Goal: Task Accomplishment & Management: Manage account settings

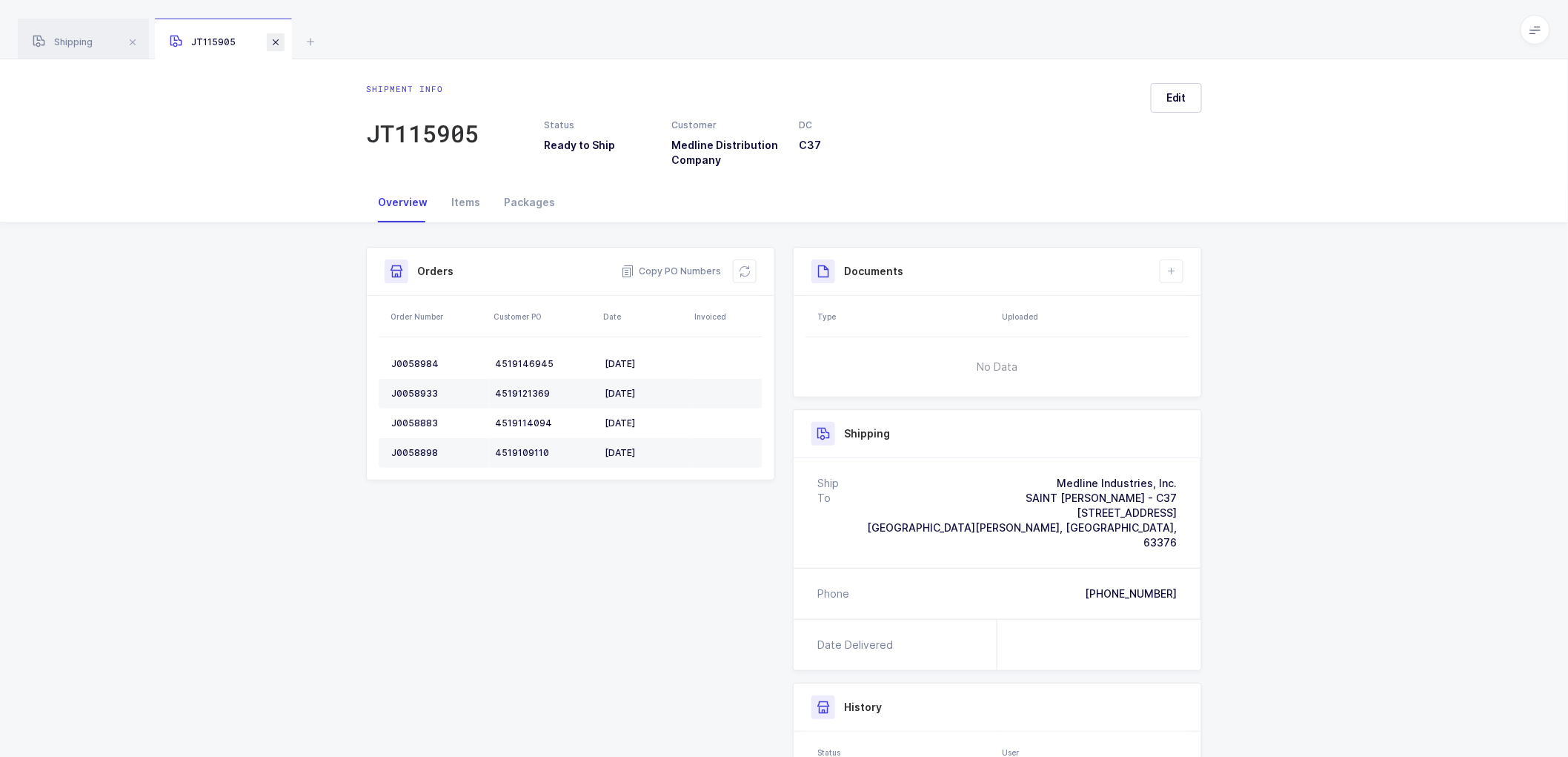
click at [280, 37] on span at bounding box center [276, 42] width 18 height 18
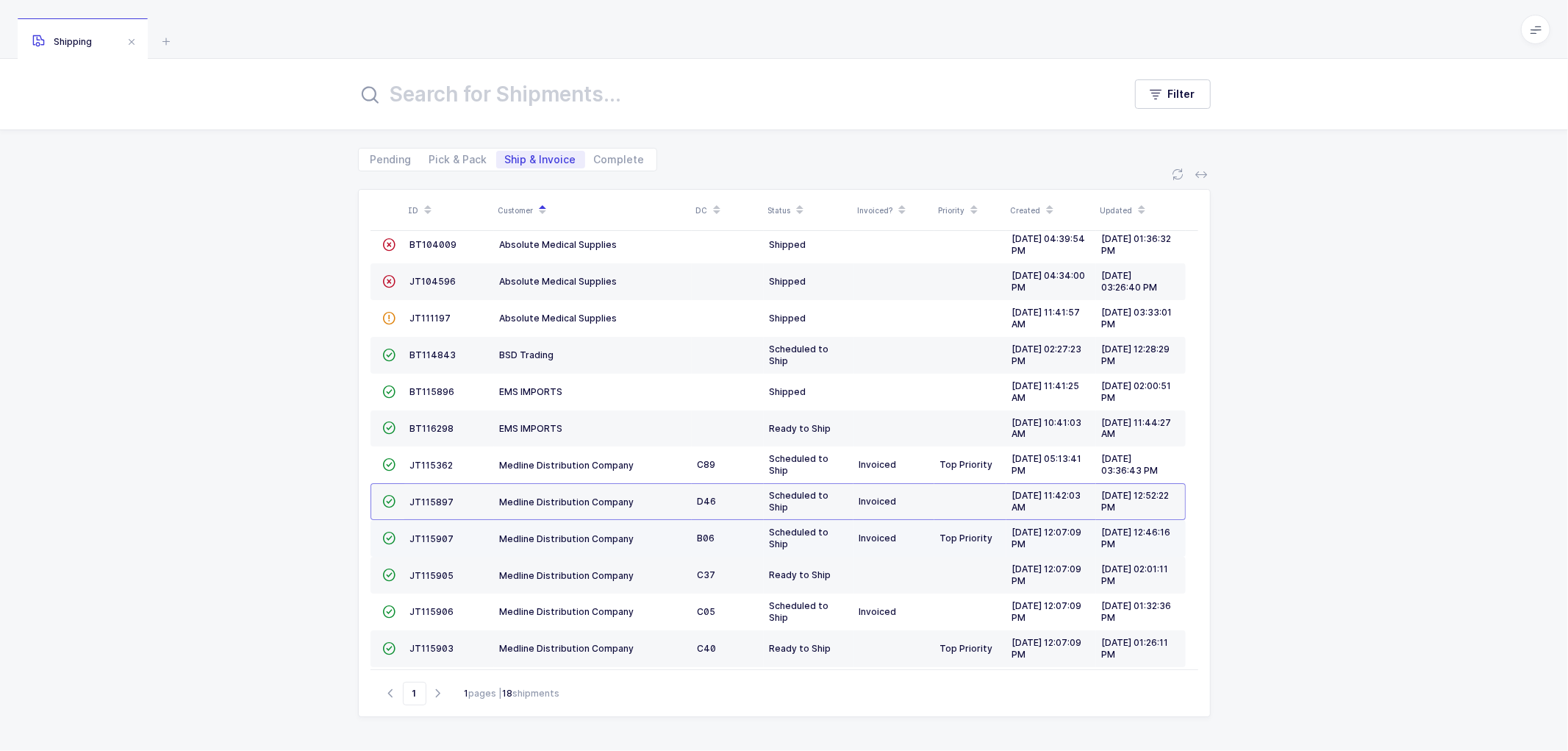
scroll to position [3, 0]
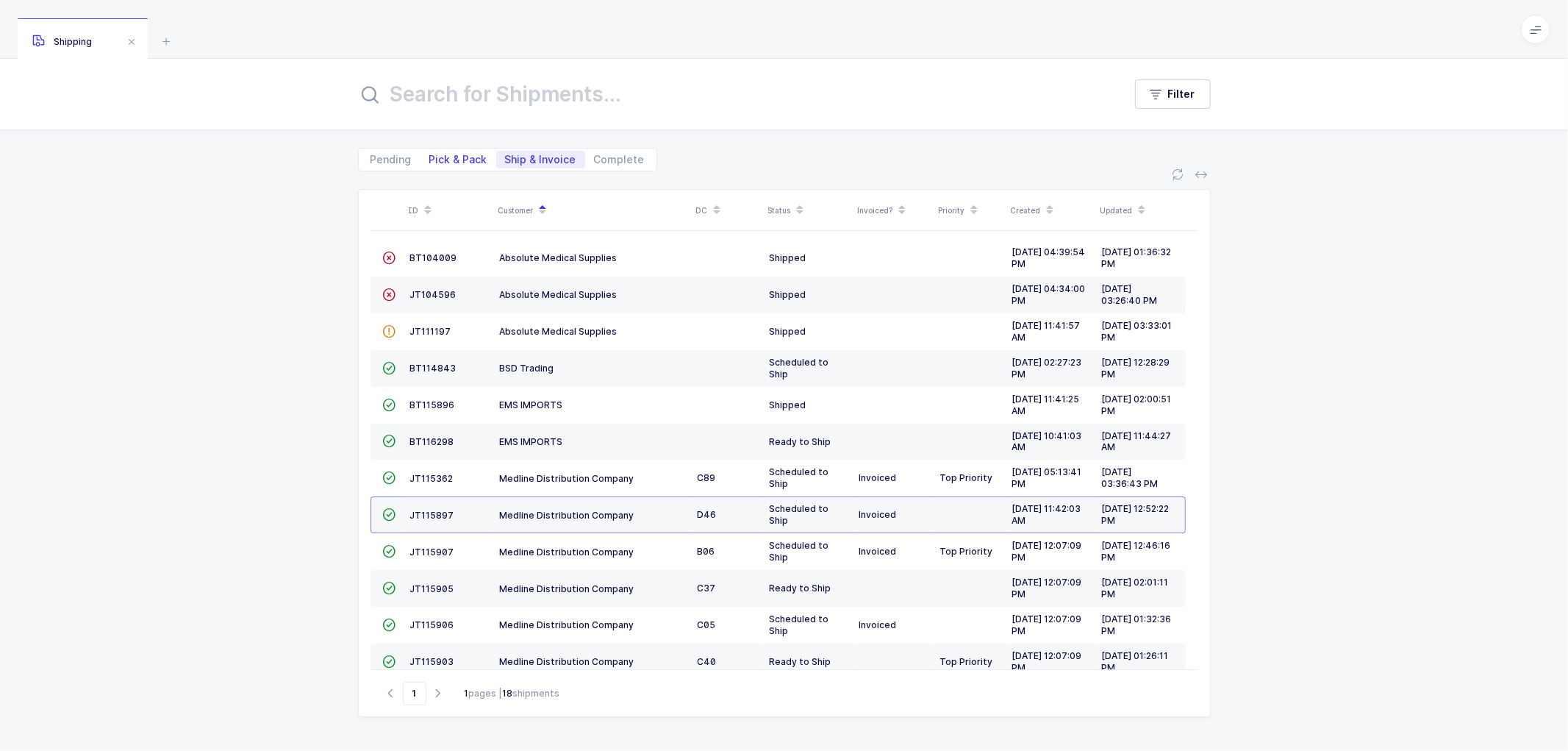
click at [448, 156] on span "Pick & Pack" at bounding box center [458, 159] width 58 height 10
click at [430, 156] on input "Pick & Pack" at bounding box center [425, 156] width 9 height 9
radio input "true"
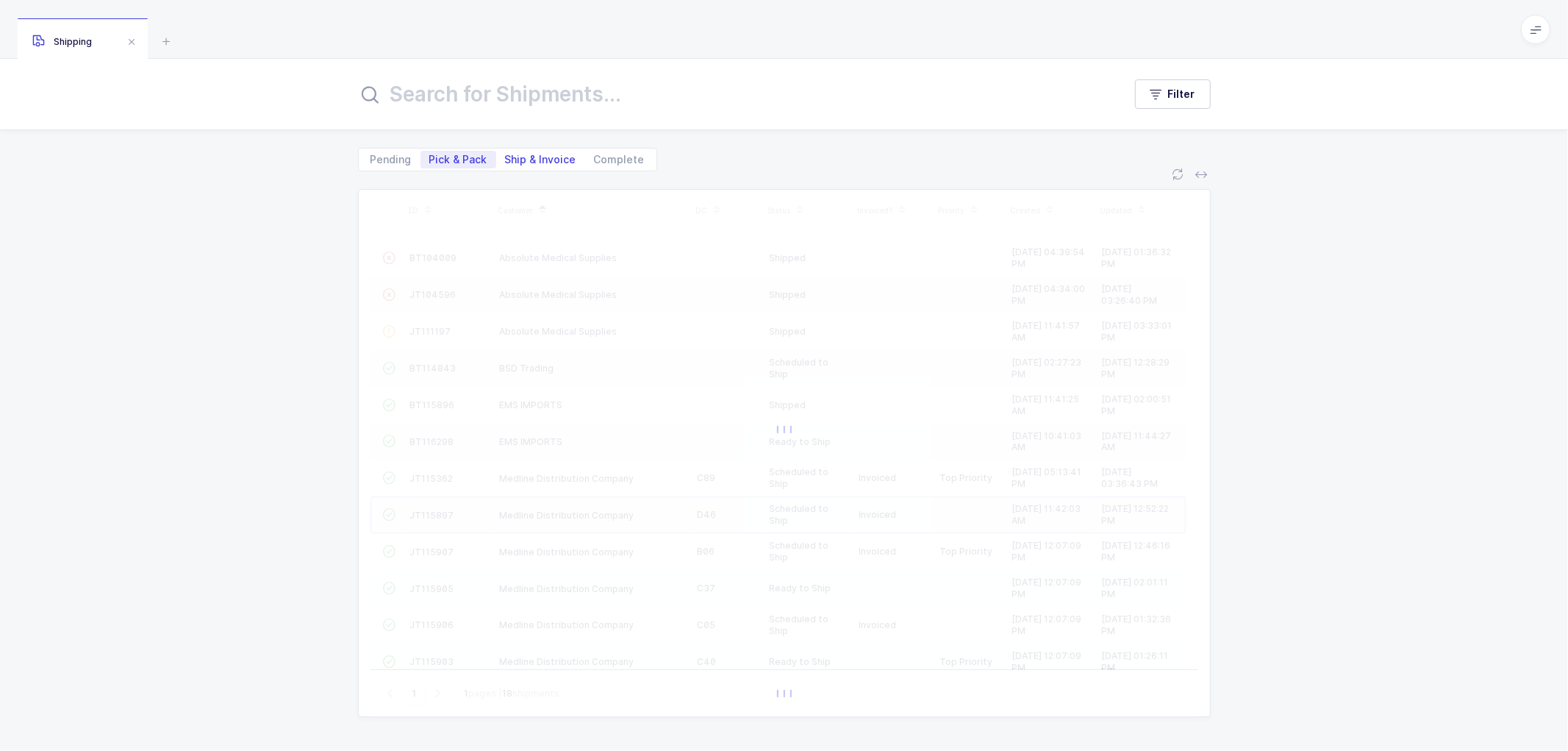
click at [526, 156] on span "Ship & Invoice" at bounding box center [540, 159] width 72 height 10
click at [506, 156] on input "Ship & Invoice" at bounding box center [500, 156] width 9 height 9
radio input "true"
radio input "false"
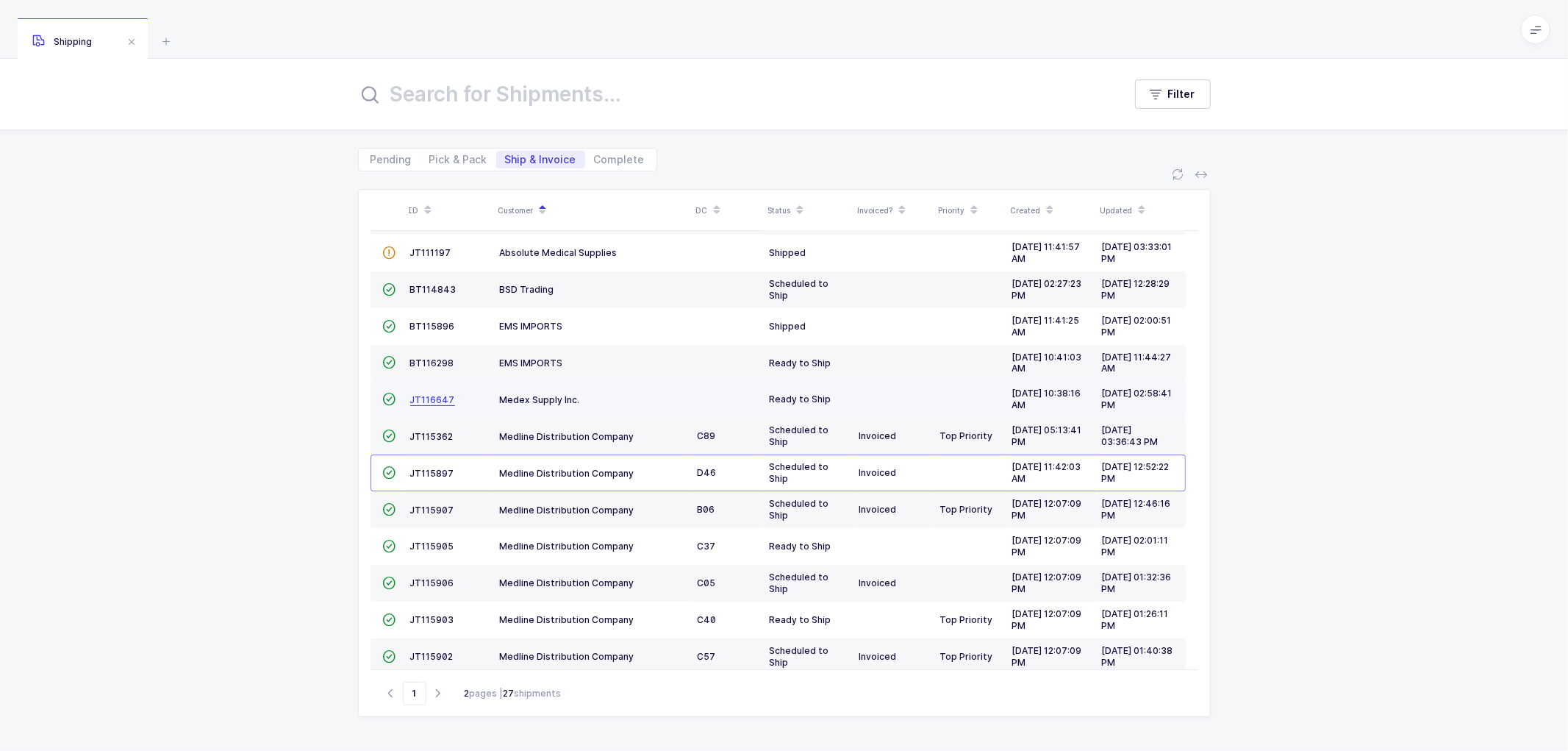
scroll to position [0, 0]
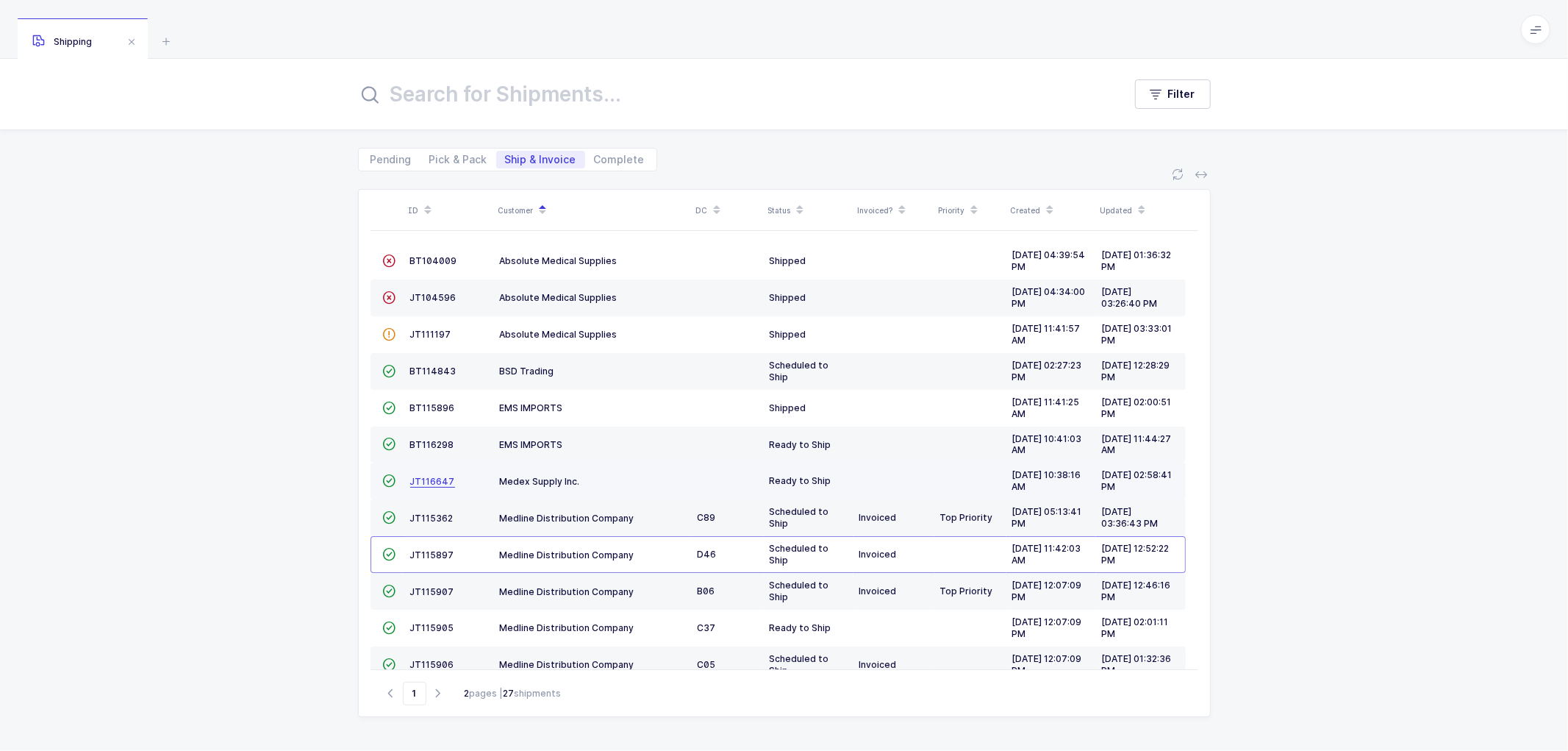
click at [430, 480] on span "JT116647" at bounding box center [433, 481] width 45 height 11
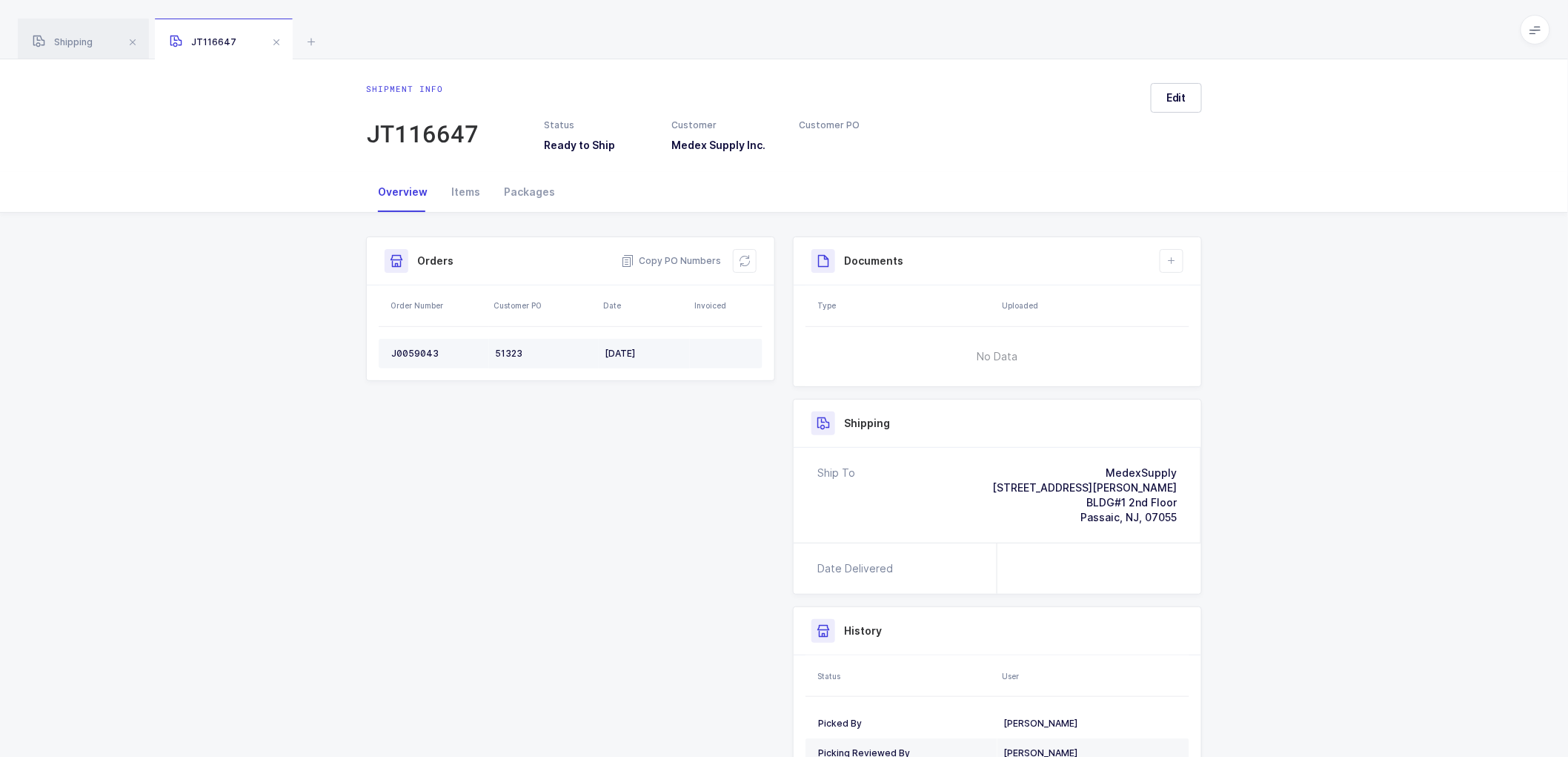
click at [417, 351] on div "J0059043" at bounding box center [437, 353] width 92 height 12
click at [417, 350] on div "J0059043" at bounding box center [437, 353] width 92 height 12
copy div "J0059043"
click at [68, 43] on span "Shipping" at bounding box center [62, 42] width 60 height 11
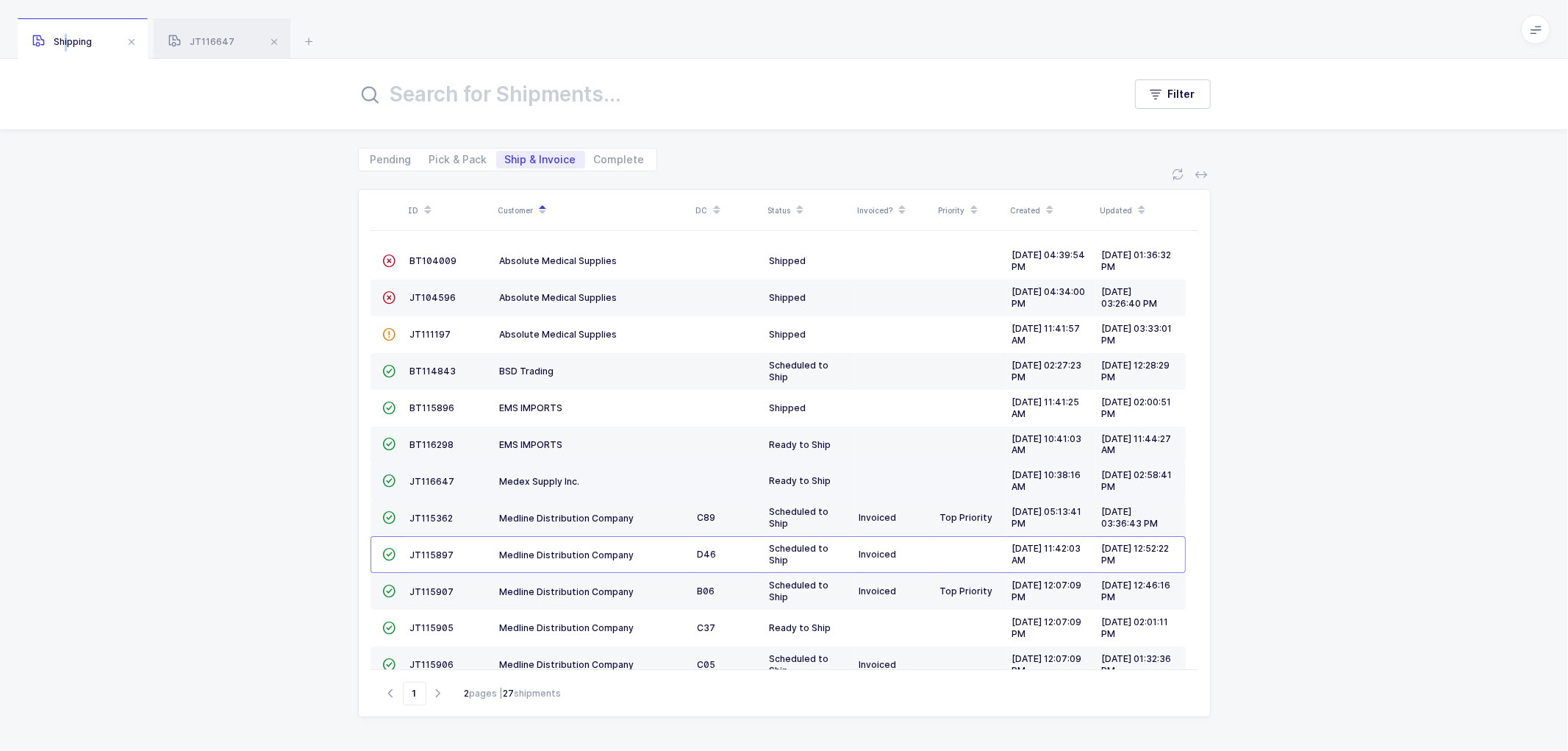
scroll to position [322, 0]
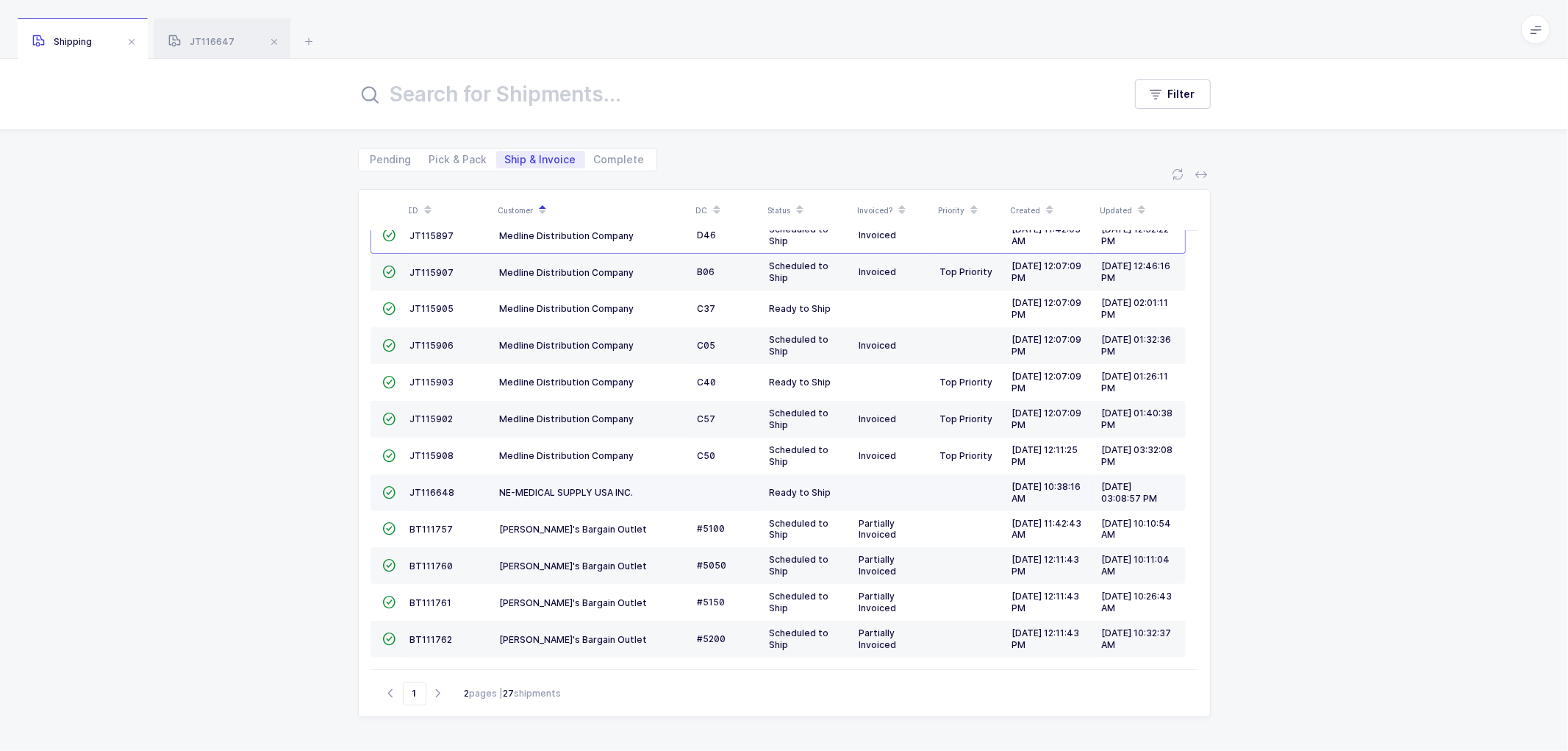
click at [421, 481] on td "JT116648" at bounding box center [449, 493] width 89 height 37
click at [425, 484] on td "JT116648" at bounding box center [449, 493] width 89 height 37
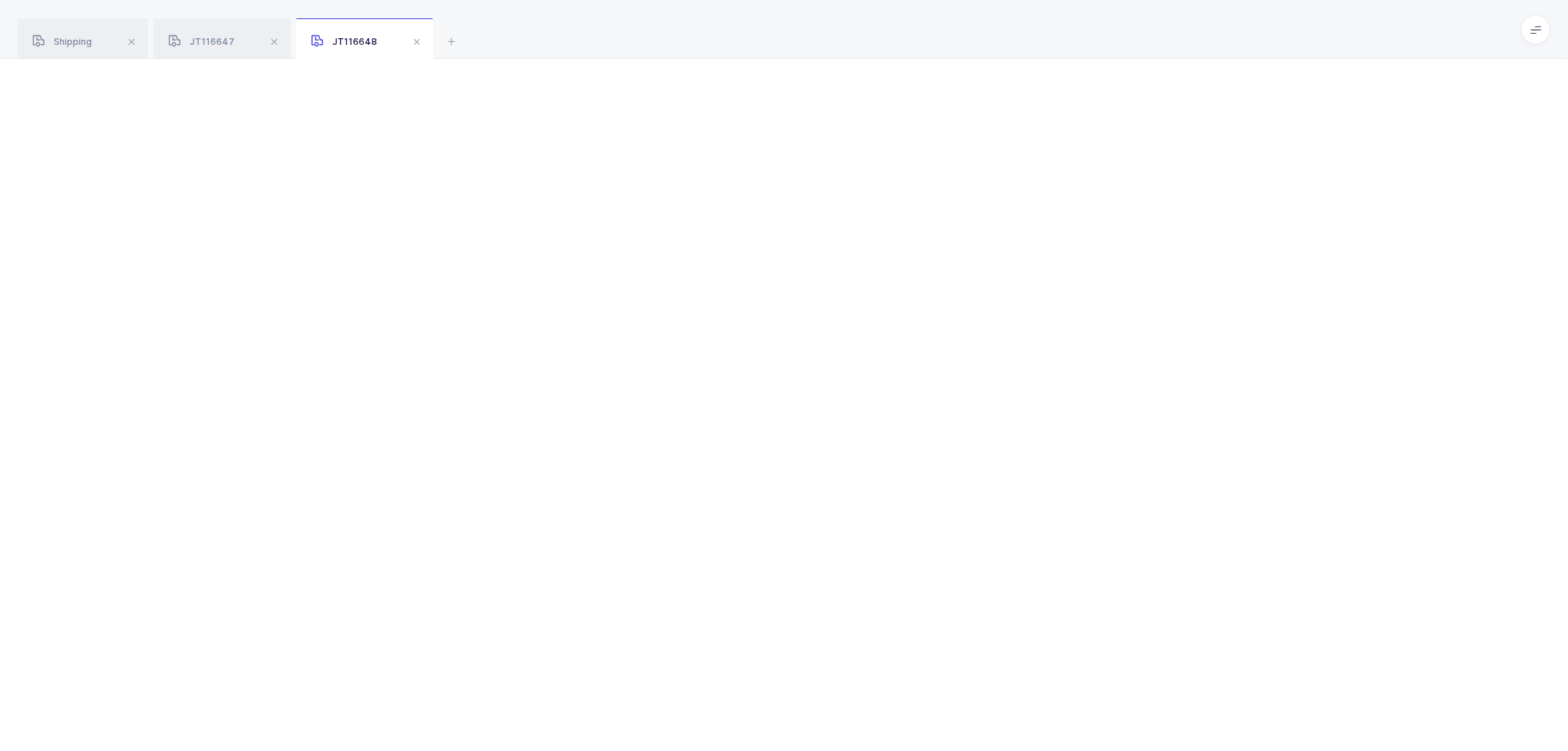
click at [425, 483] on div at bounding box center [784, 404] width 1568 height 692
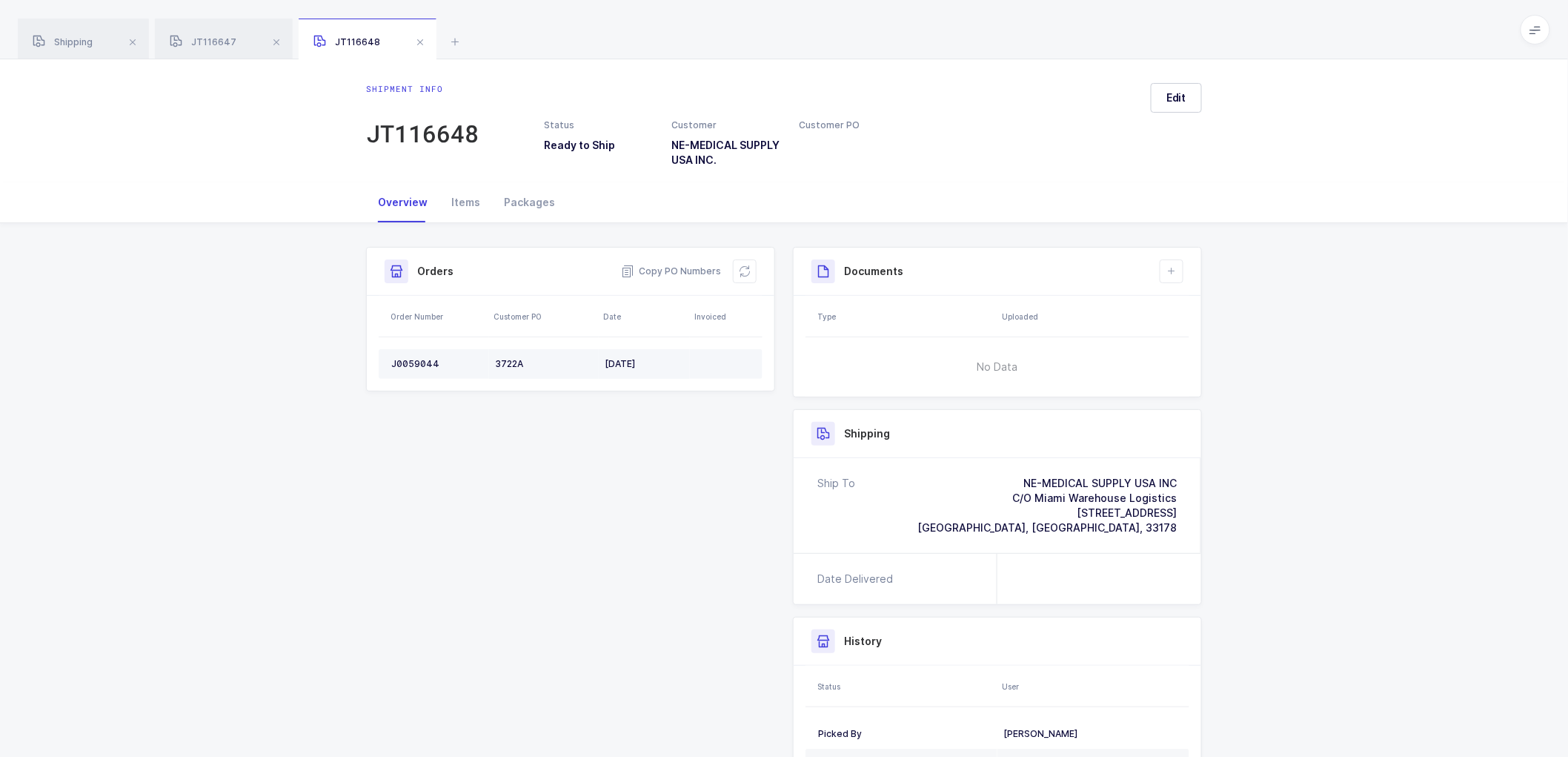
click at [417, 361] on div "J0059044" at bounding box center [437, 363] width 92 height 12
click at [417, 359] on div "J0059044" at bounding box center [437, 363] width 92 height 12
copy div "J0059044"
click at [525, 203] on div "Packages" at bounding box center [529, 203] width 75 height 40
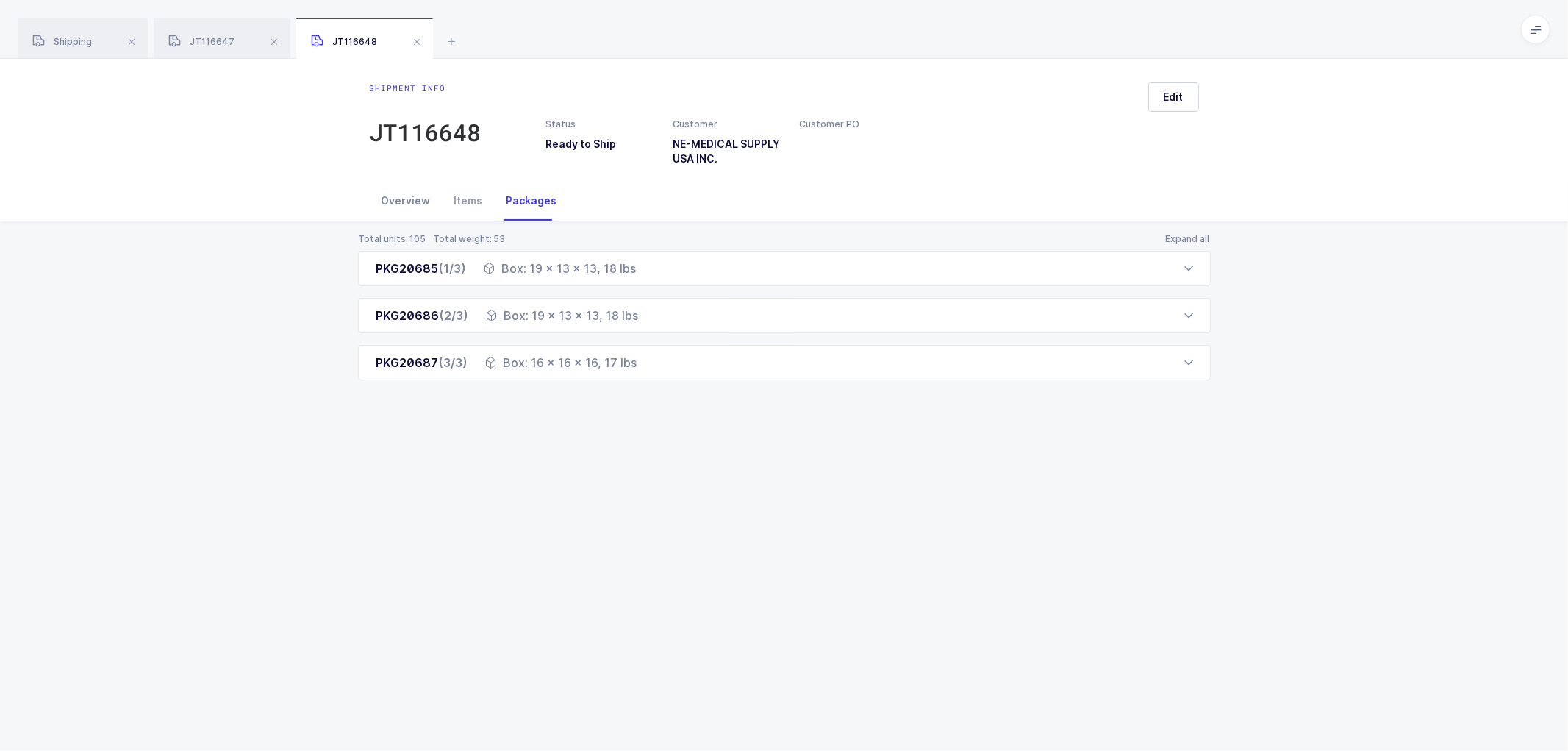
drag, startPoint x: 402, startPoint y: 199, endPoint x: 413, endPoint y: 197, distance: 11.2
click at [405, 197] on div "Overview" at bounding box center [406, 201] width 73 height 40
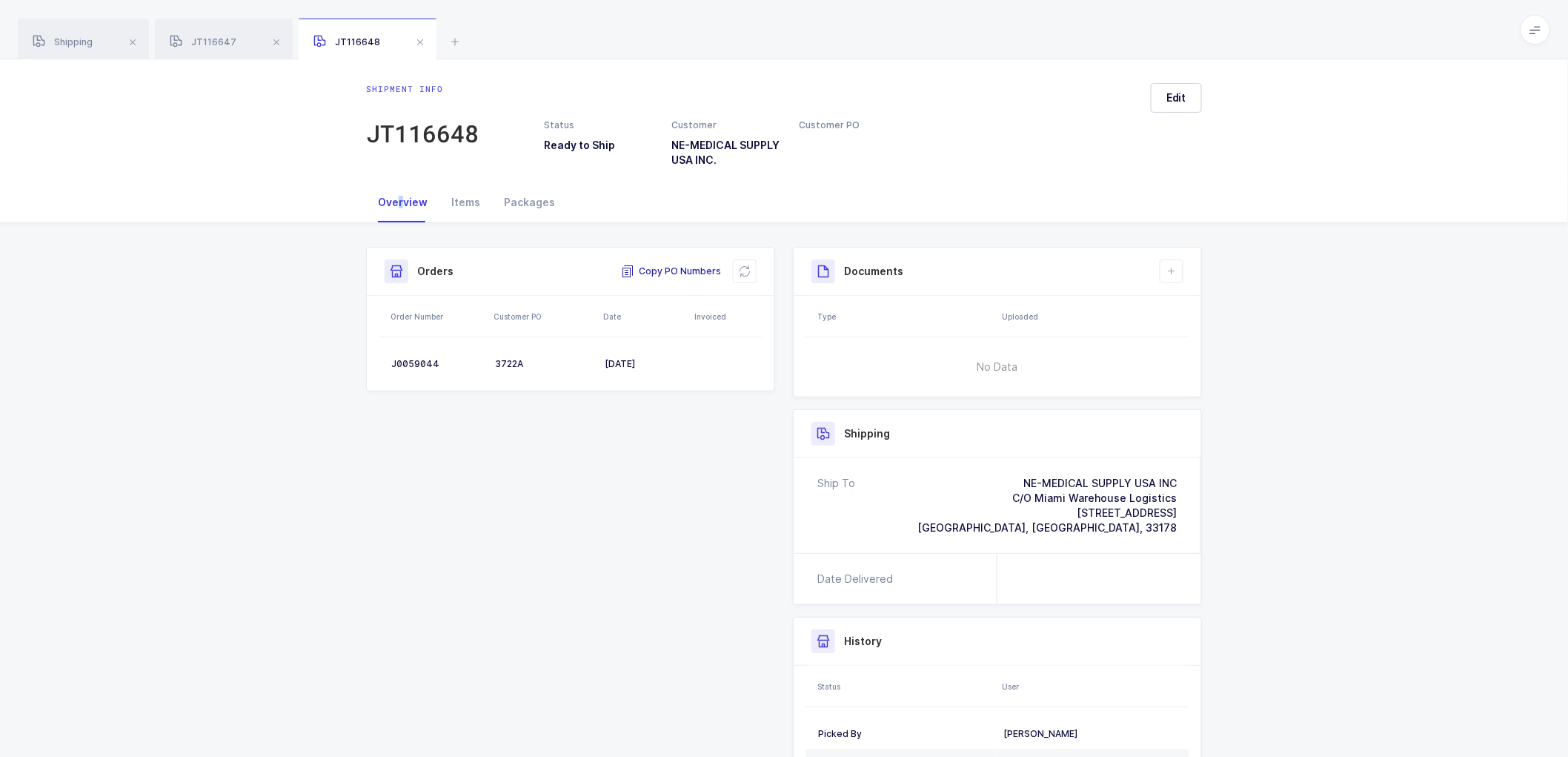
click at [668, 268] on span "Copy PO Numbers" at bounding box center [671, 271] width 100 height 15
drag, startPoint x: 526, startPoint y: 196, endPoint x: 536, endPoint y: 196, distance: 10.0
click at [530, 196] on div "Packages" at bounding box center [529, 203] width 75 height 40
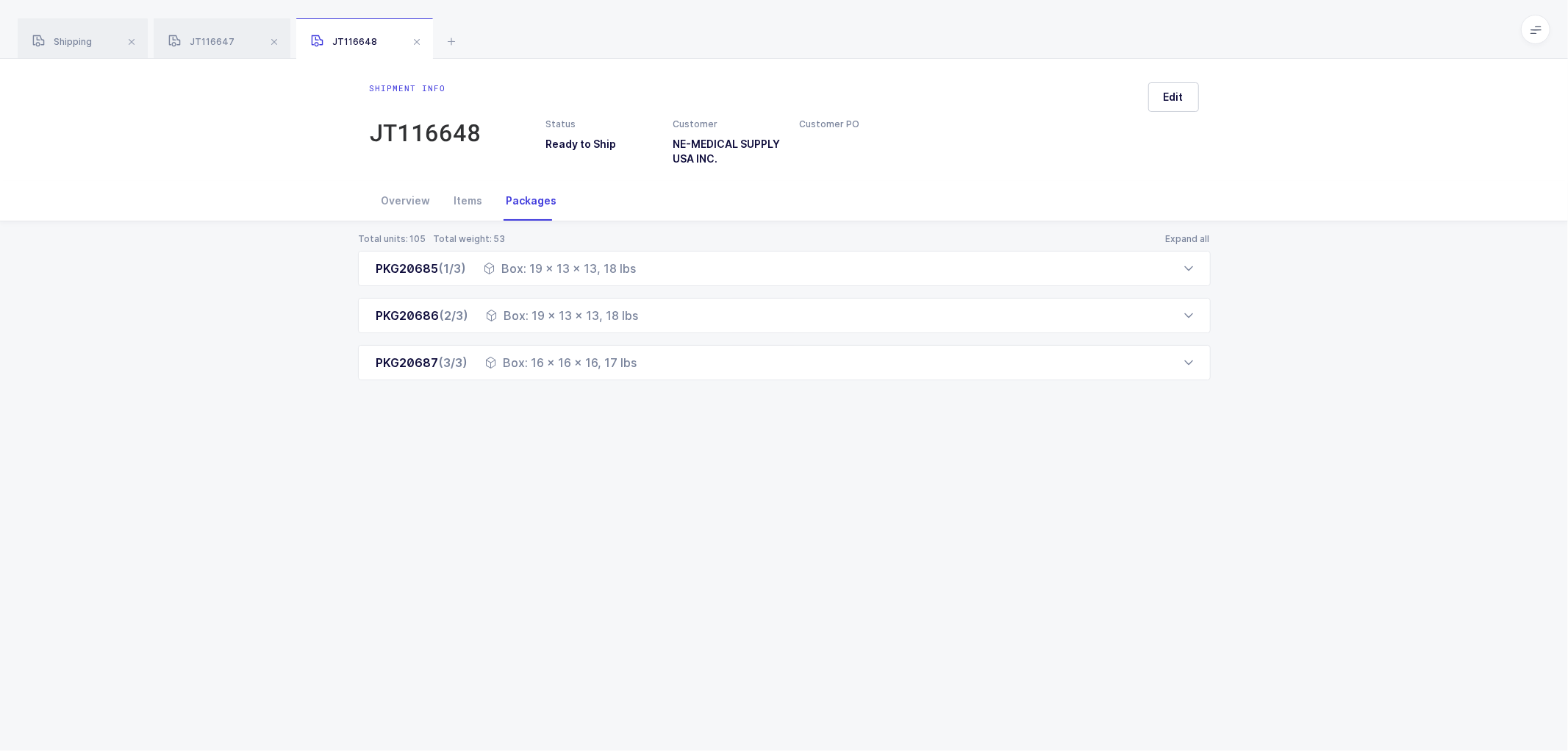
click at [398, 196] on div "Overview" at bounding box center [406, 201] width 73 height 40
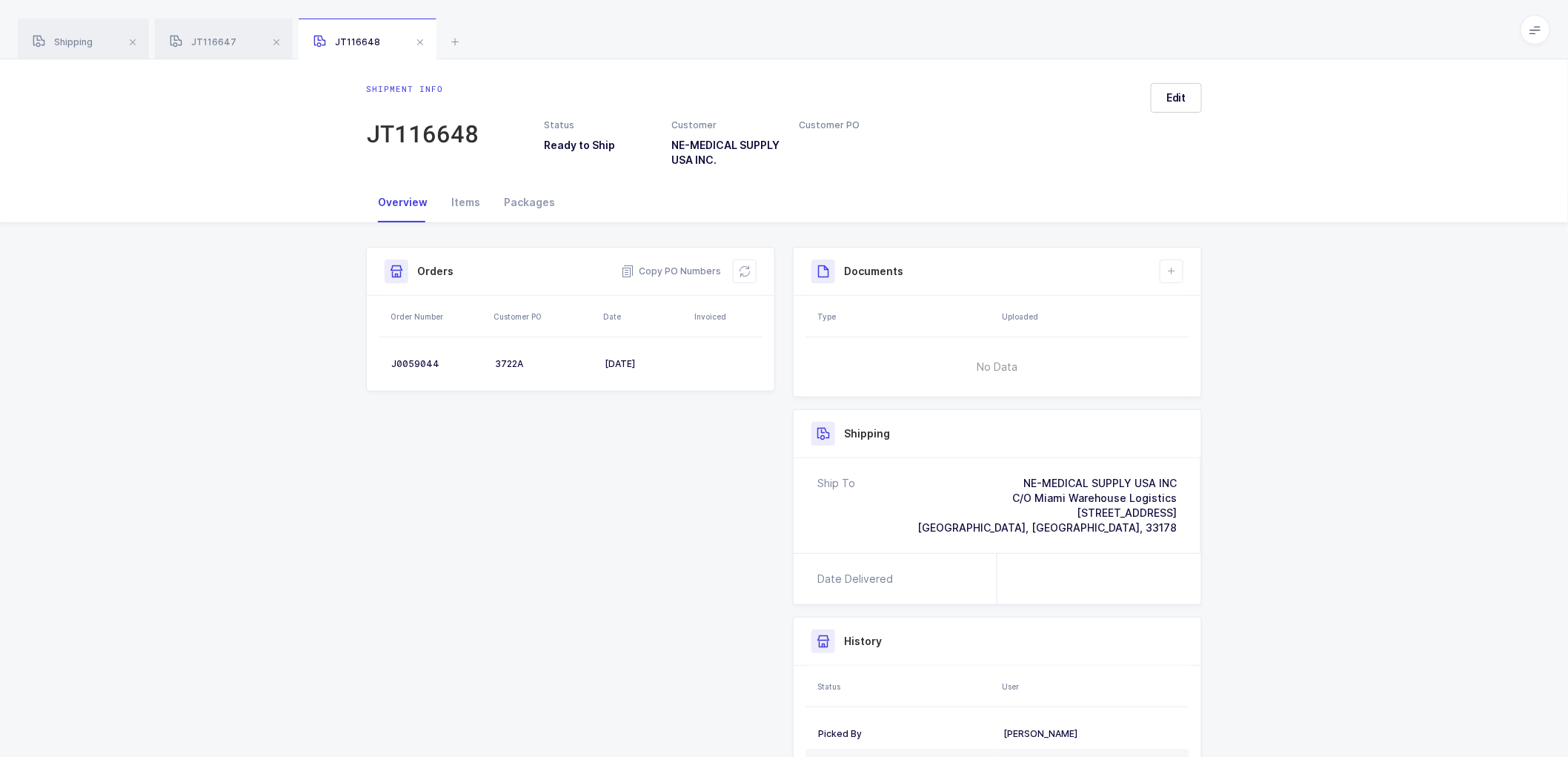
drag, startPoint x: 1175, startPoint y: 270, endPoint x: 1227, endPoint y: 335, distance: 83.2
click at [1175, 270] on icon at bounding box center [1171, 271] width 12 height 12
click at [1225, 310] on li "Create Document" at bounding box center [1222, 314] width 110 height 24
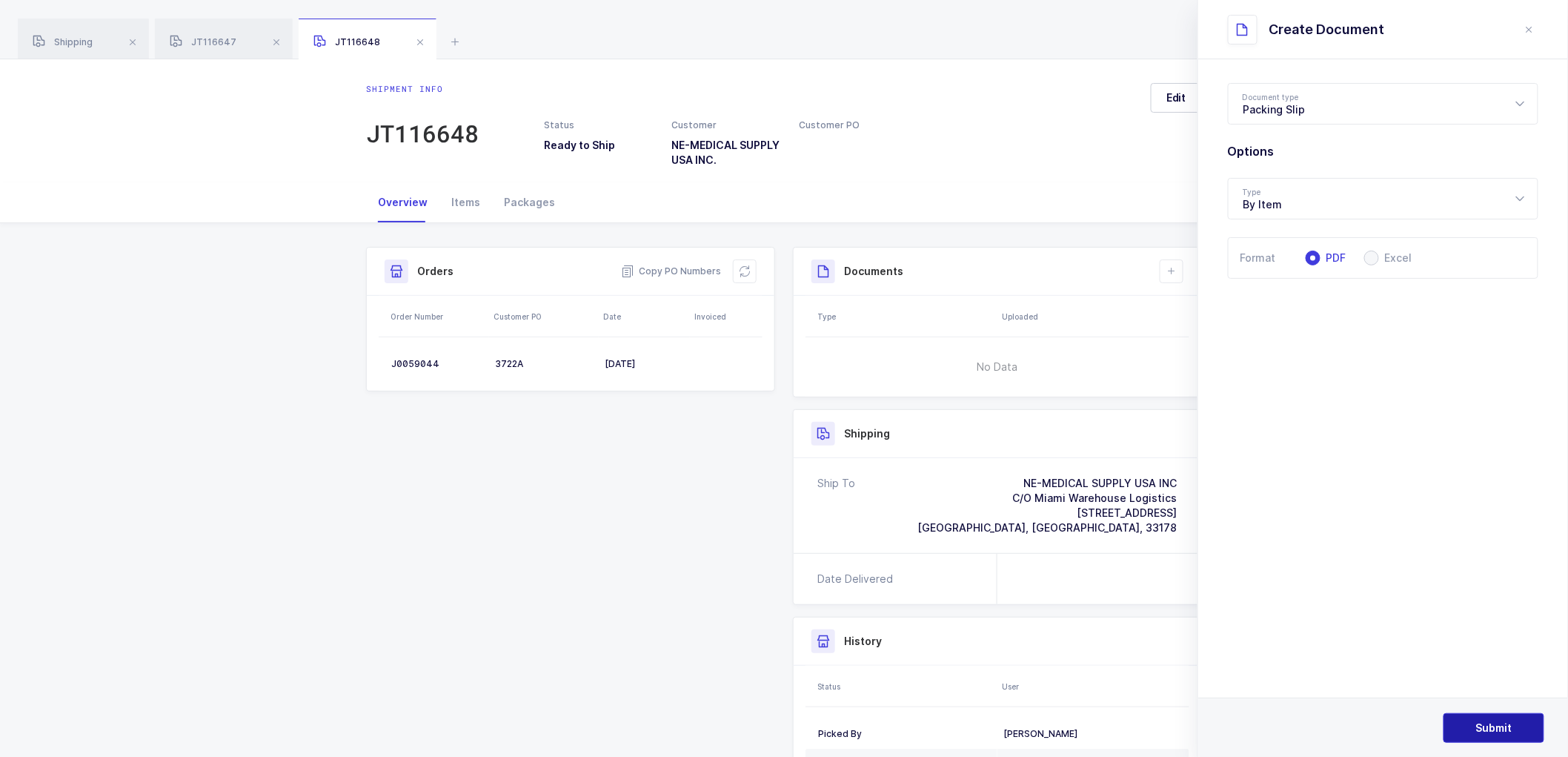
click at [1501, 717] on button "Submit" at bounding box center [1494, 727] width 101 height 30
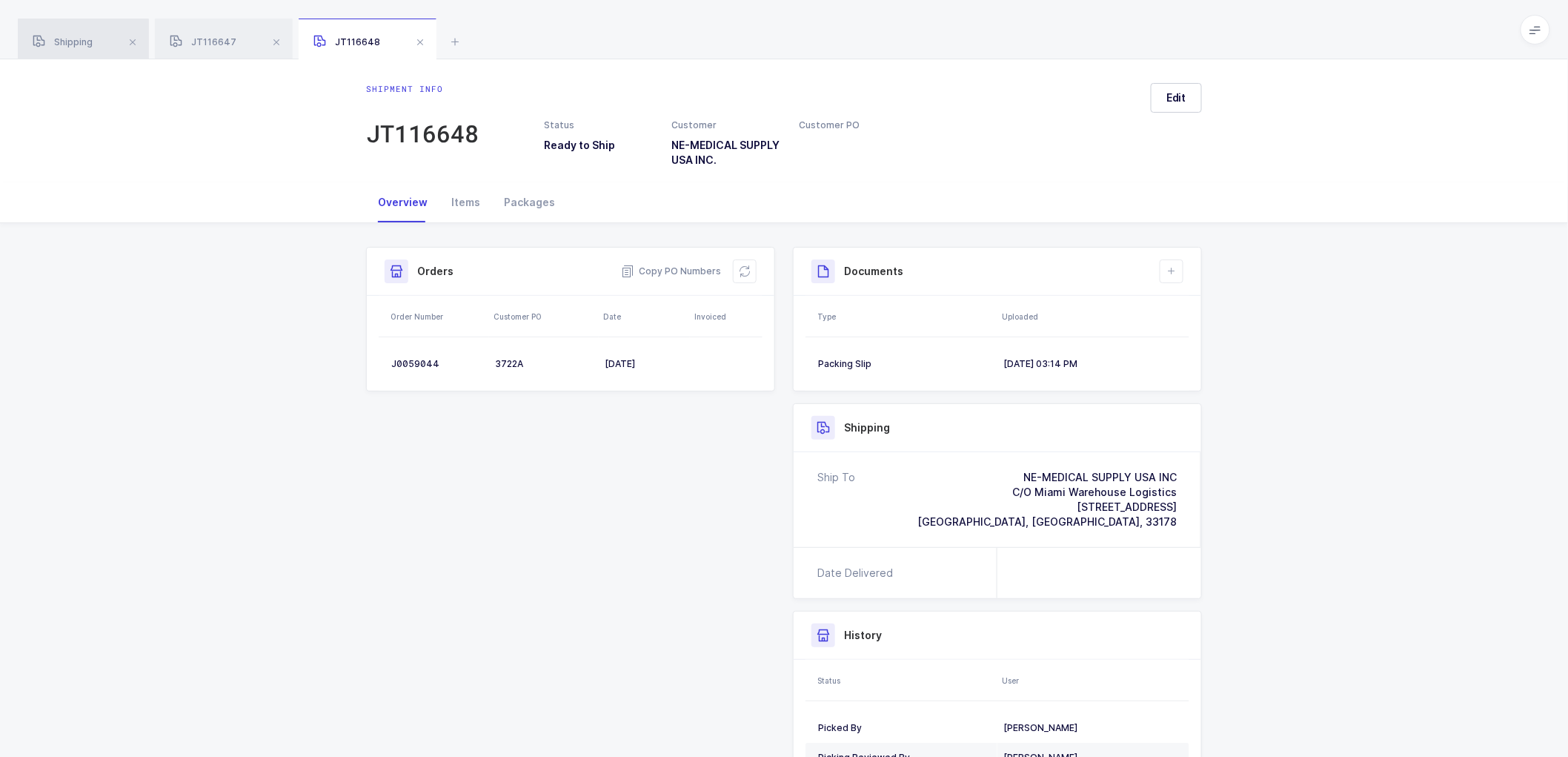
drag, startPoint x: 62, startPoint y: 38, endPoint x: 120, endPoint y: 32, distance: 58.3
click at [64, 38] on span "Shipping" at bounding box center [62, 42] width 60 height 11
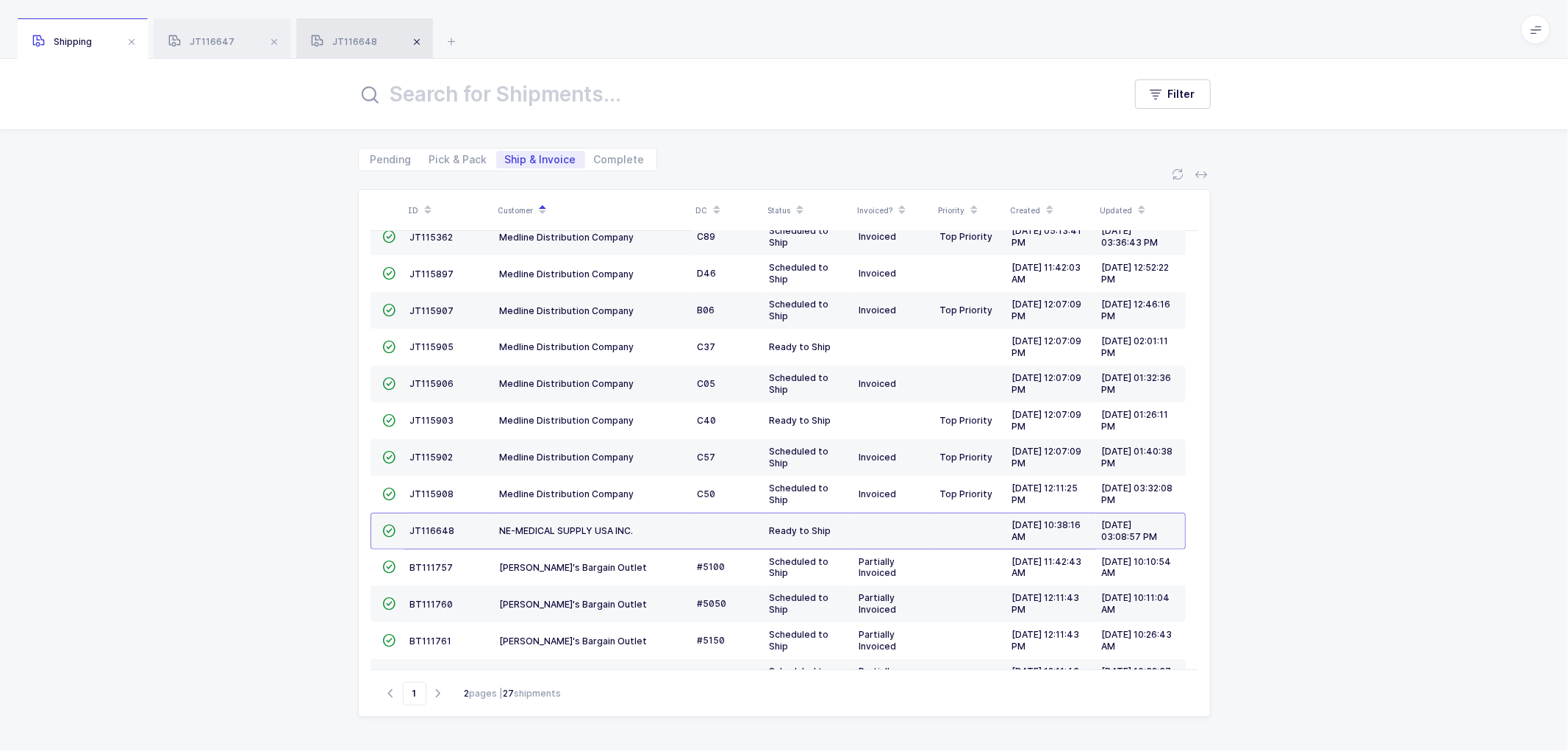
click at [268, 41] on span at bounding box center [274, 42] width 18 height 18
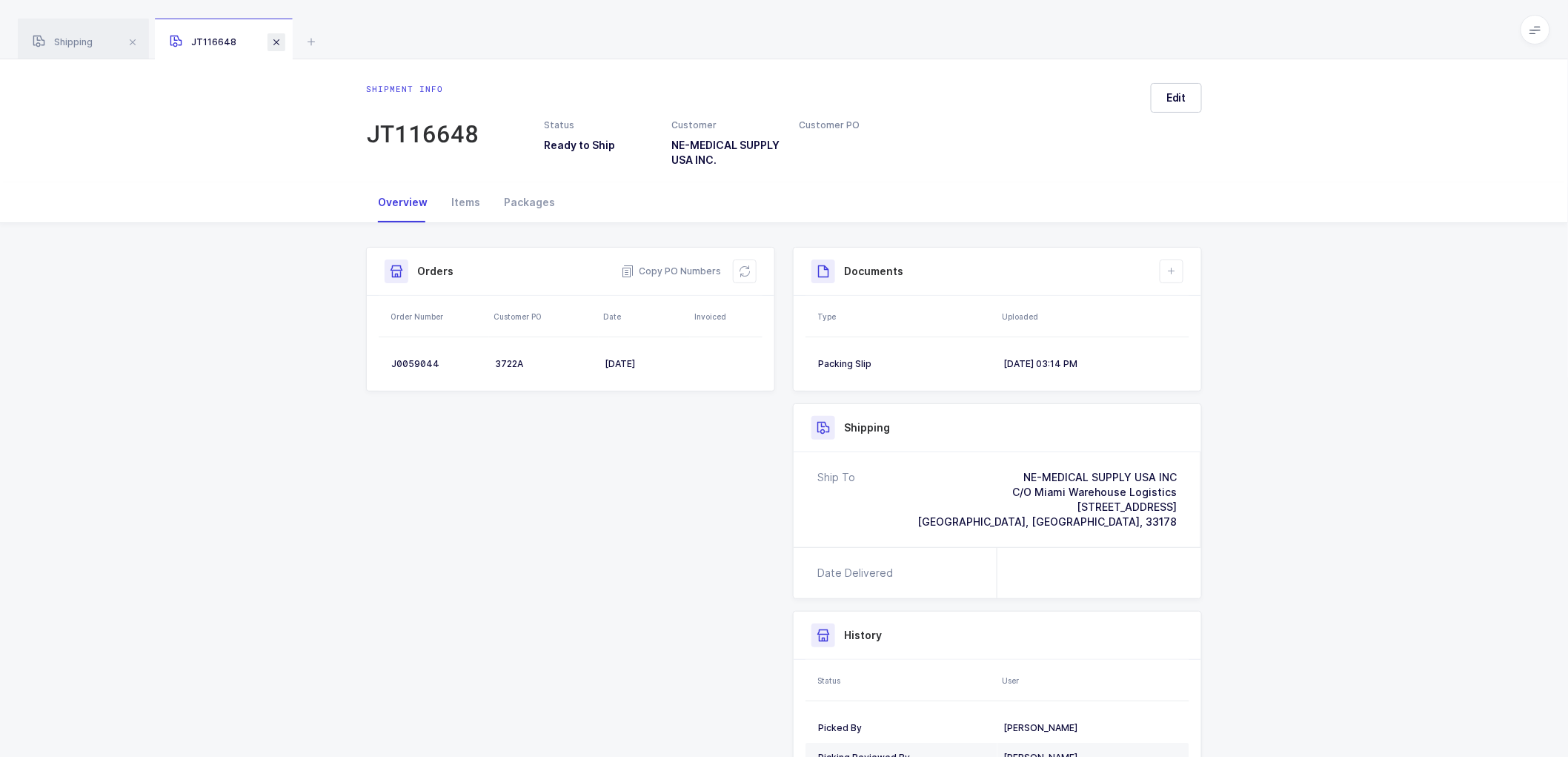
click at [271, 40] on span at bounding box center [276, 42] width 18 height 18
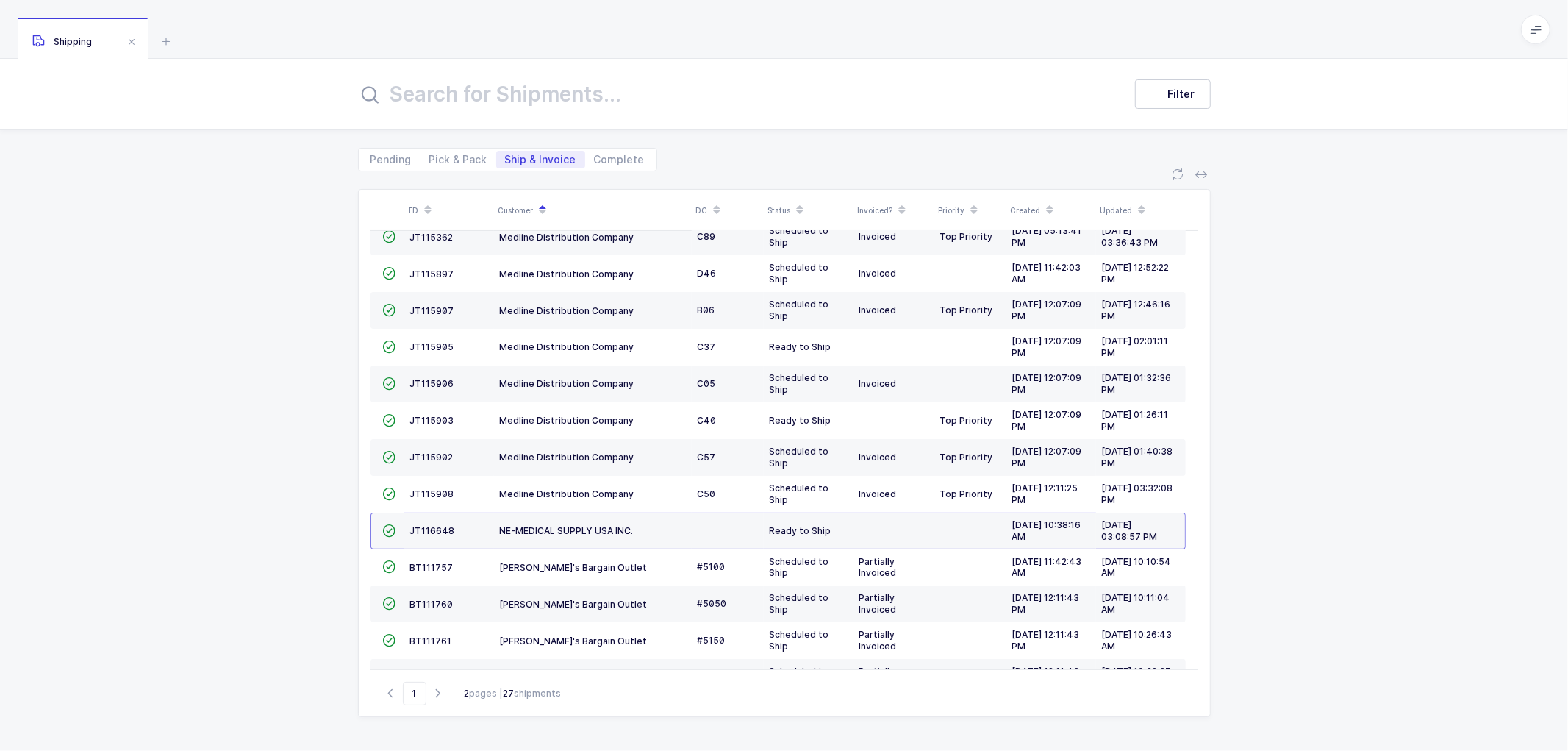
click at [214, 280] on div "ID Customer DC Status Invoiced? Priority Created Updated  BT104009 Absolute Me…" at bounding box center [784, 461] width 1568 height 579
click at [438, 233] on span "JT115362" at bounding box center [432, 237] width 43 height 11
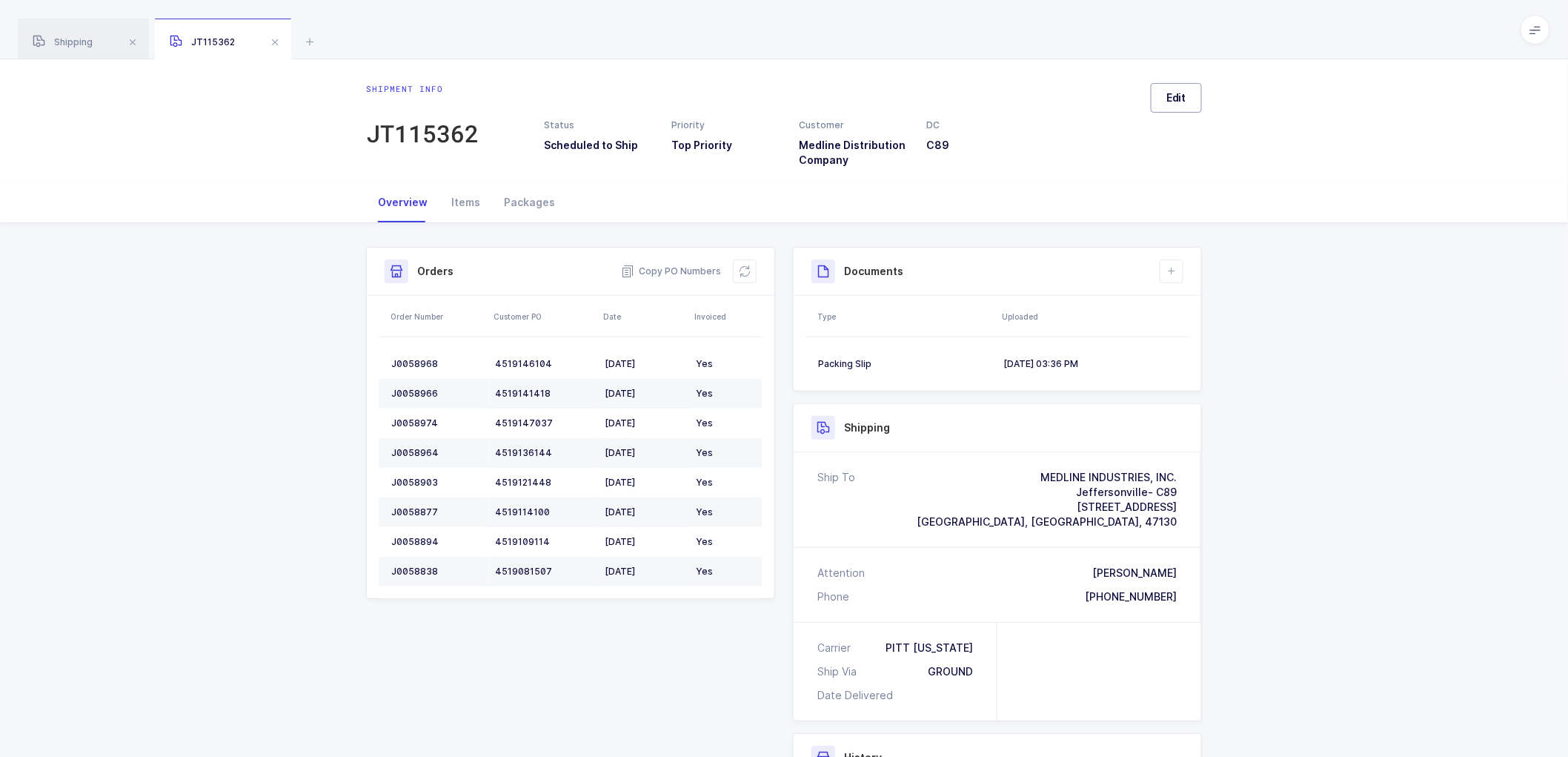
click at [1172, 102] on span "Edit" at bounding box center [1177, 97] width 20 height 15
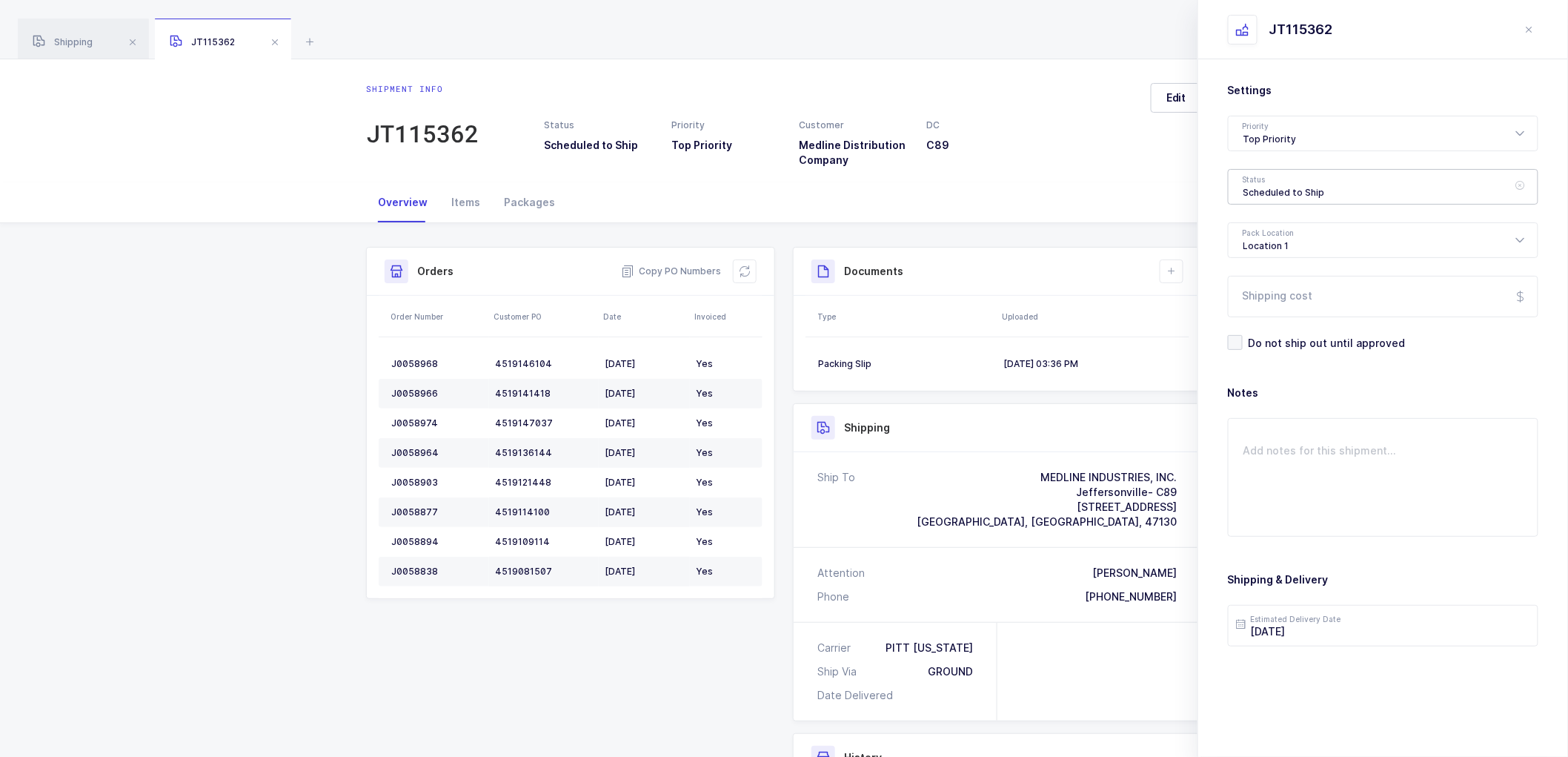
click at [1270, 186] on div "Scheduled to Ship" at bounding box center [1383, 187] width 310 height 36
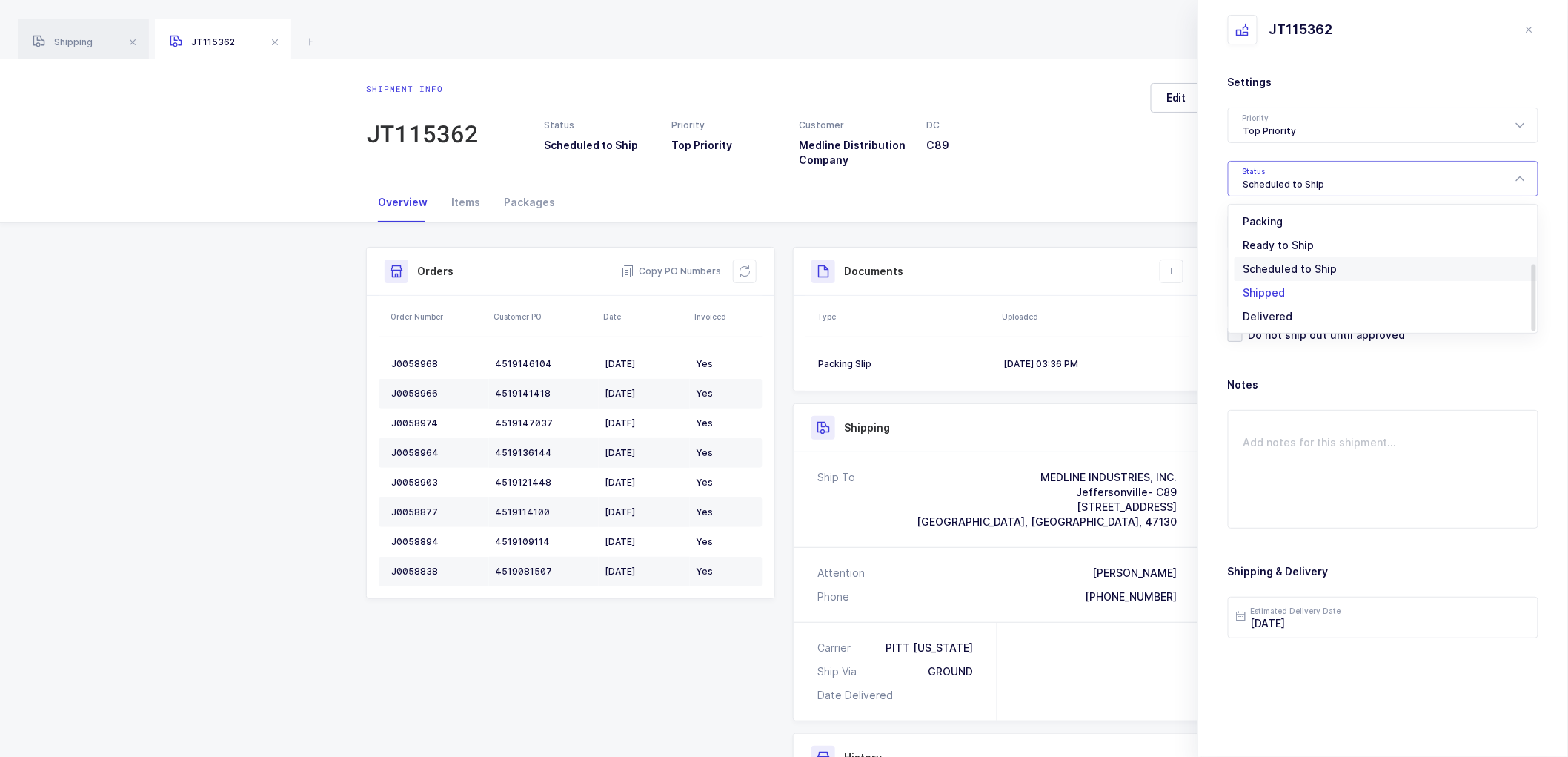
click at [1258, 291] on span "Shipped" at bounding box center [1264, 293] width 42 height 12
type input "Shipped"
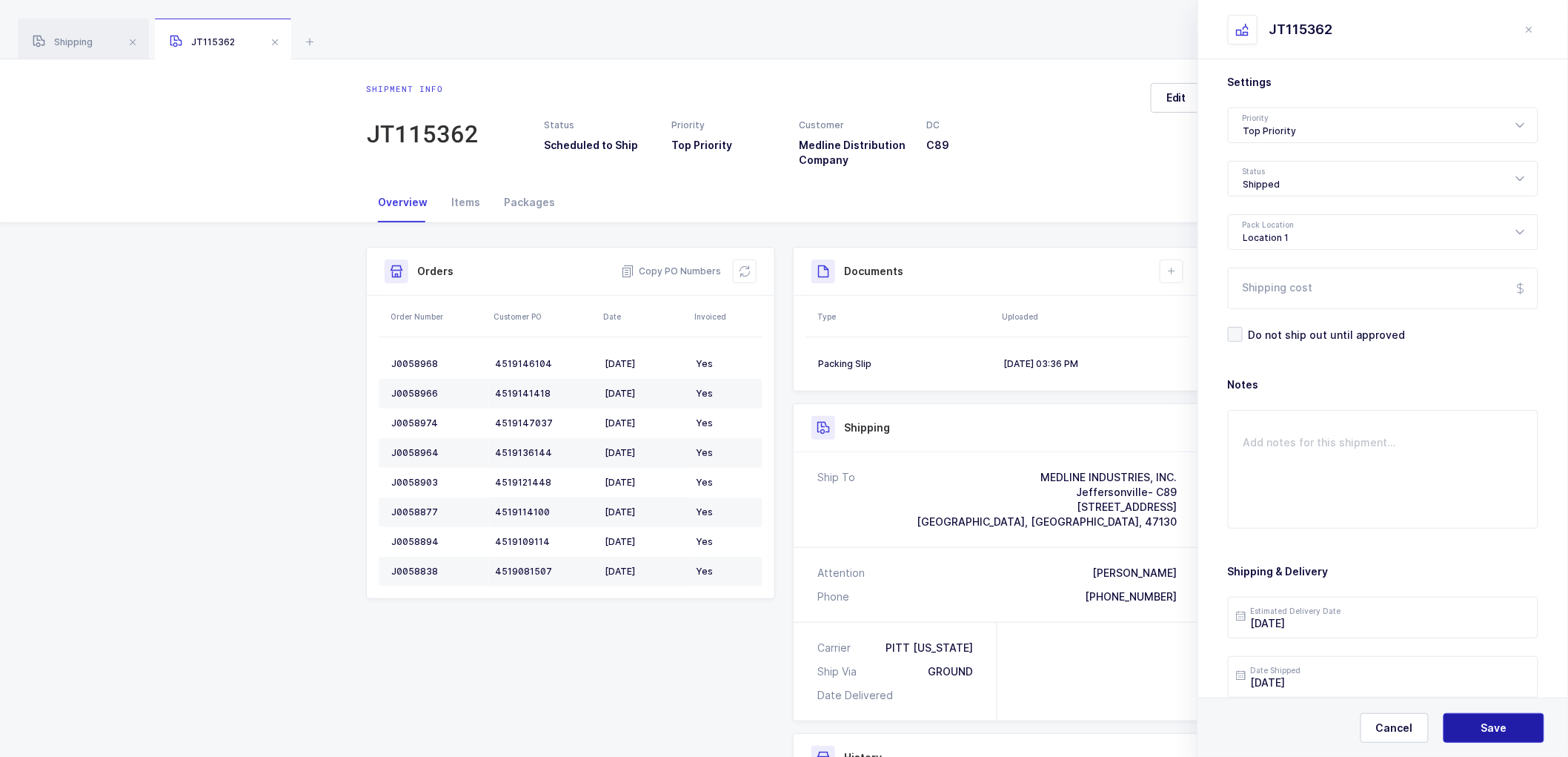
drag, startPoint x: 1483, startPoint y: 731, endPoint x: 1449, endPoint y: 653, distance: 85.1
click at [1483, 727] on span "Save" at bounding box center [1494, 727] width 26 height 15
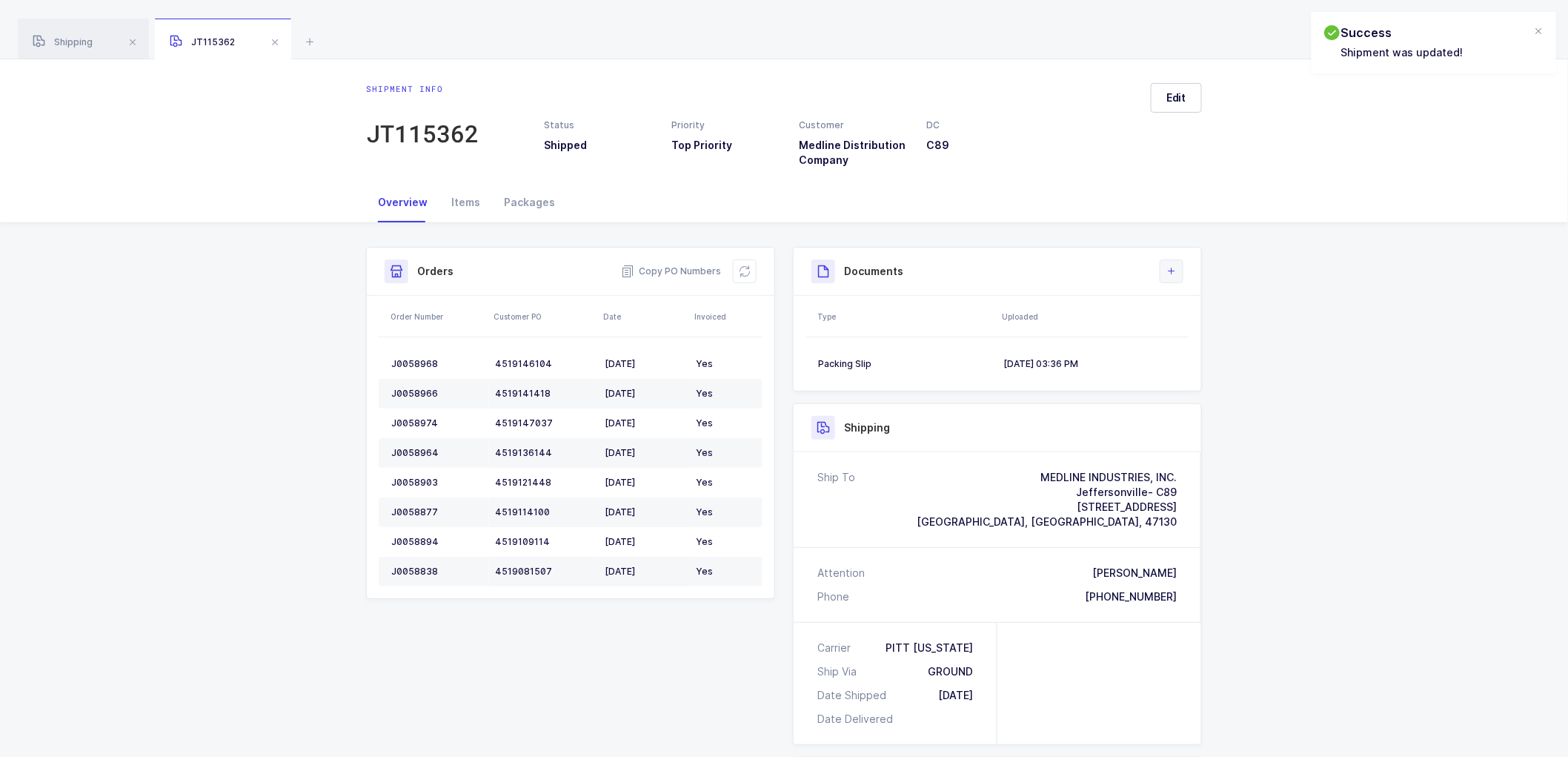
click at [1181, 270] on button at bounding box center [1171, 271] width 24 height 24
click at [1199, 310] on li "Create Document" at bounding box center [1222, 314] width 110 height 24
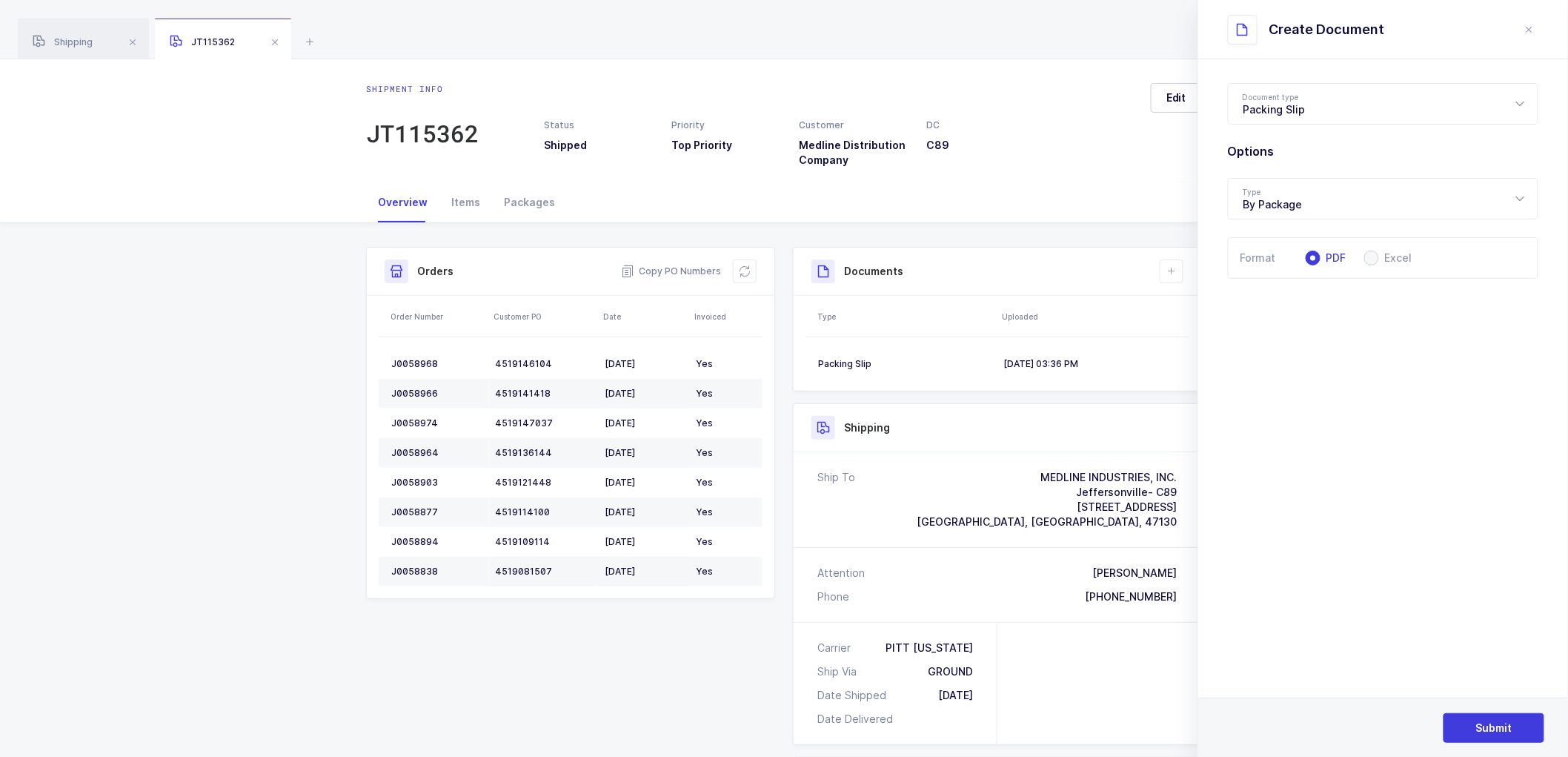
drag, startPoint x: 1532, startPoint y: 30, endPoint x: 1492, endPoint y: 68, distance: 55.2
click at [1532, 32] on icon "close drawer" at bounding box center [1529, 30] width 12 height 12
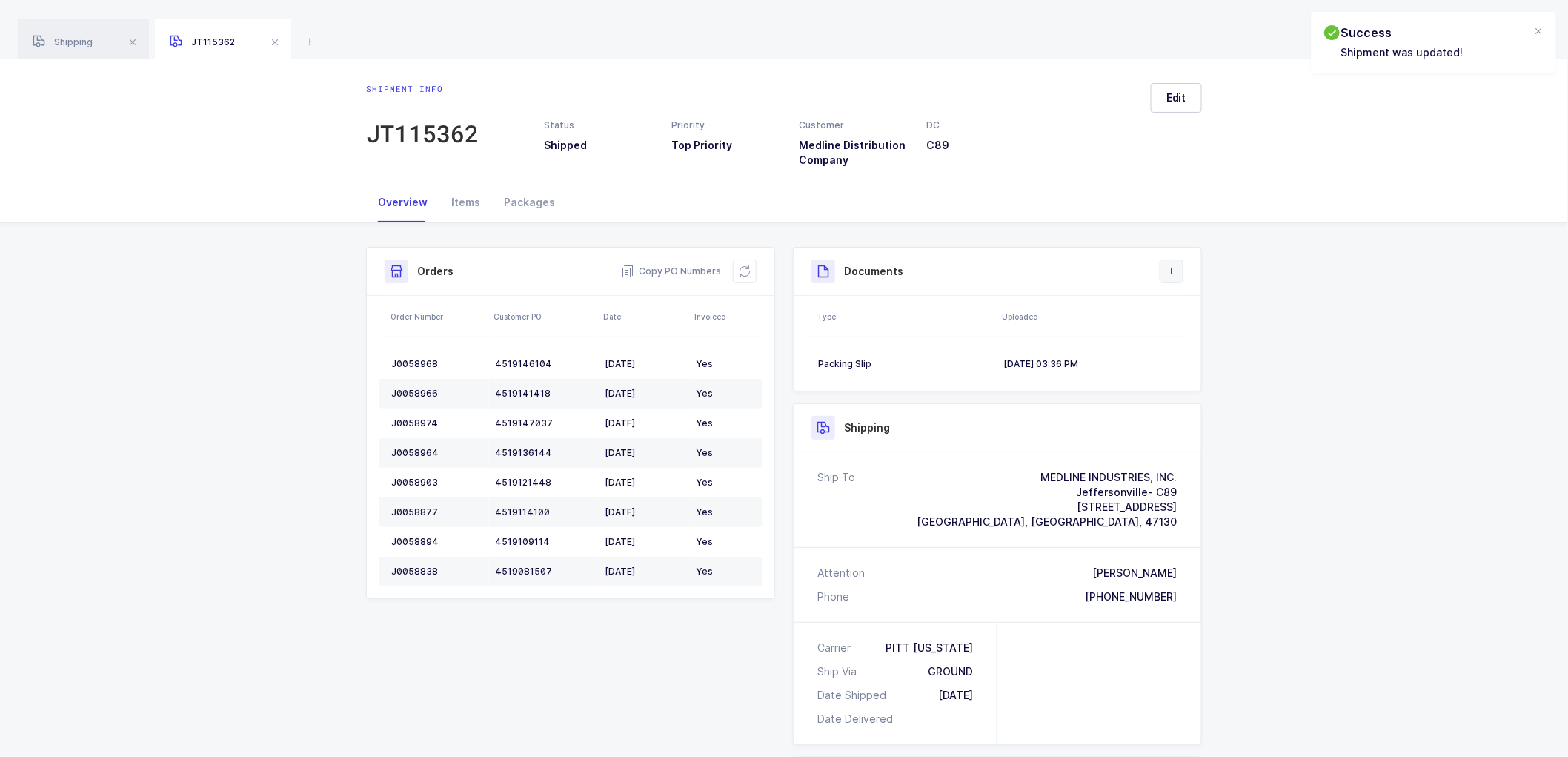
click at [1172, 274] on icon at bounding box center [1171, 271] width 12 height 12
click at [1204, 335] on li "Upload Document" at bounding box center [1222, 337] width 110 height 24
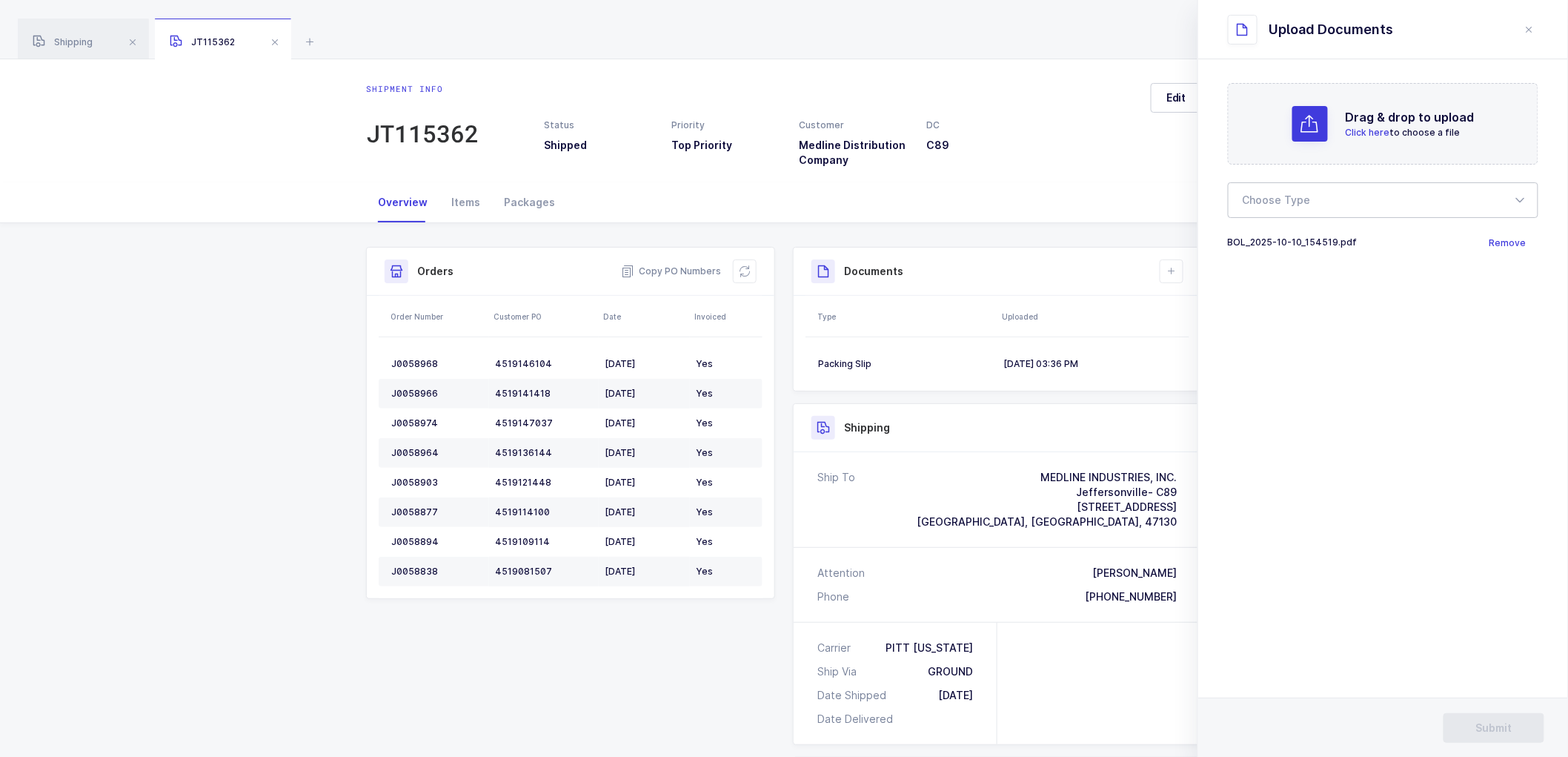
click at [1254, 201] on div at bounding box center [1383, 200] width 310 height 36
click at [1273, 242] on span "Bill of Lading" at bounding box center [1277, 246] width 67 height 12
type input "Bill of Lading"
click at [1487, 722] on span "Submit" at bounding box center [1494, 727] width 36 height 15
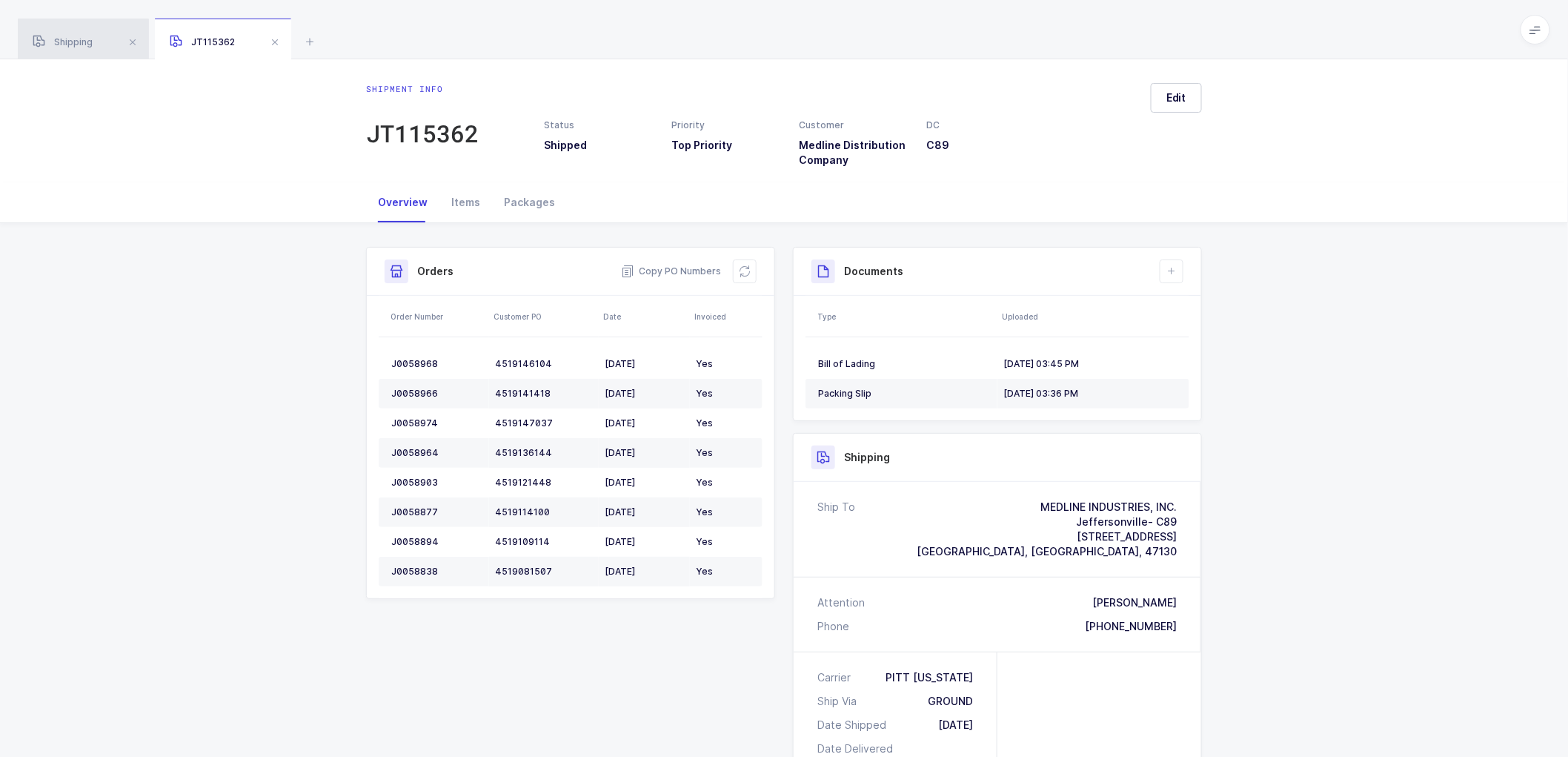
drag, startPoint x: 64, startPoint y: 30, endPoint x: 106, endPoint y: 43, distance: 44.0
click at [64, 28] on div "Shipping" at bounding box center [83, 39] width 131 height 41
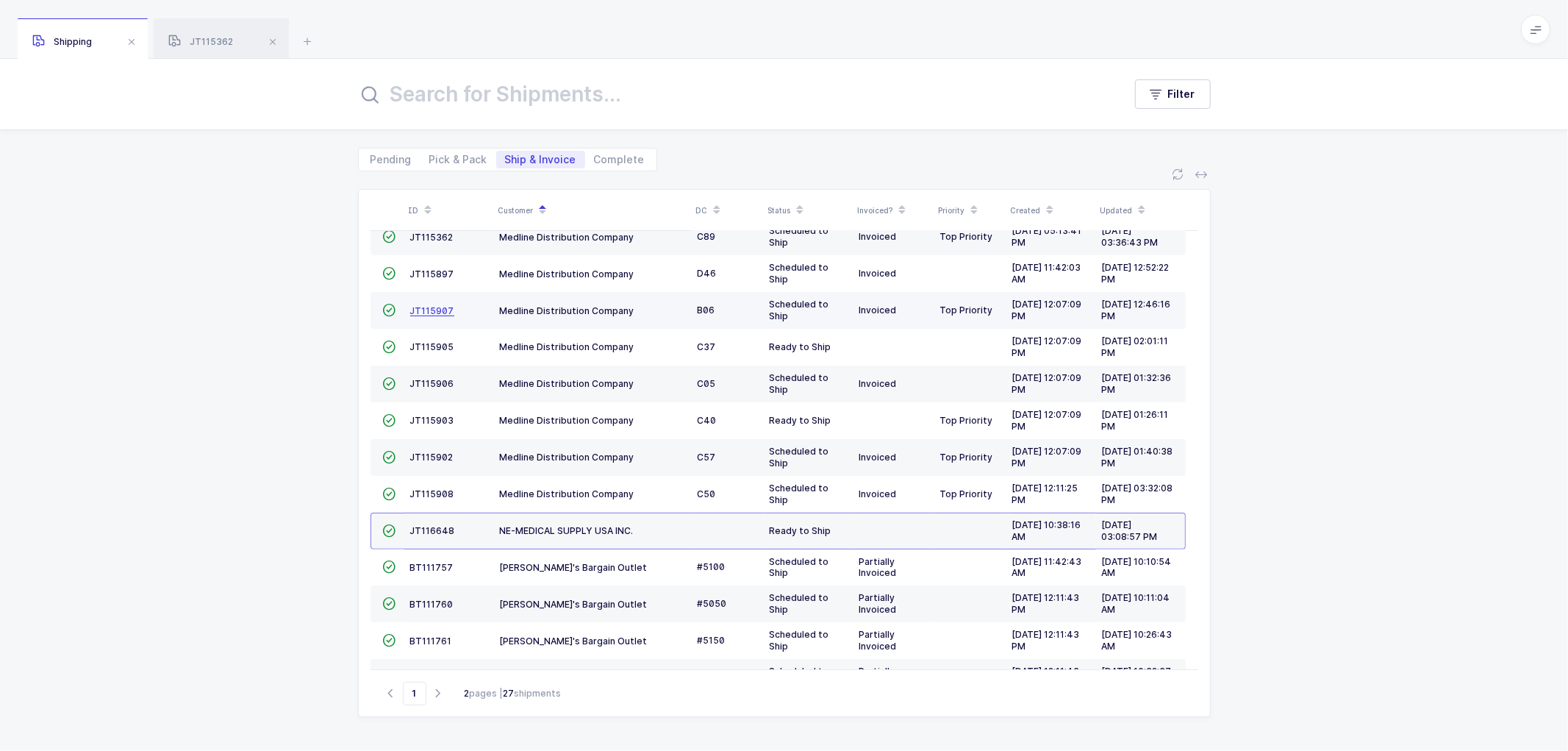
click at [433, 307] on span "JT115907" at bounding box center [432, 310] width 44 height 11
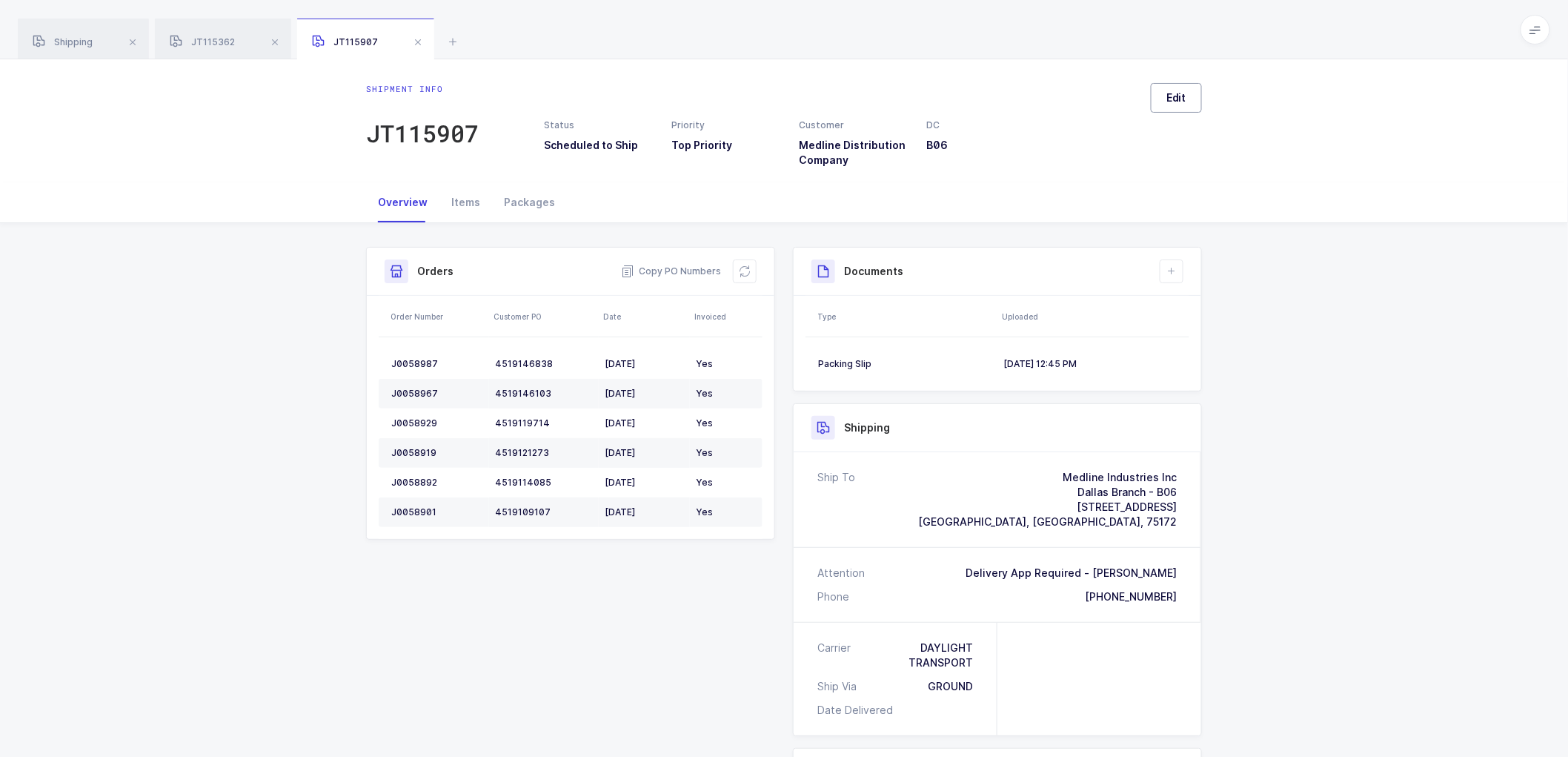
drag, startPoint x: 1174, startPoint y: 104, endPoint x: 1183, endPoint y: 116, distance: 15.0
click at [1174, 105] on span "Edit" at bounding box center [1177, 97] width 20 height 15
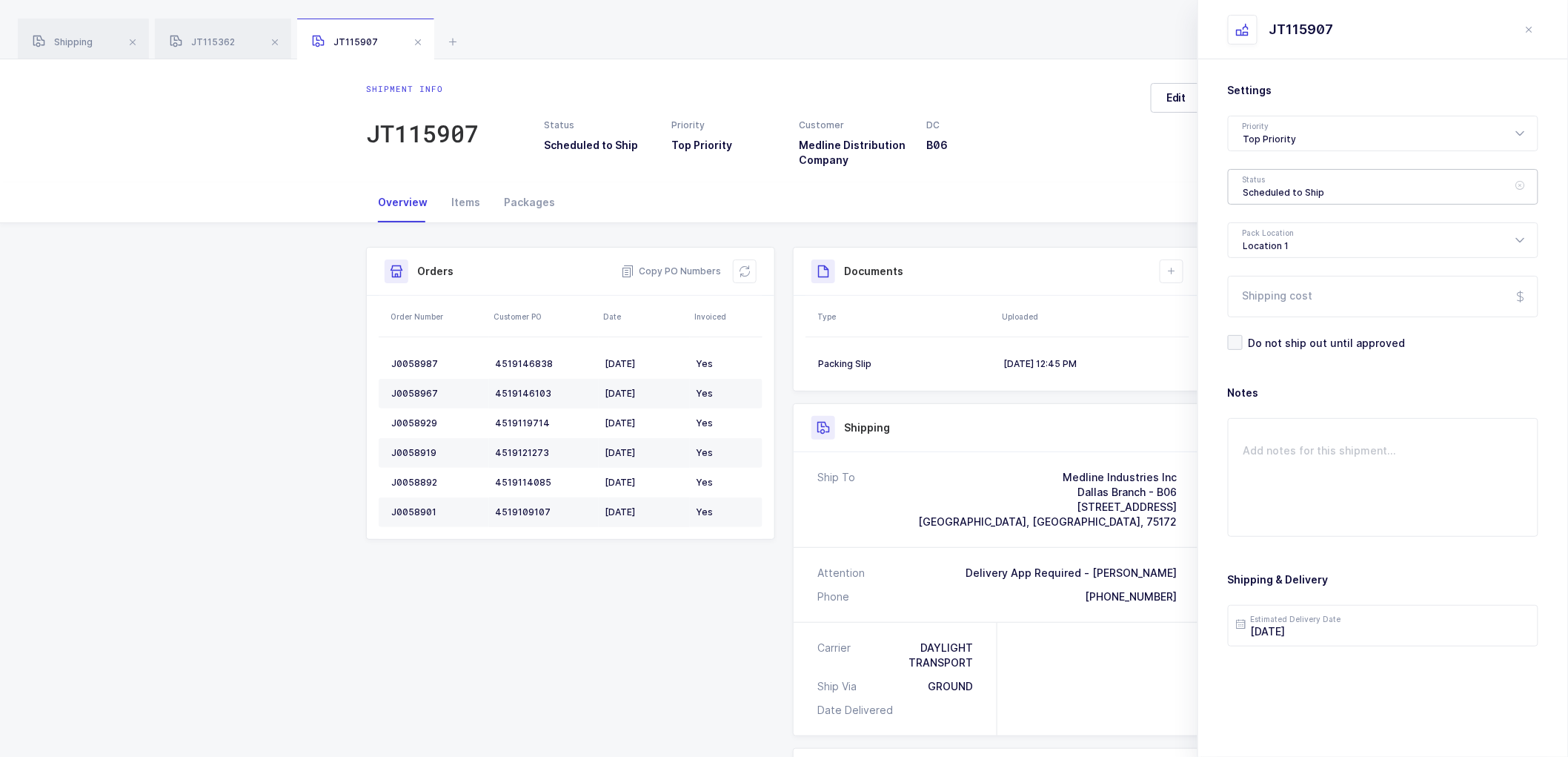
drag, startPoint x: 1246, startPoint y: 179, endPoint x: 1275, endPoint y: 232, distance: 60.4
click at [1246, 179] on div "Scheduled to Ship" at bounding box center [1383, 187] width 310 height 36
click at [1264, 297] on span "Shipped" at bounding box center [1264, 300] width 42 height 12
type input "Shipped"
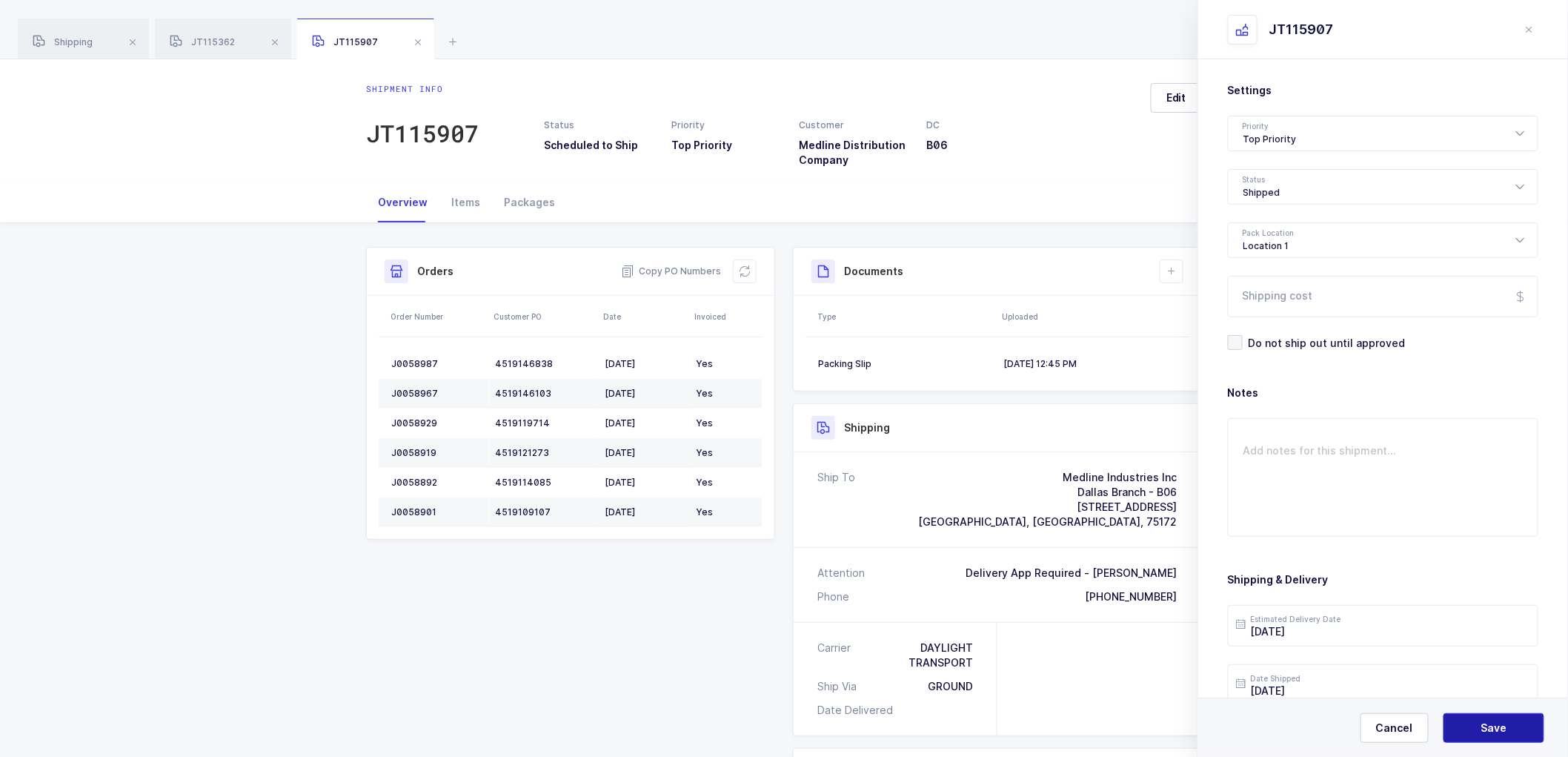
drag, startPoint x: 1500, startPoint y: 729, endPoint x: 1386, endPoint y: 568, distance: 197.3
click at [1500, 728] on span "Save" at bounding box center [1494, 727] width 26 height 15
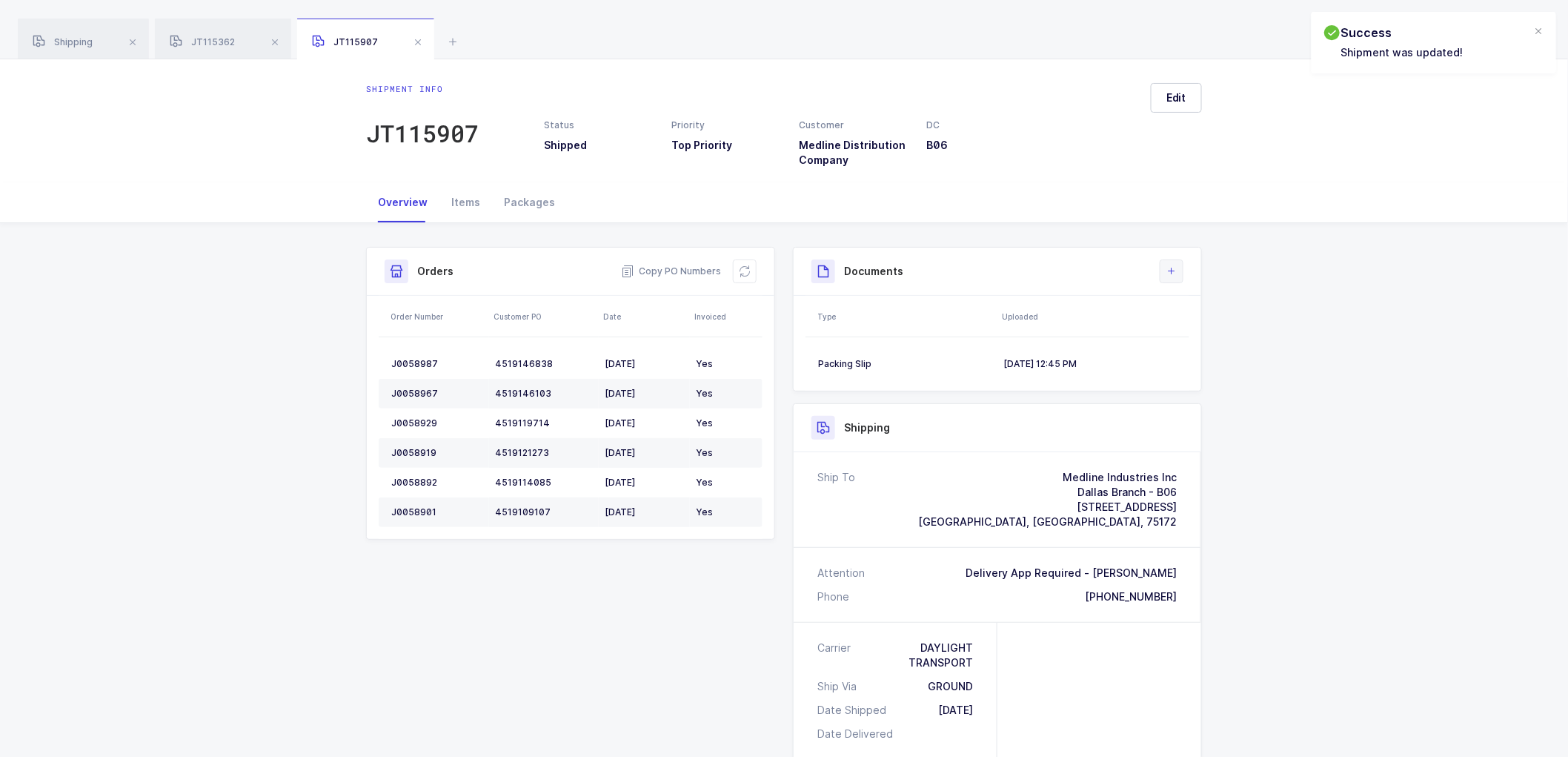
click at [1170, 269] on icon at bounding box center [1171, 271] width 12 height 12
click at [1195, 332] on li "Upload Document" at bounding box center [1222, 337] width 110 height 24
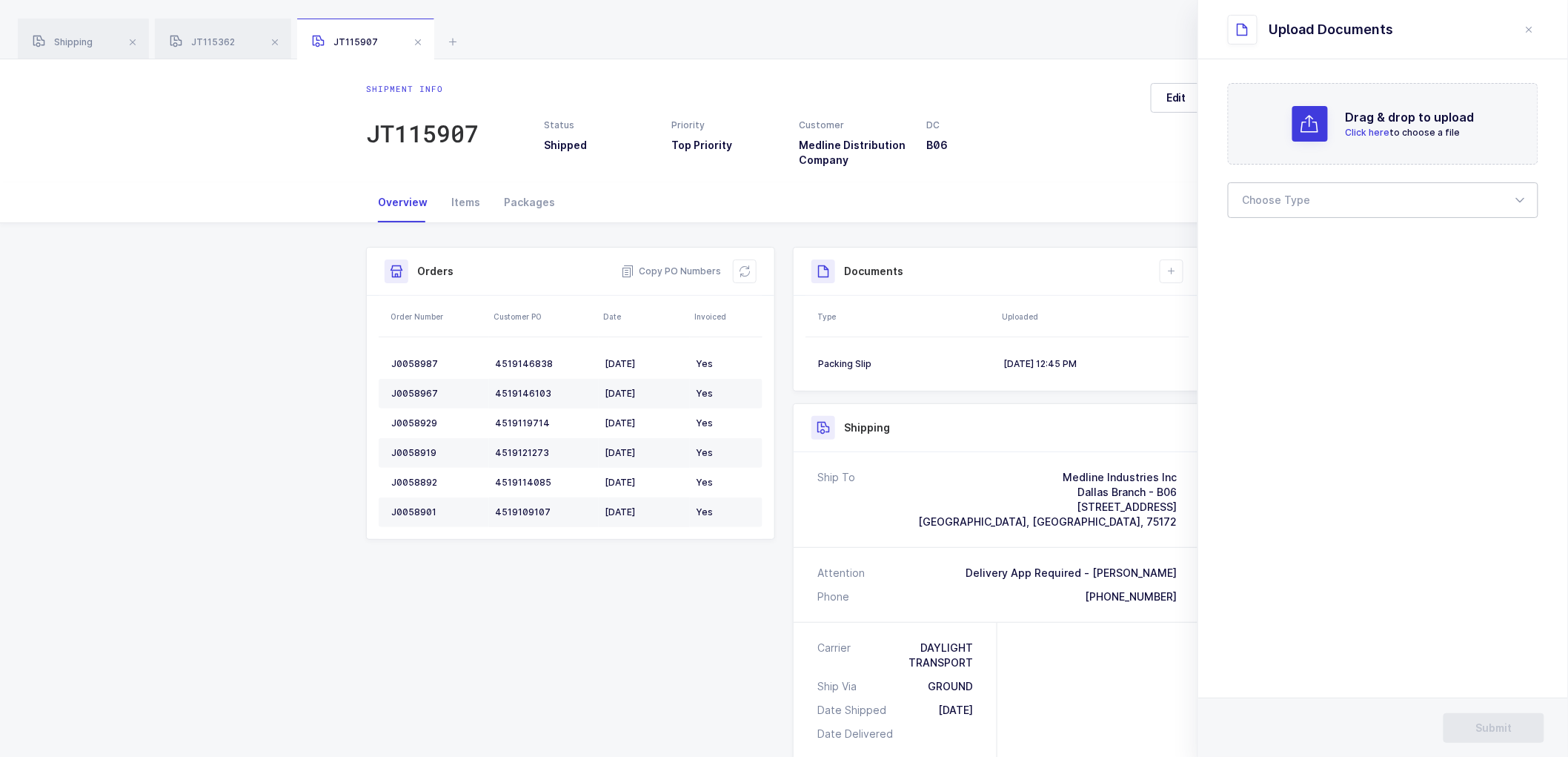
click at [1284, 196] on div at bounding box center [1383, 200] width 310 height 36
click at [1272, 248] on span "Bill of Lading" at bounding box center [1277, 246] width 67 height 12
type input "Bill of Lading"
click at [1503, 730] on span "Submit" at bounding box center [1494, 727] width 36 height 15
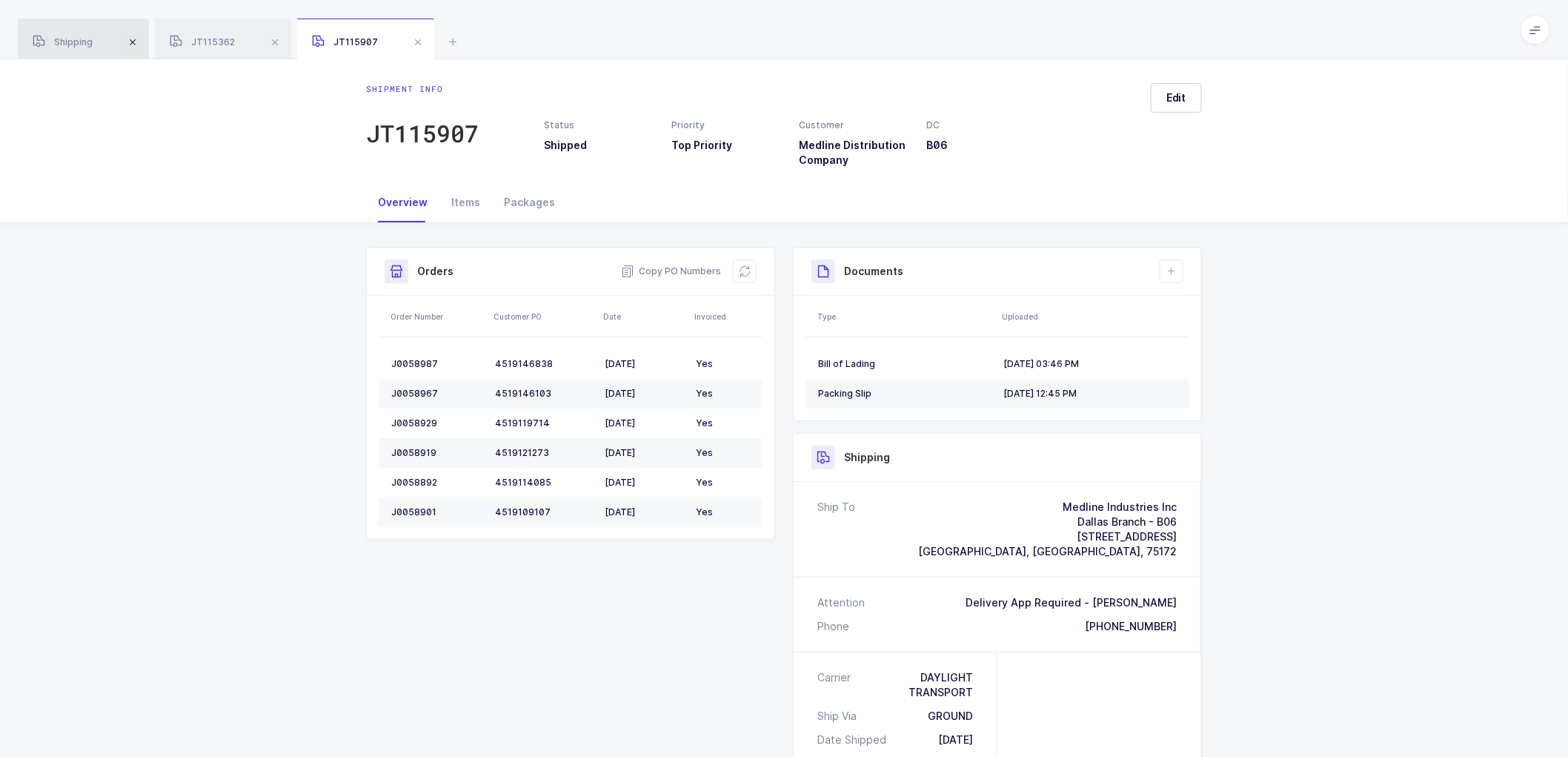
drag, startPoint x: 70, startPoint y: 36, endPoint x: 137, endPoint y: 44, distance: 67.5
click at [73, 35] on div "Shipping" at bounding box center [83, 39] width 131 height 41
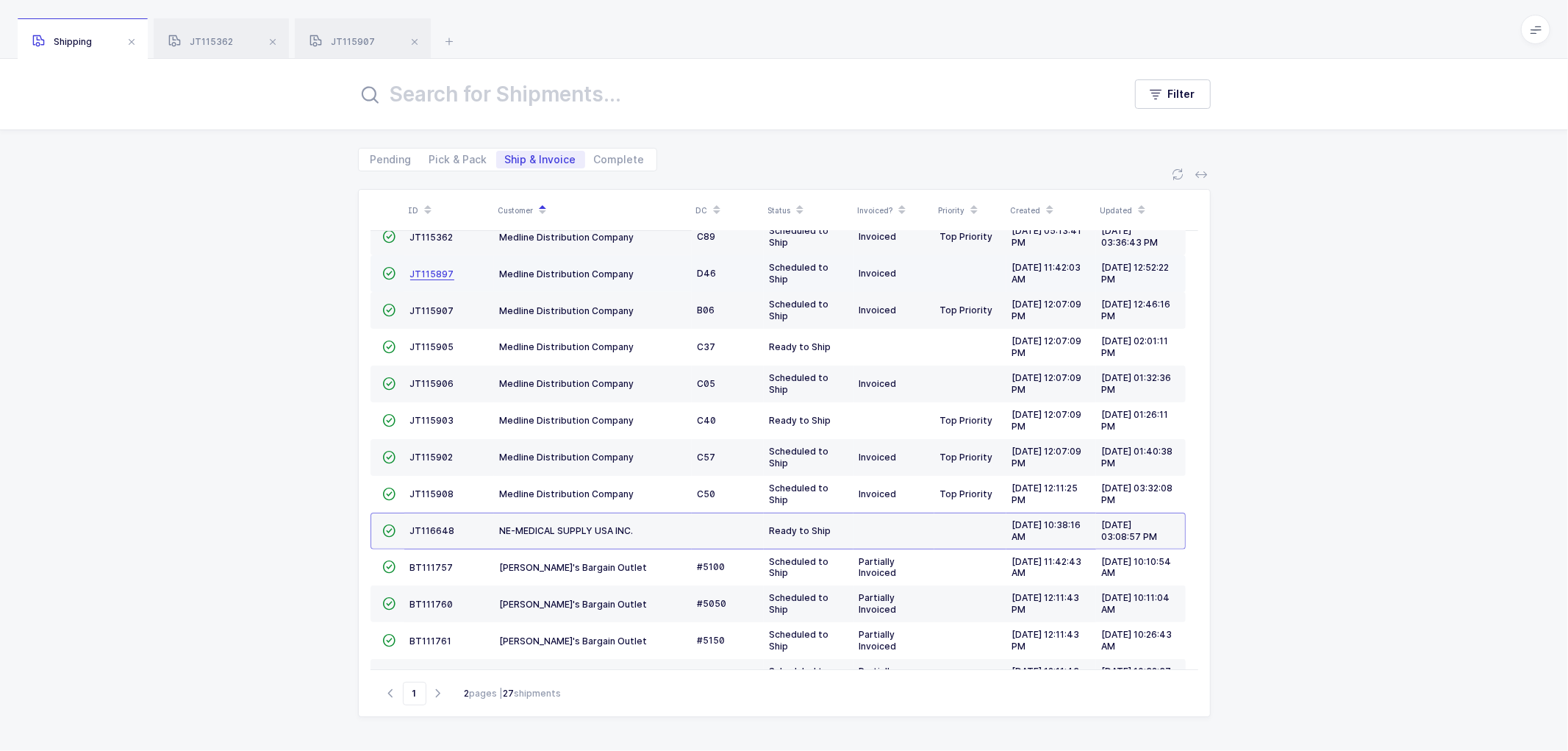
click at [431, 270] on span "JT115897" at bounding box center [432, 273] width 44 height 11
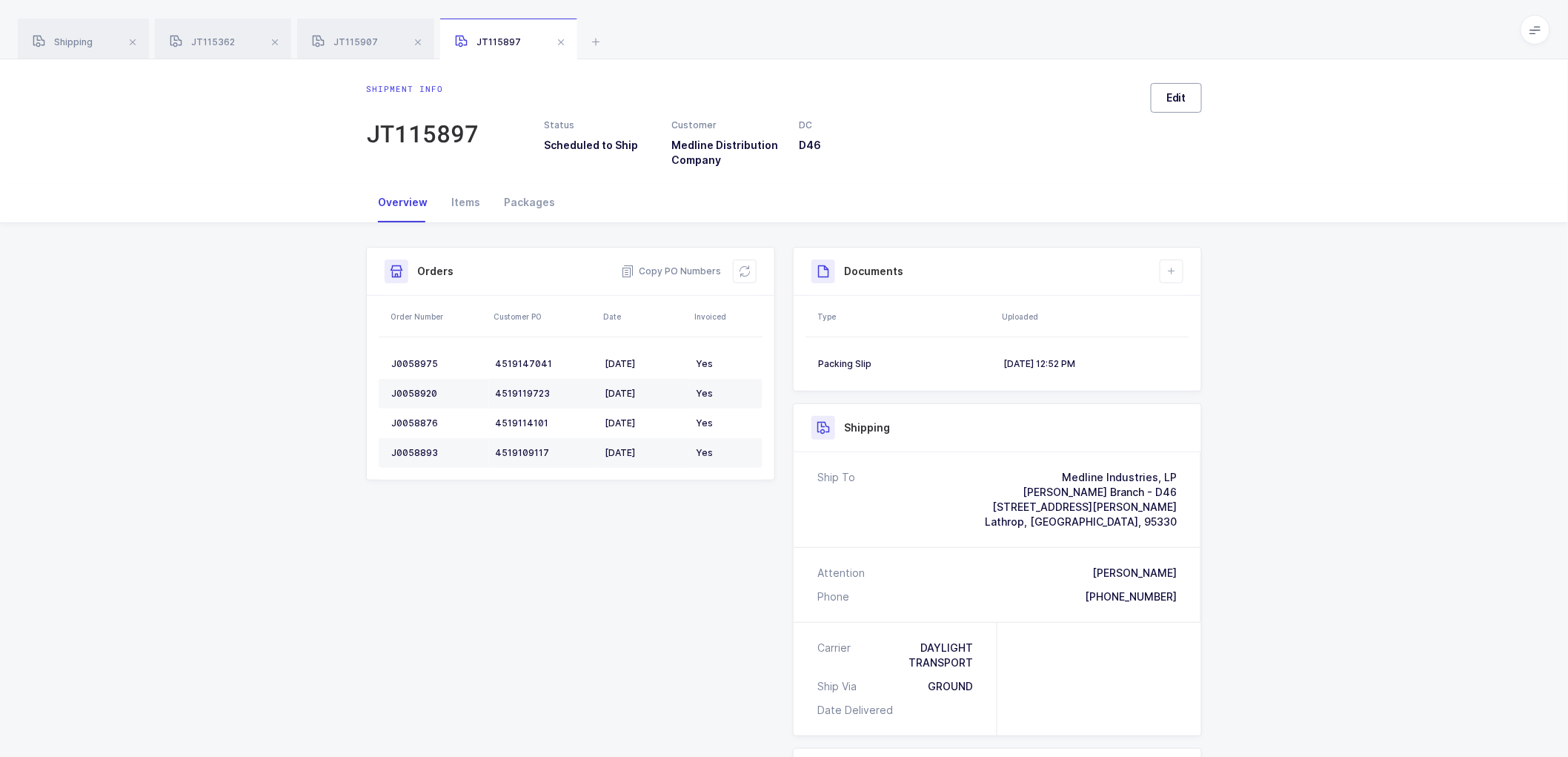
click at [1181, 98] on span "Edit" at bounding box center [1177, 97] width 20 height 15
click at [1245, 179] on div "Scheduled to Ship" at bounding box center [1383, 187] width 310 height 36
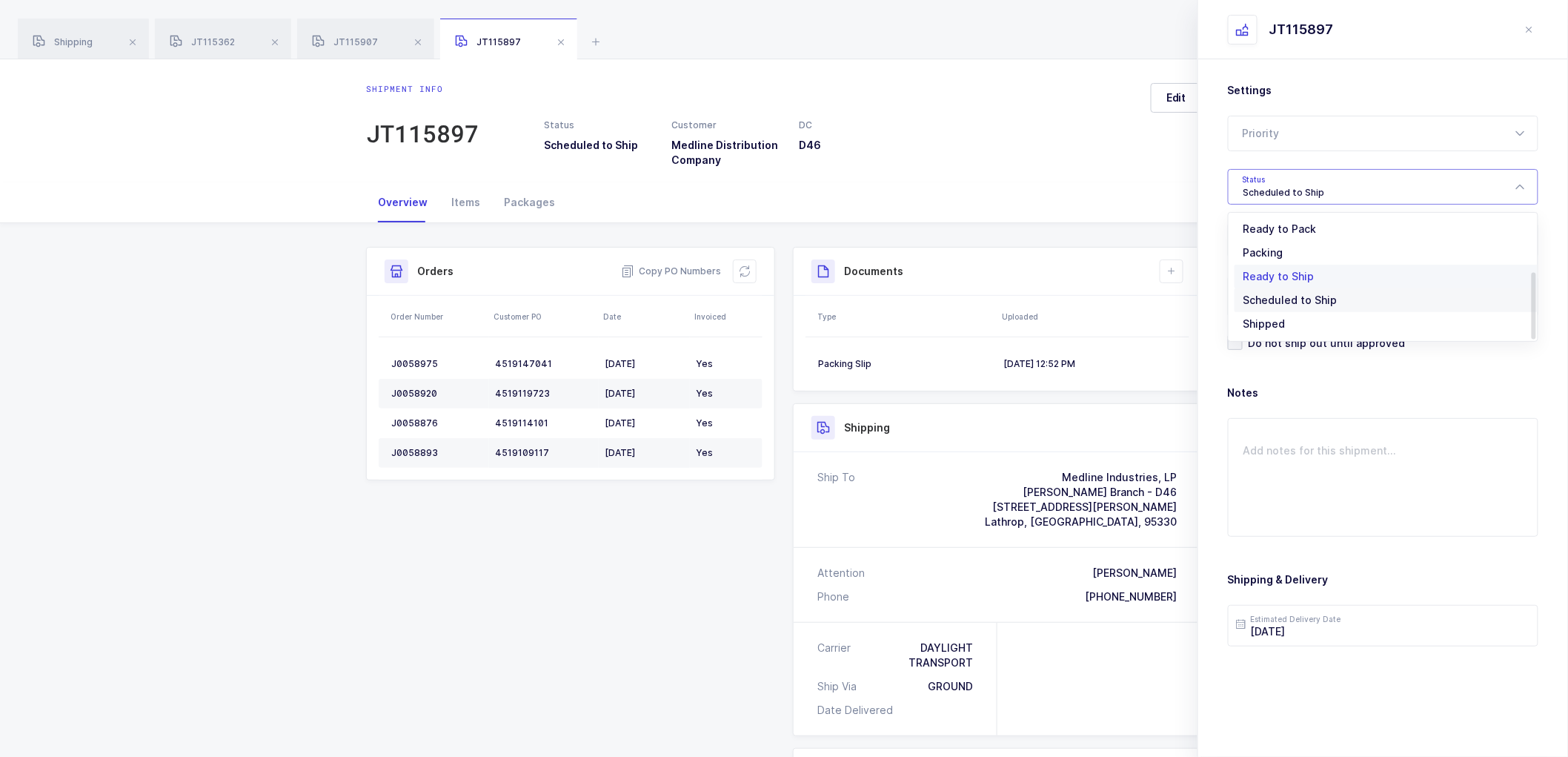
scroll to position [123, 0]
click at [1255, 297] on span "Shipped" at bounding box center [1264, 300] width 42 height 12
type input "Shipped"
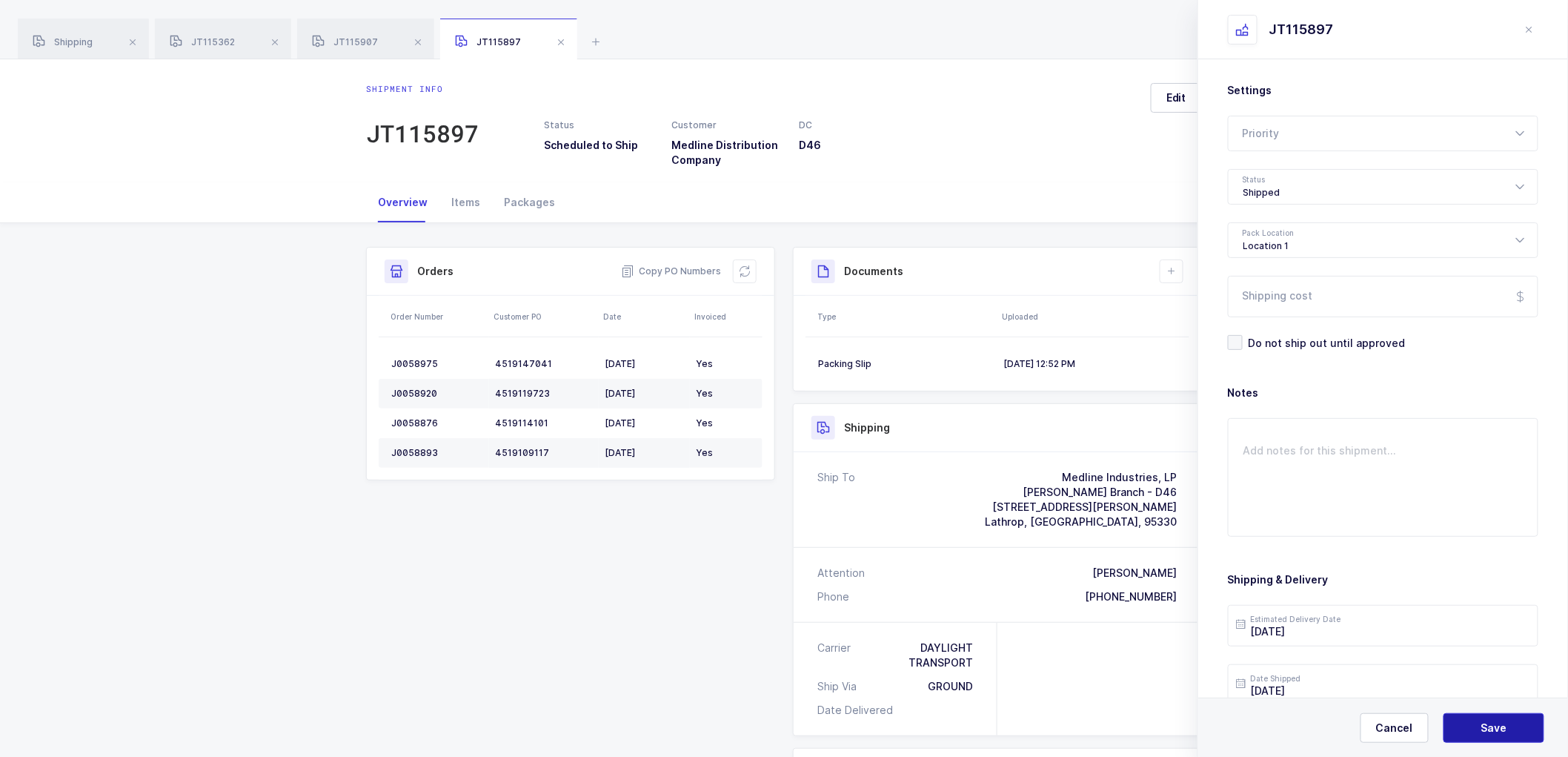
click at [1488, 727] on span "Save" at bounding box center [1494, 727] width 26 height 15
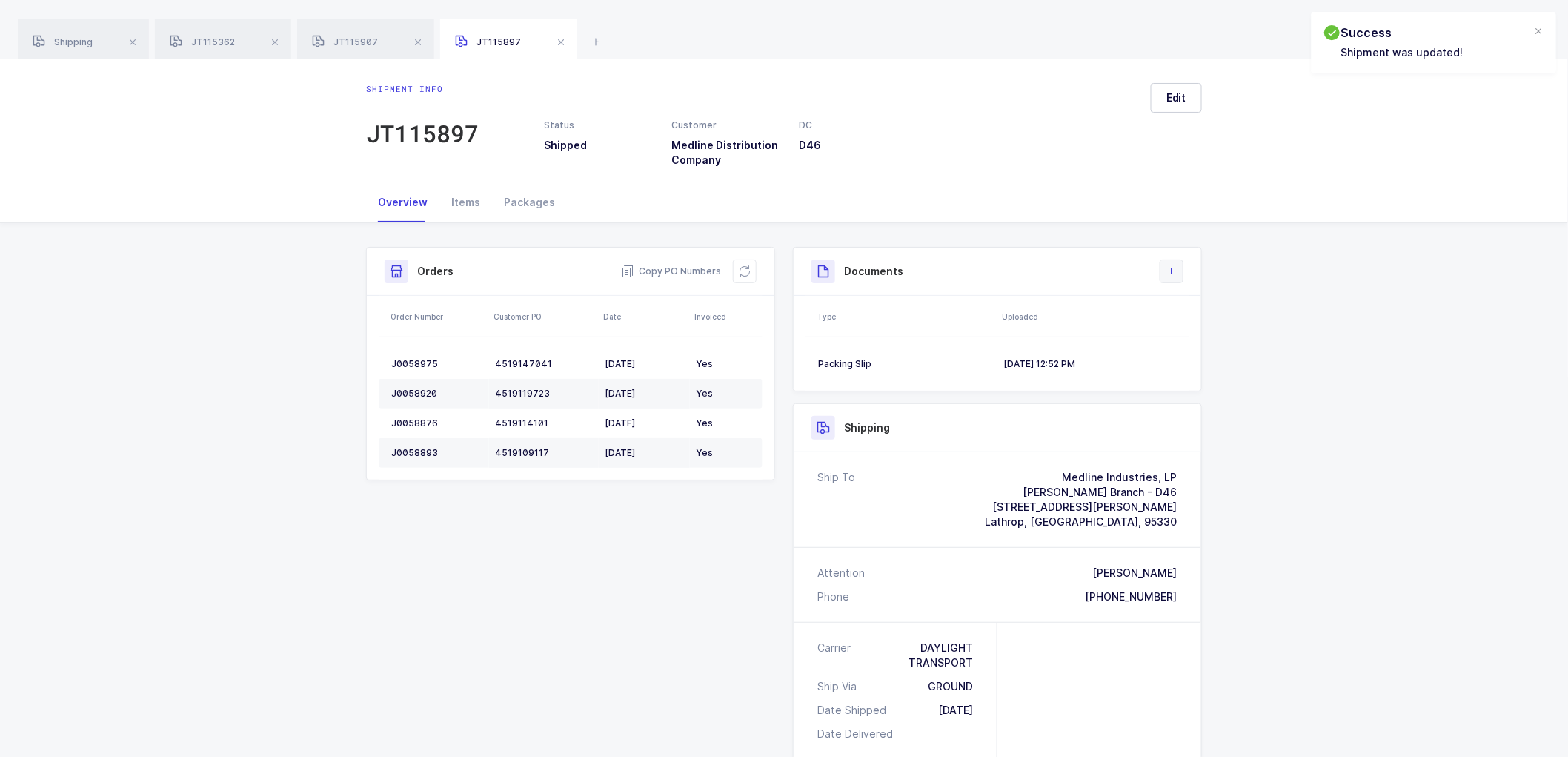
click at [1169, 268] on icon at bounding box center [1171, 271] width 12 height 12
click at [1190, 342] on li "Upload Document" at bounding box center [1222, 337] width 110 height 24
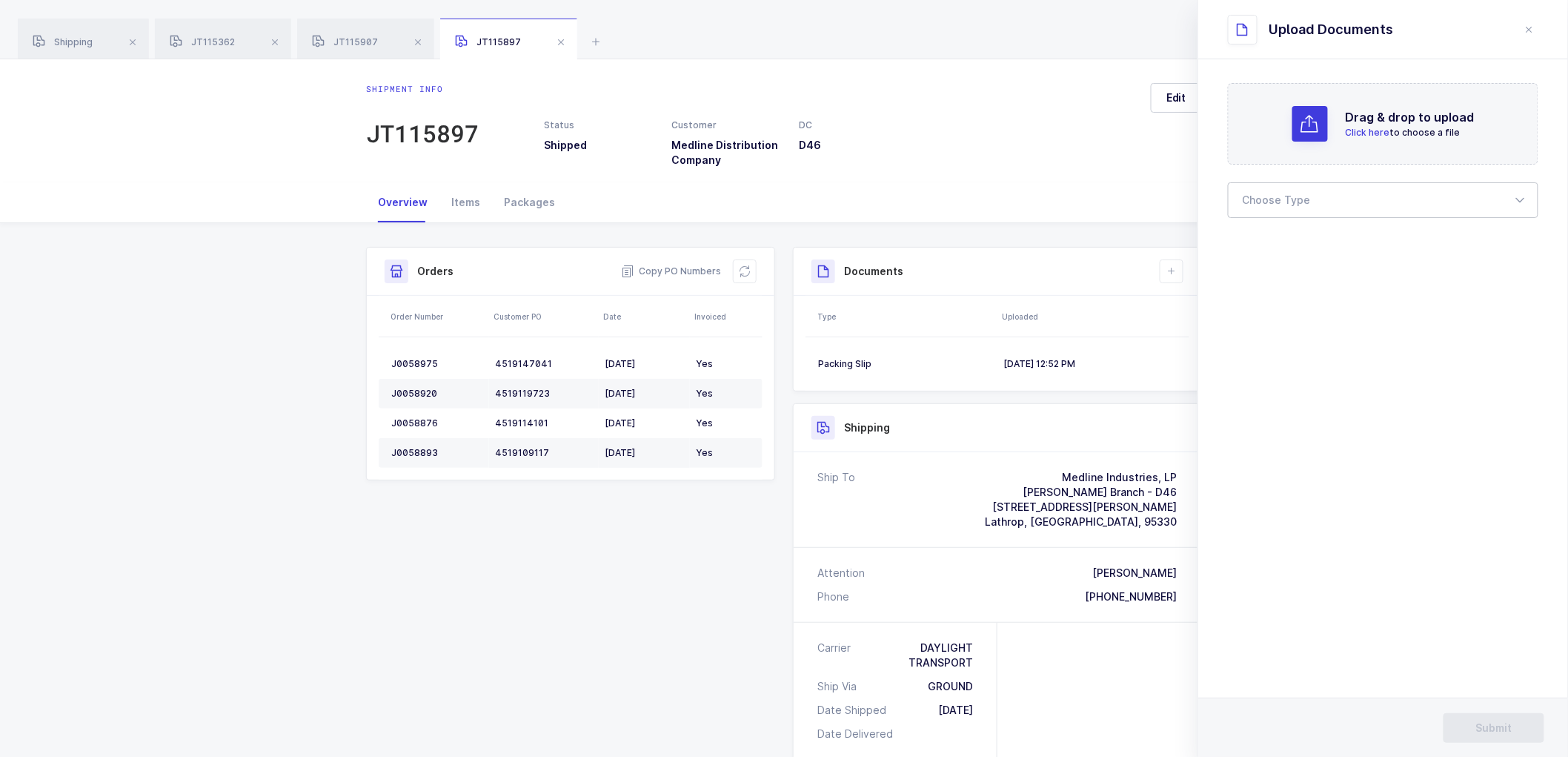
drag, startPoint x: 1352, startPoint y: 203, endPoint x: 1286, endPoint y: 248, distance: 79.9
click at [1352, 203] on div at bounding box center [1383, 200] width 310 height 36
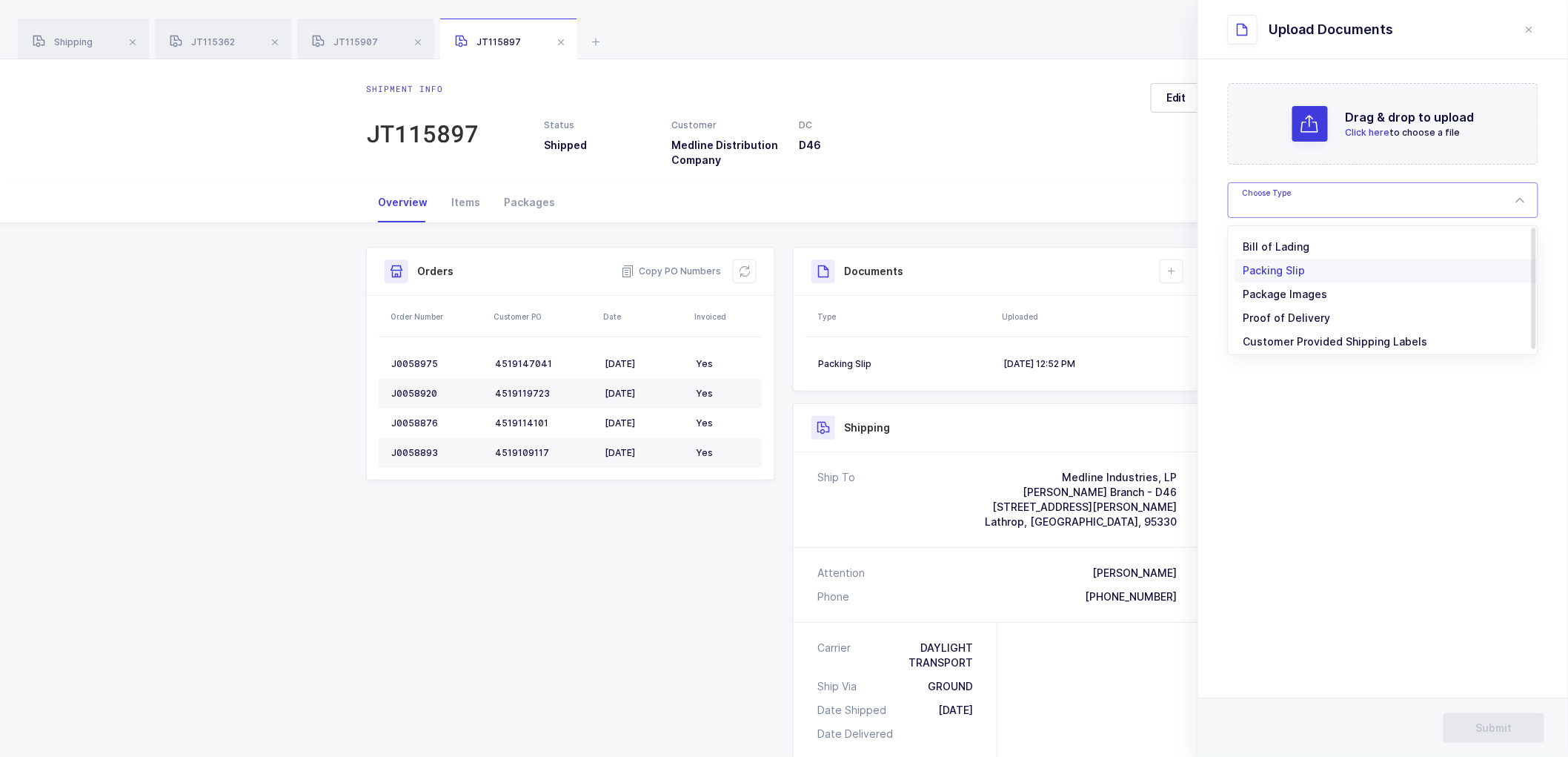
drag, startPoint x: 1277, startPoint y: 247, endPoint x: 1300, endPoint y: 245, distance: 23.1
click at [1278, 246] on span "Bill of Lading" at bounding box center [1277, 246] width 67 height 12
type input "Bill of Lading"
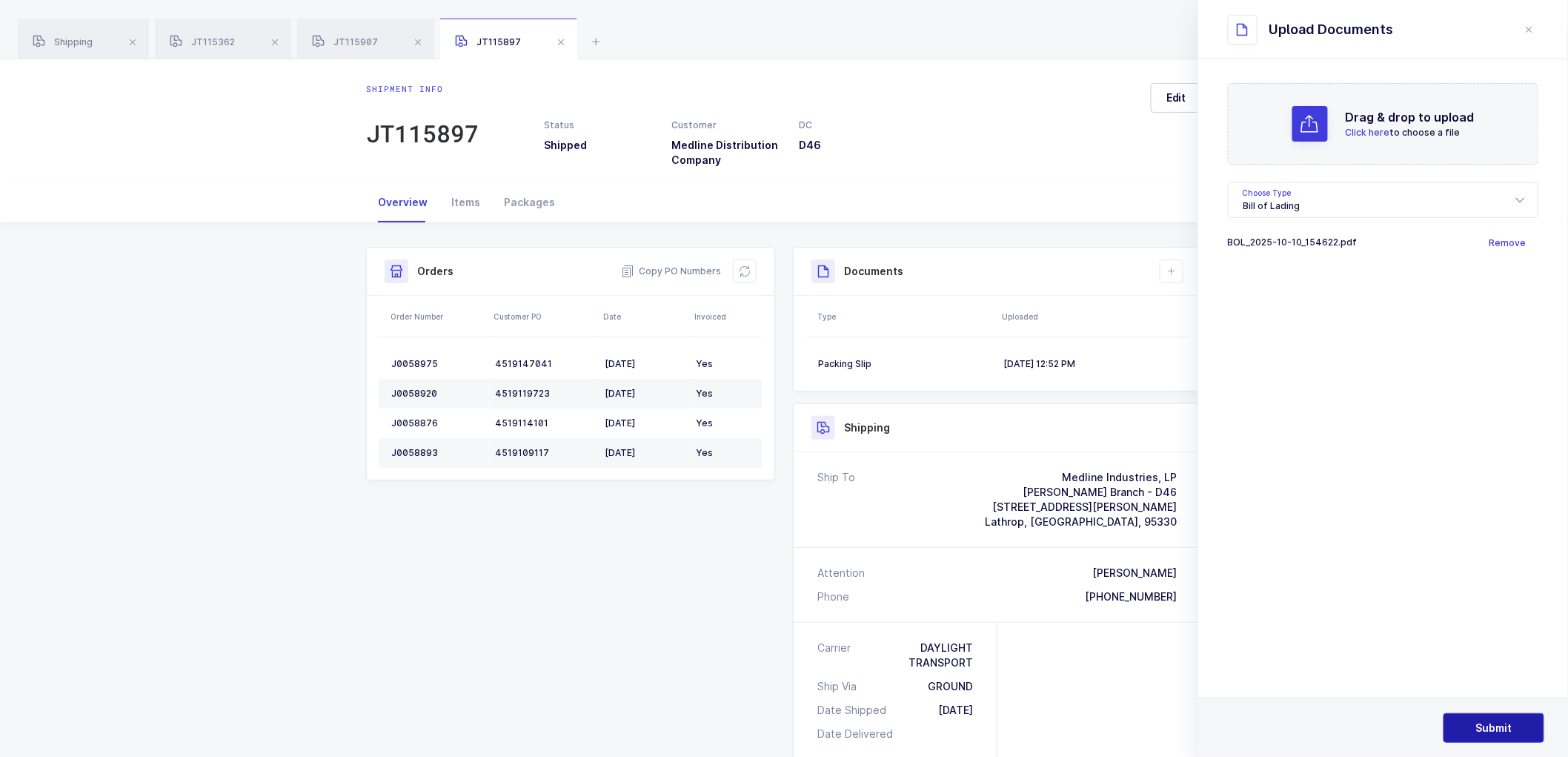
click at [1494, 737] on button "Submit" at bounding box center [1494, 727] width 101 height 30
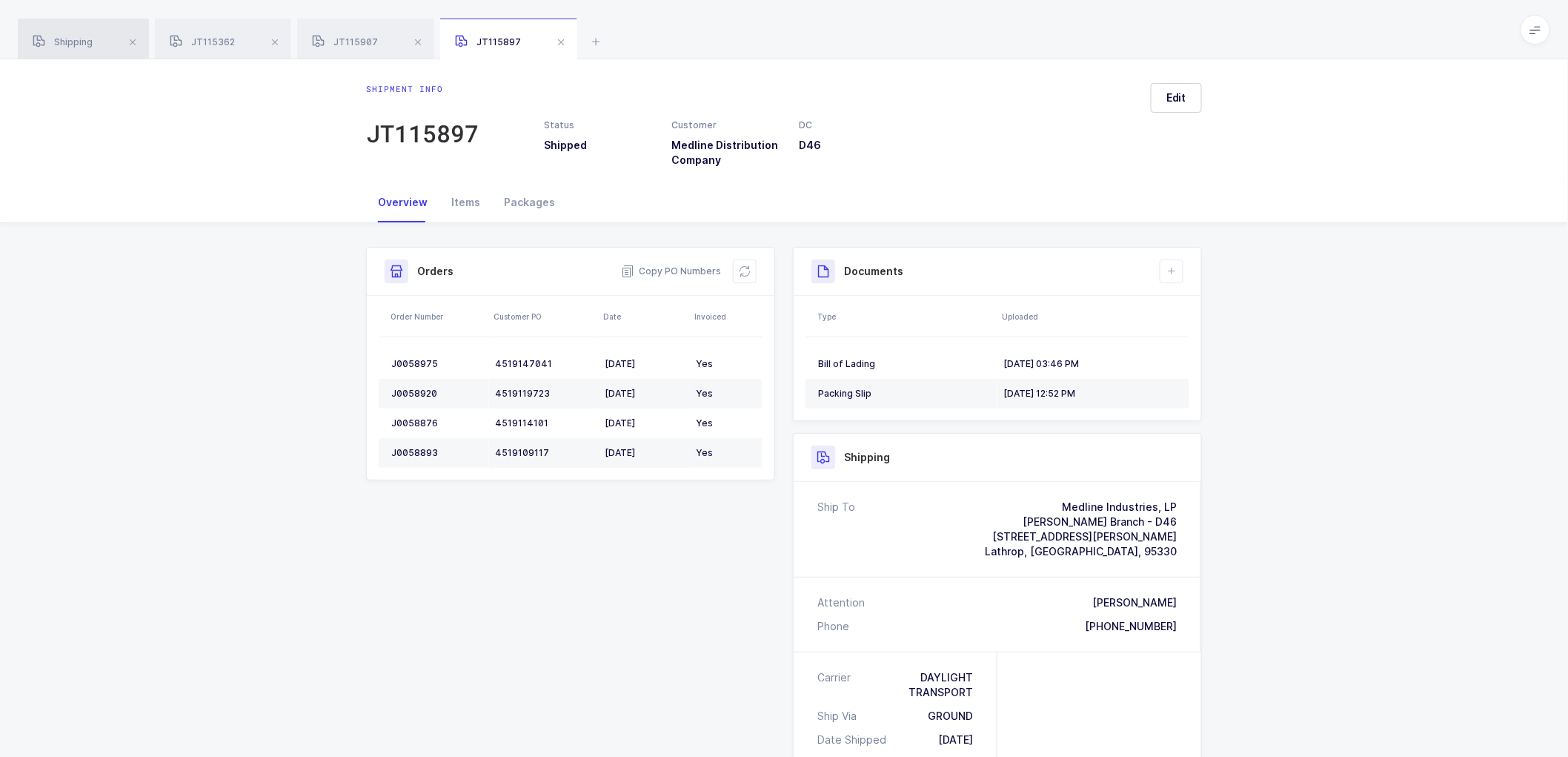
drag, startPoint x: 65, startPoint y: 32, endPoint x: 109, endPoint y: 40, distance: 44.7
click at [65, 32] on div "Shipping" at bounding box center [83, 39] width 131 height 41
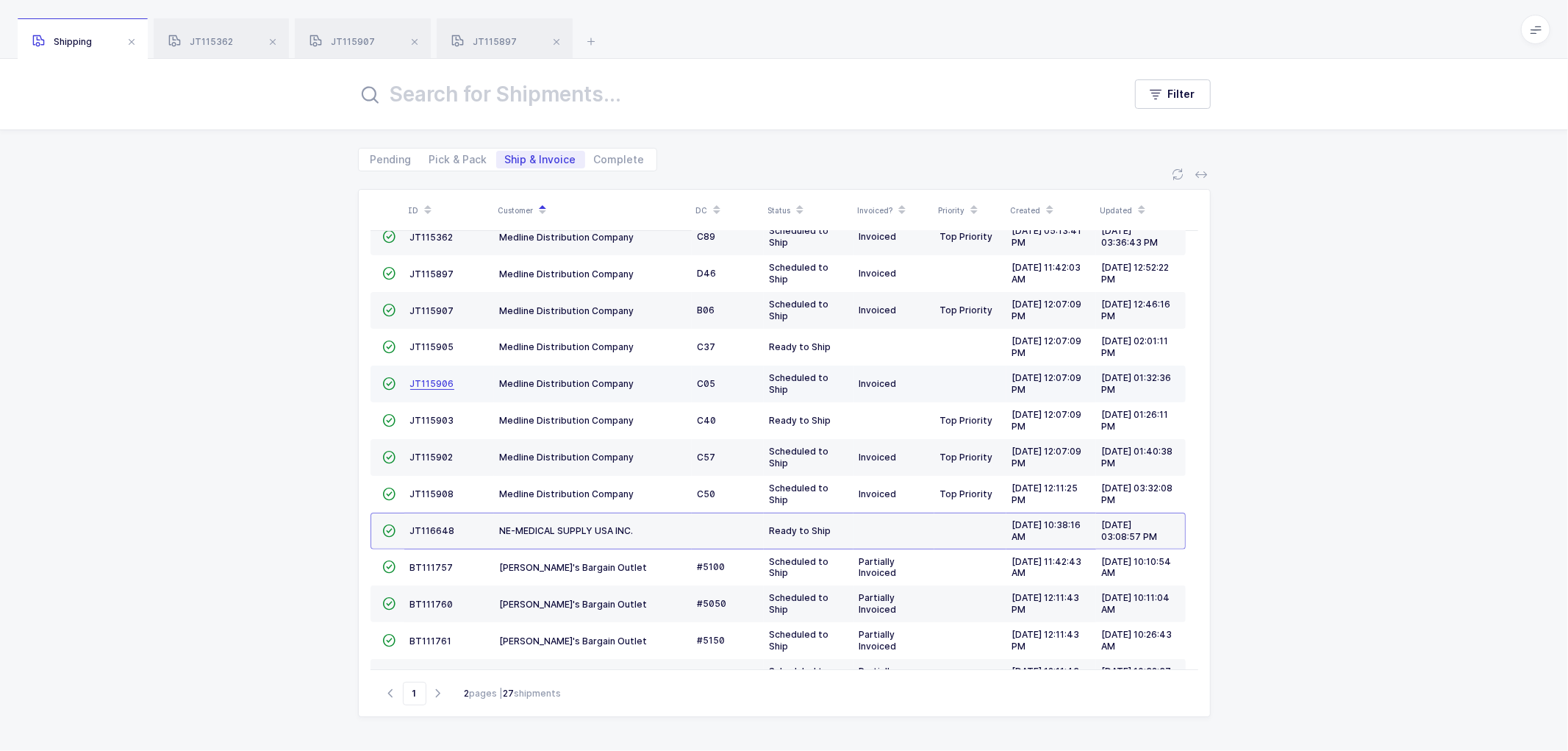
click at [420, 381] on span "JT115906" at bounding box center [432, 384] width 44 height 11
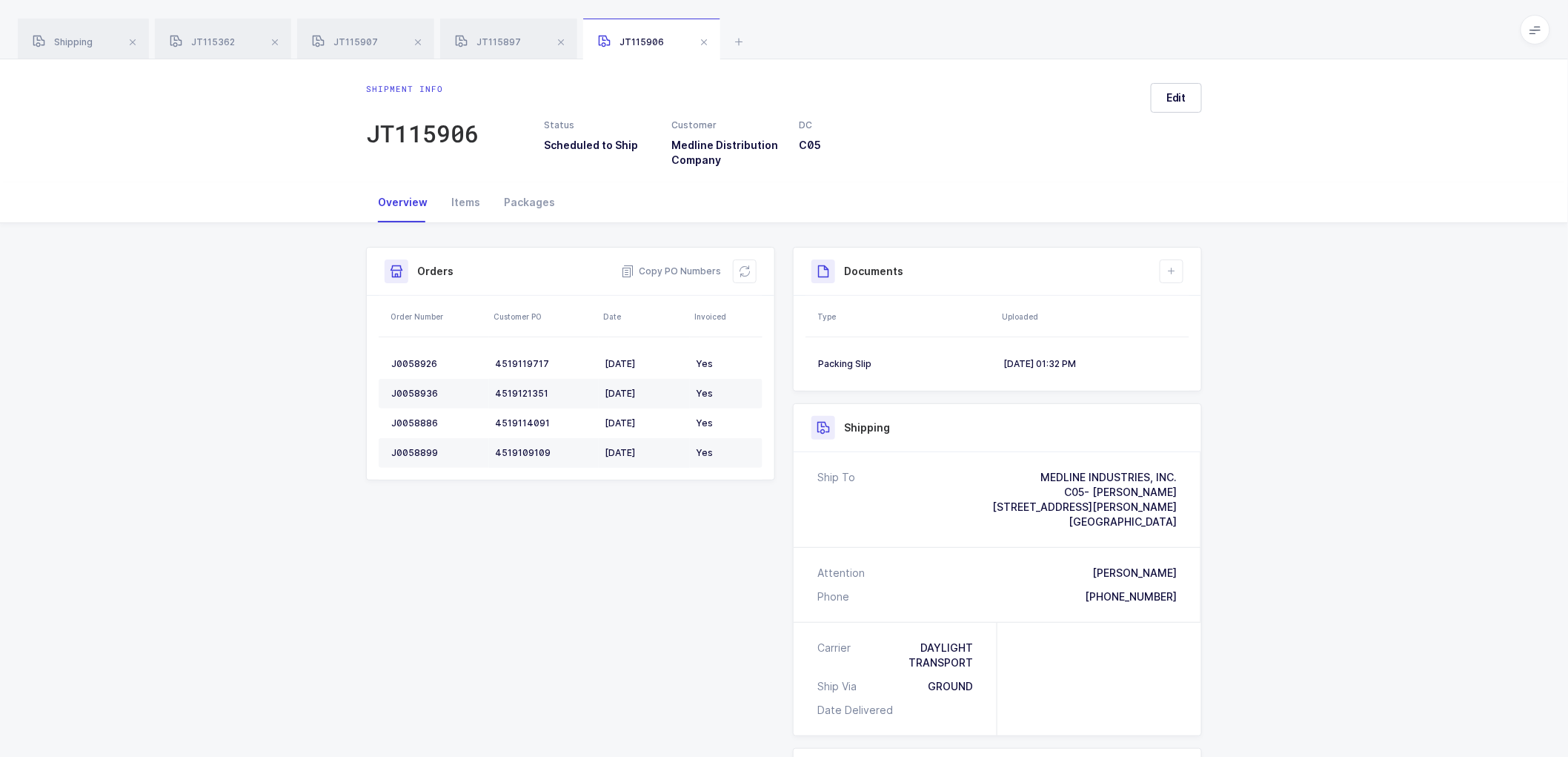
click at [1136, 233] on div "Shipment Info Shipment Number JT115906 Status Scheduled to Ship Customer Medlin…" at bounding box center [784, 611] width 860 height 776
click at [1182, 96] on span "Edit" at bounding box center [1177, 97] width 20 height 15
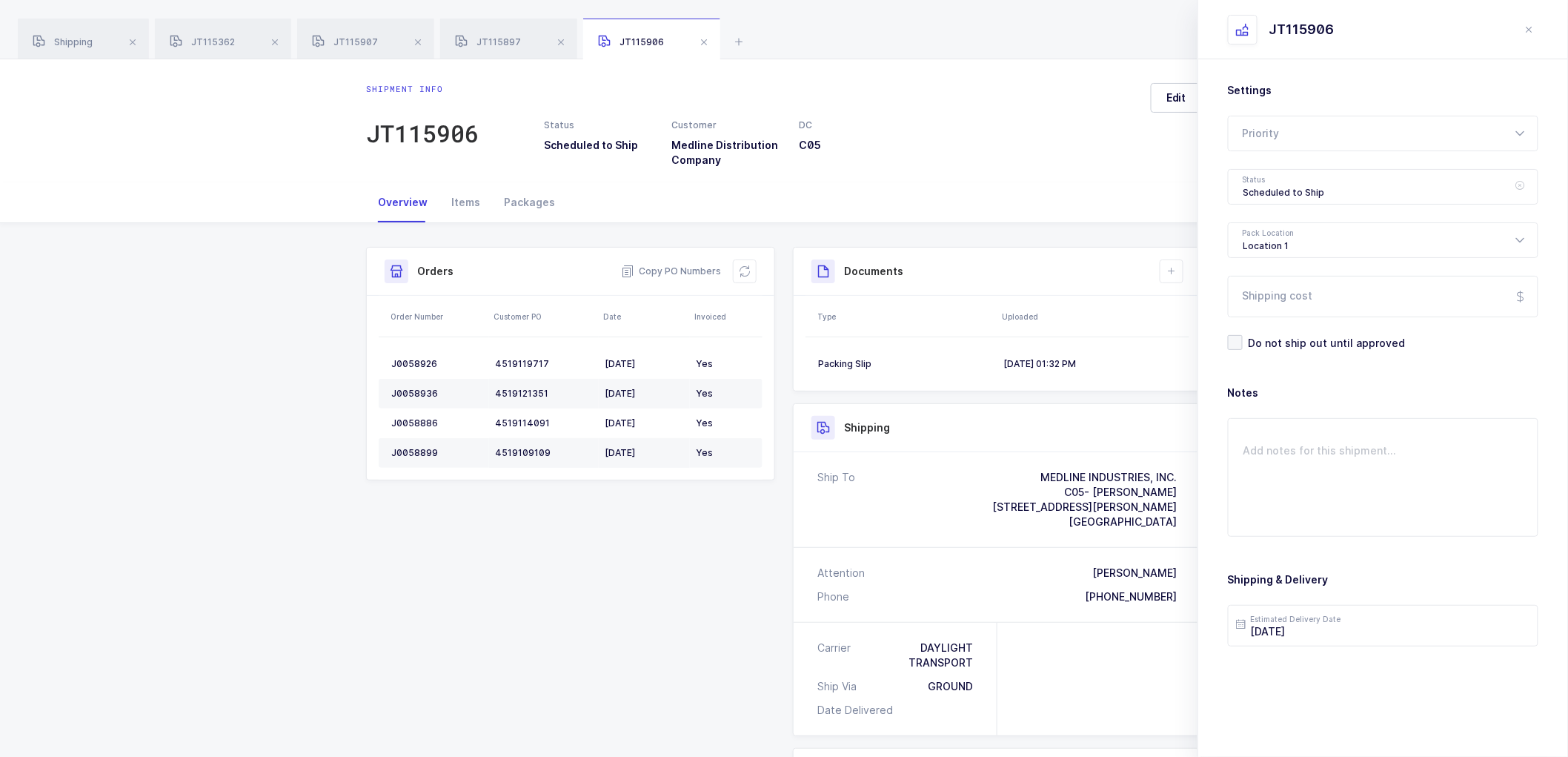
drag, startPoint x: 1253, startPoint y: 191, endPoint x: 1258, endPoint y: 207, distance: 16.8
click at [1253, 190] on div "Scheduled to Ship" at bounding box center [1383, 187] width 310 height 36
click at [1273, 301] on span "Shipped" at bounding box center [1264, 300] width 42 height 12
type input "Shipped"
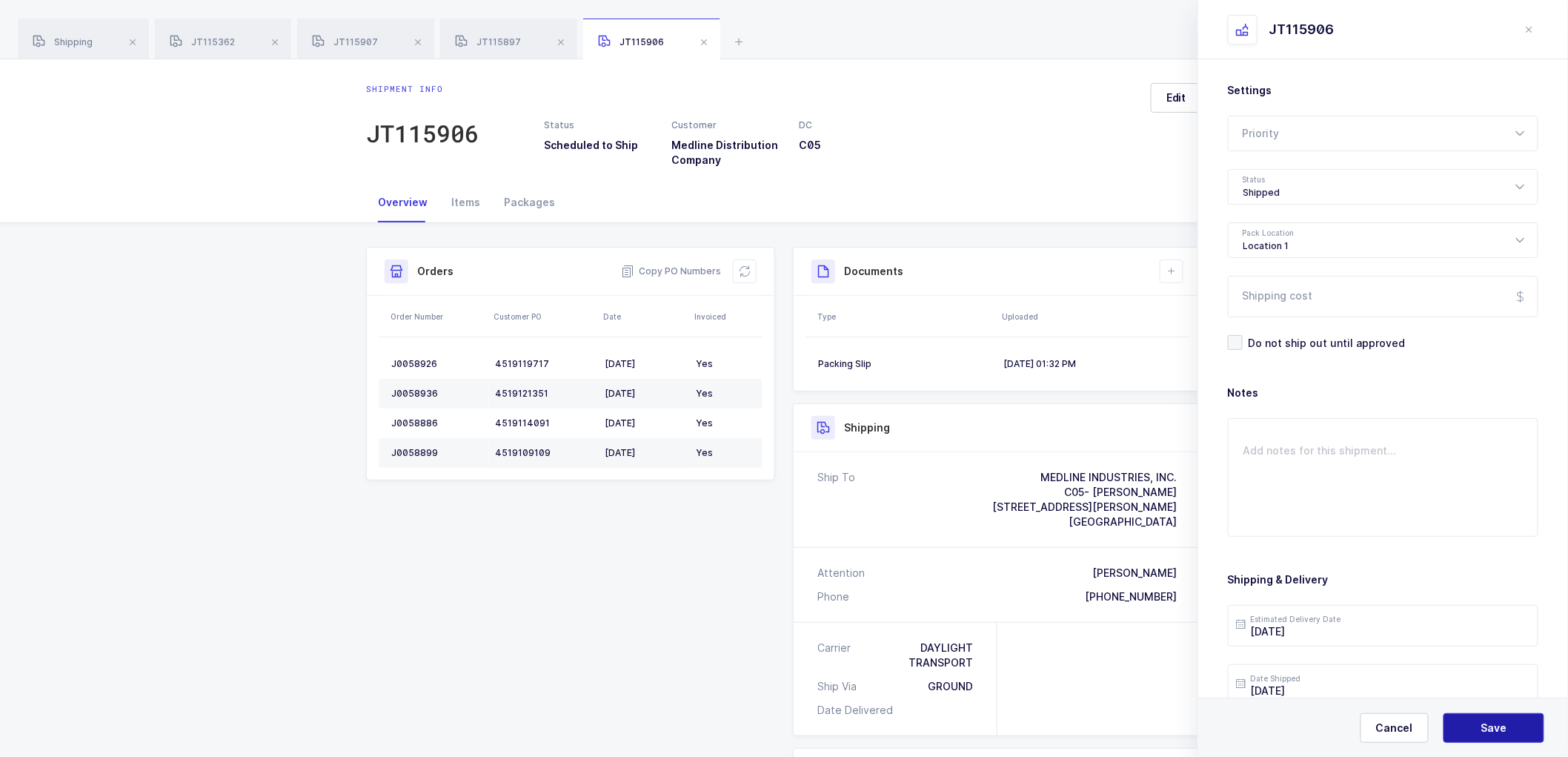
click at [1484, 721] on span "Save" at bounding box center [1494, 727] width 26 height 15
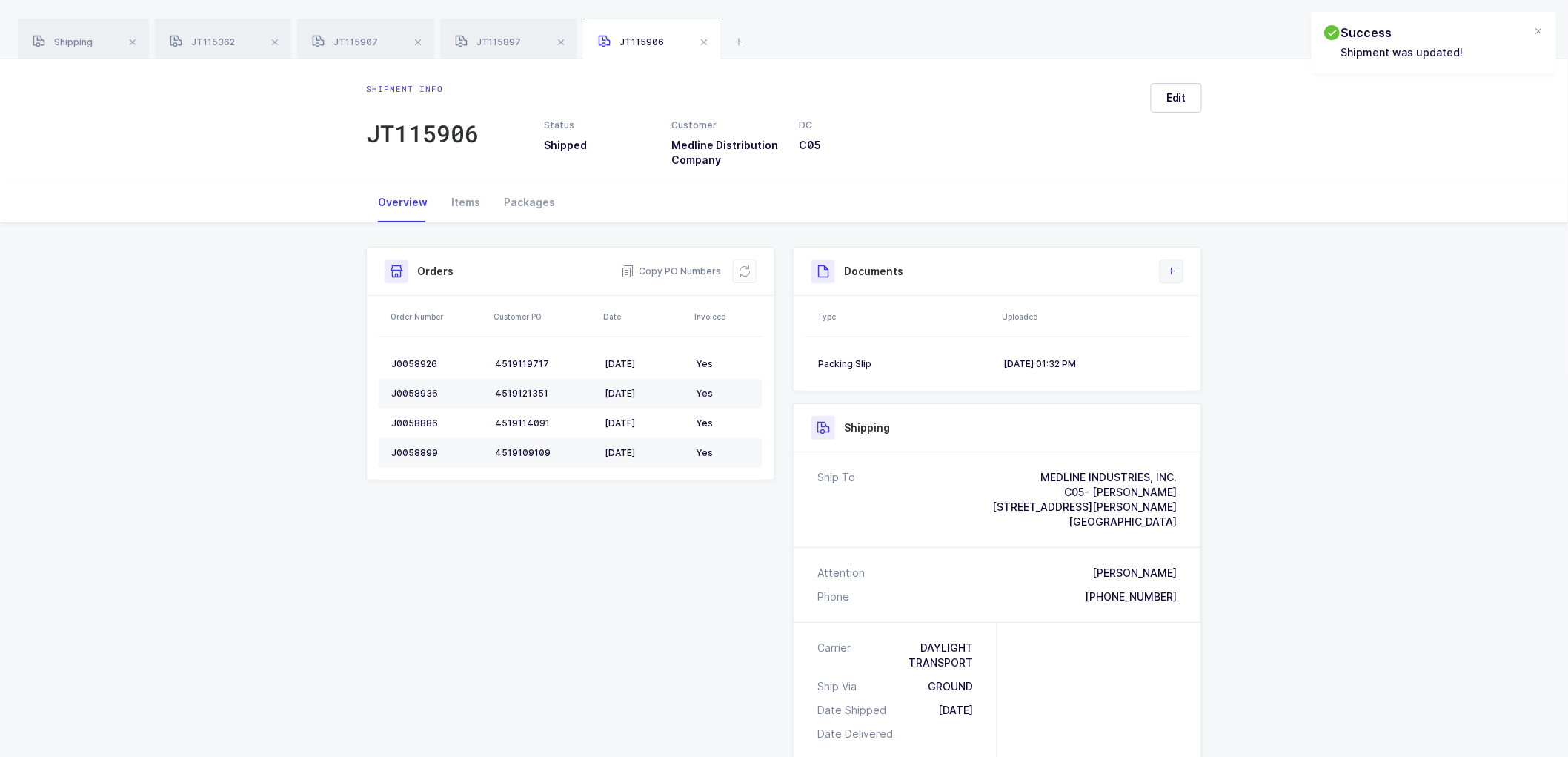
click at [1164, 267] on button at bounding box center [1171, 271] width 24 height 24
click at [1205, 336] on li "Upload Document" at bounding box center [1222, 337] width 110 height 24
click at [1307, 199] on div at bounding box center [1383, 200] width 310 height 36
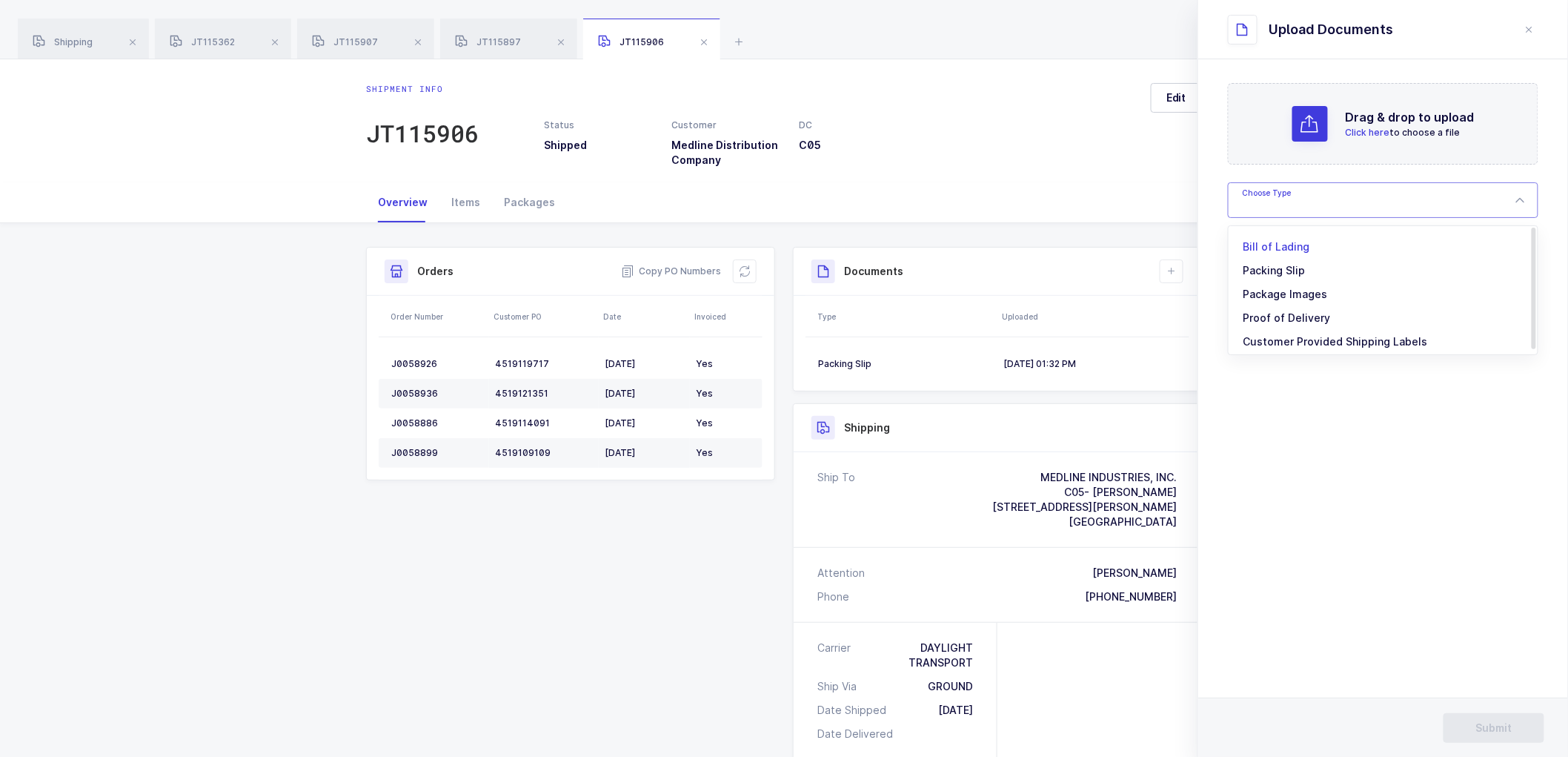
click at [1287, 246] on span "Bill of Lading" at bounding box center [1277, 246] width 67 height 12
type input "Bill of Lading"
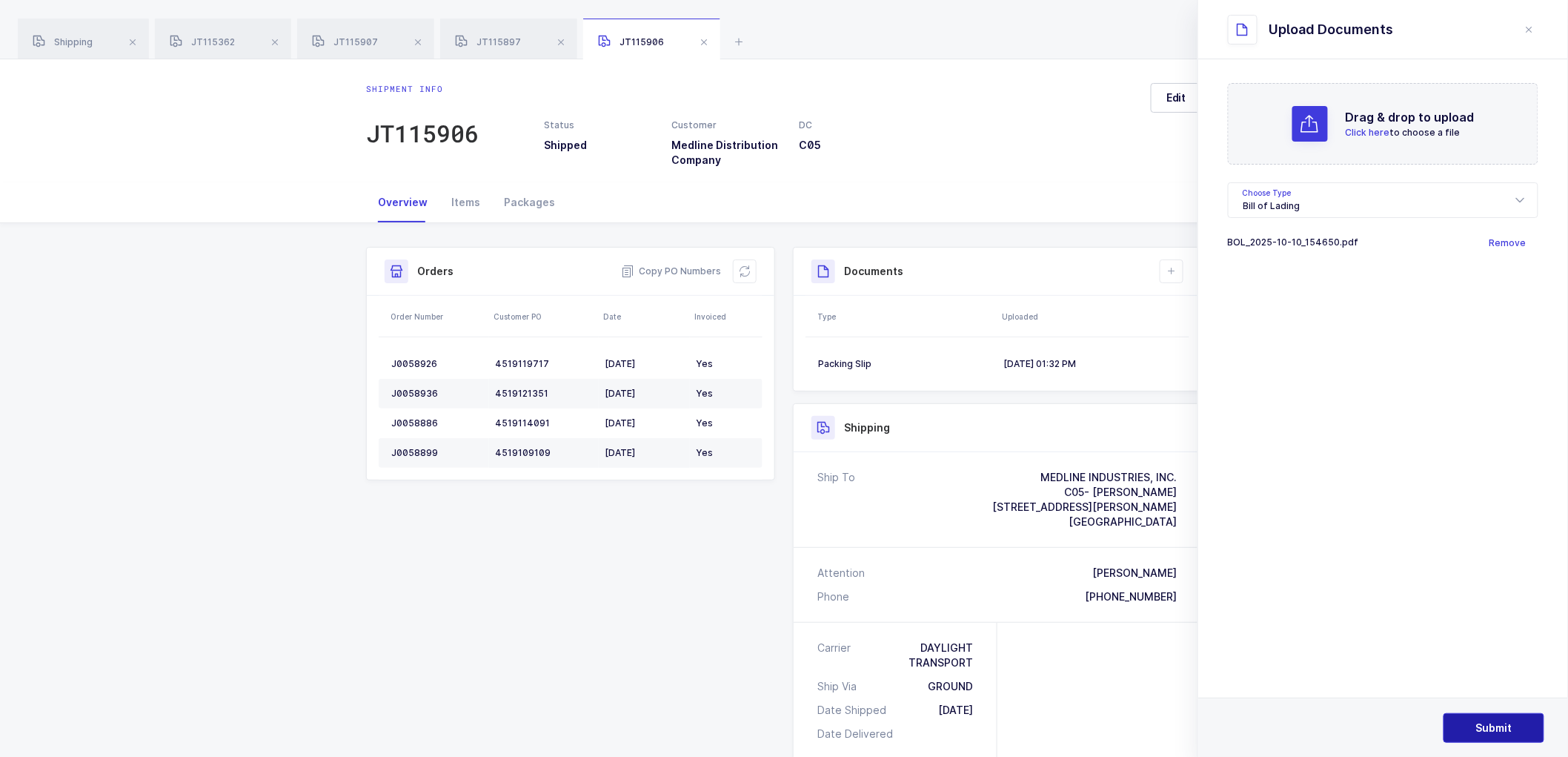
click at [1480, 736] on button "Submit" at bounding box center [1494, 727] width 101 height 30
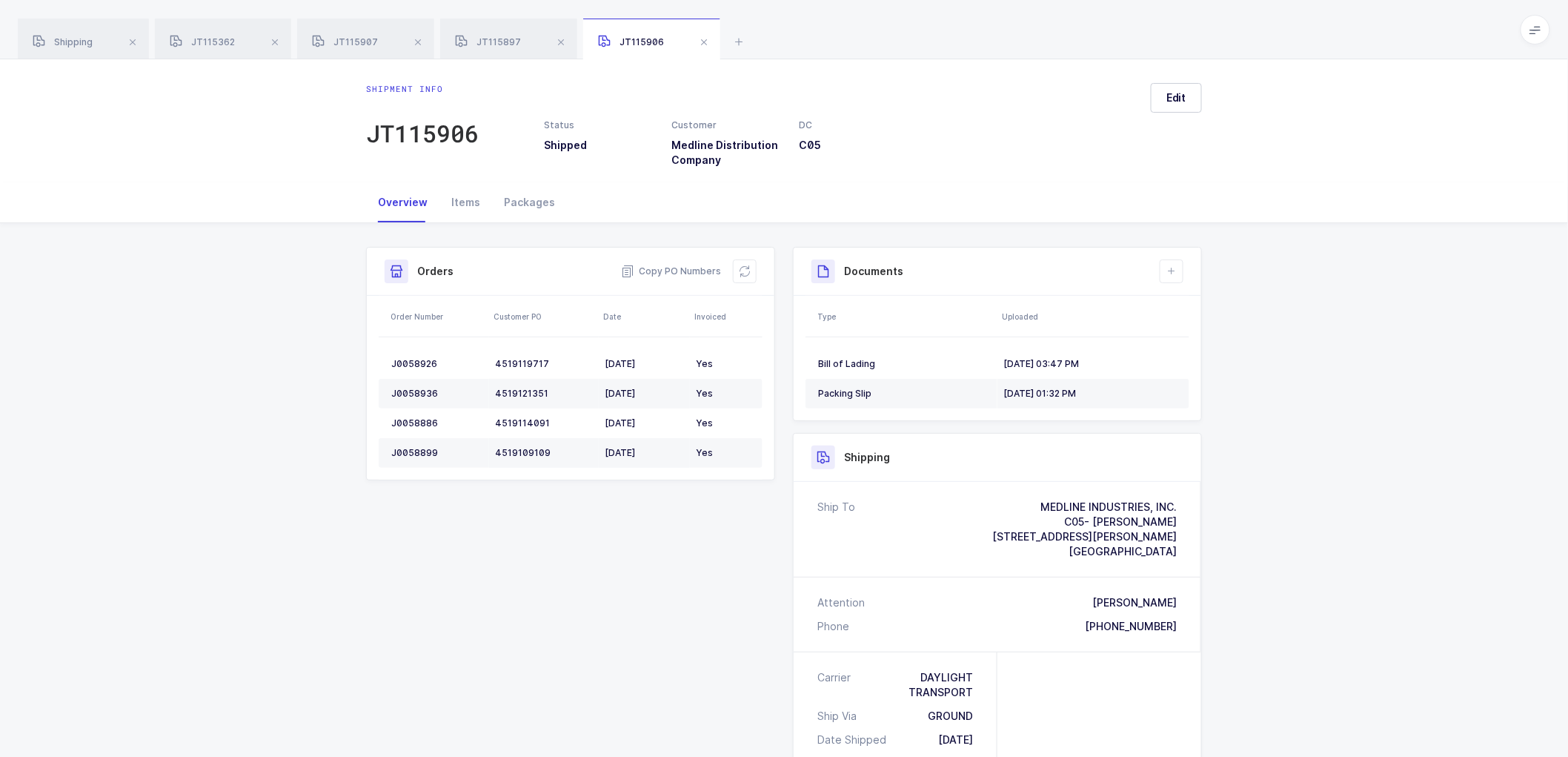
scroll to position [82, 0]
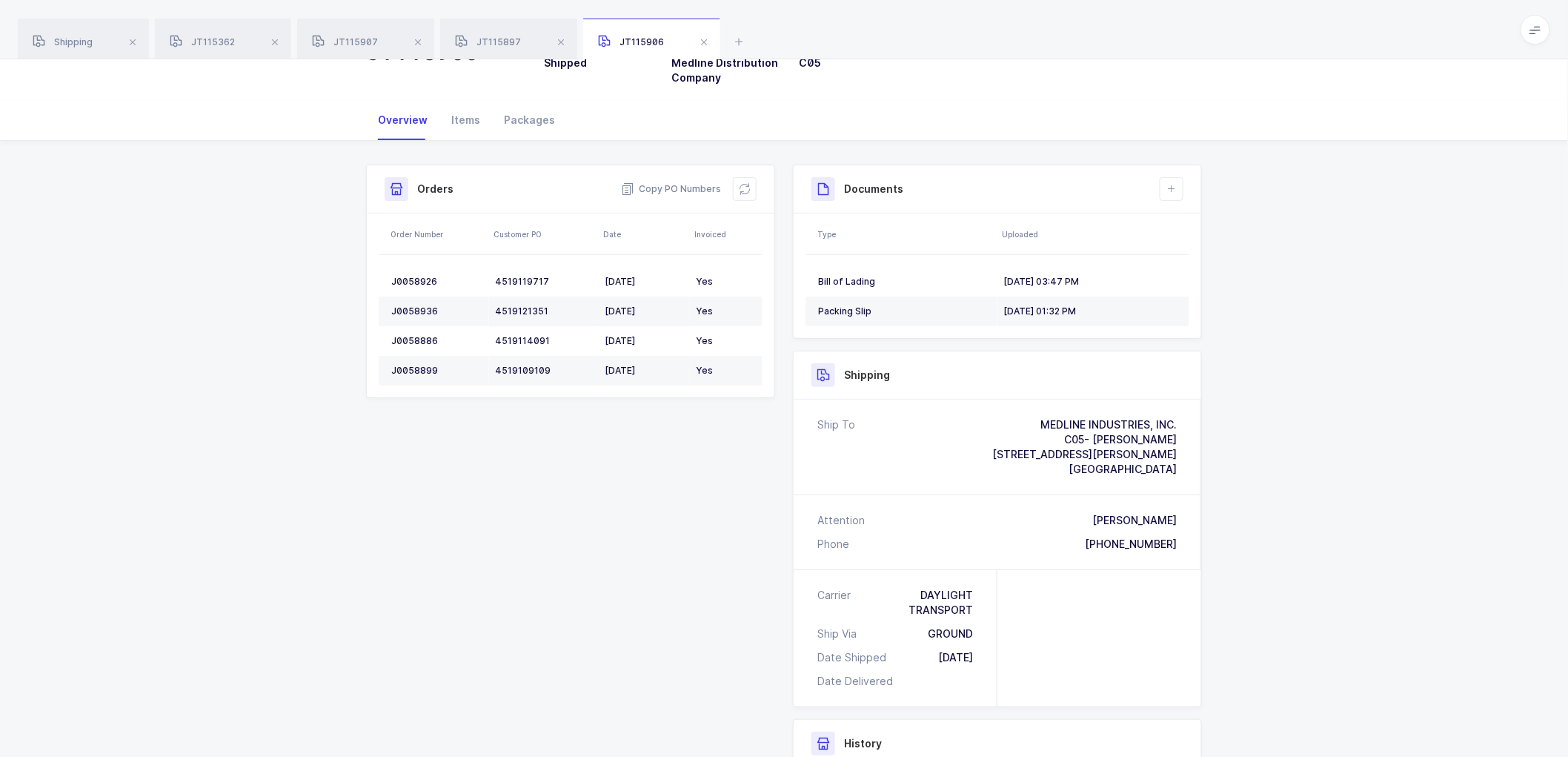
click at [218, 231] on div "Shipment Info Shipment Number JT115906 Status Shipped Customer Medline Distribu…" at bounding box center [784, 555] width 1568 height 829
drag, startPoint x: 54, startPoint y: 37, endPoint x: 276, endPoint y: 100, distance: 230.8
click at [54, 38] on span "Shipping" at bounding box center [62, 42] width 60 height 11
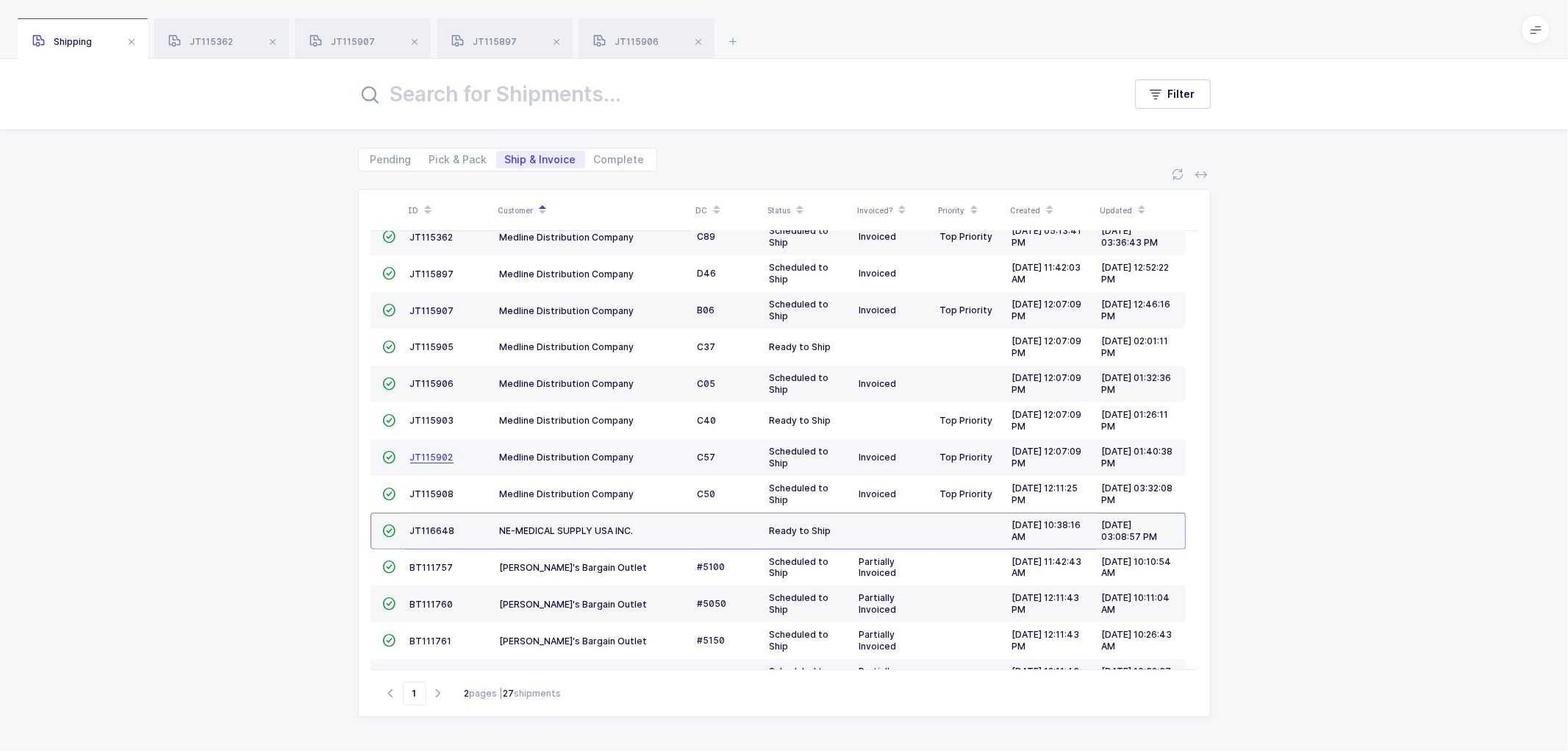
click at [422, 461] on span "JT115902" at bounding box center [432, 457] width 43 height 11
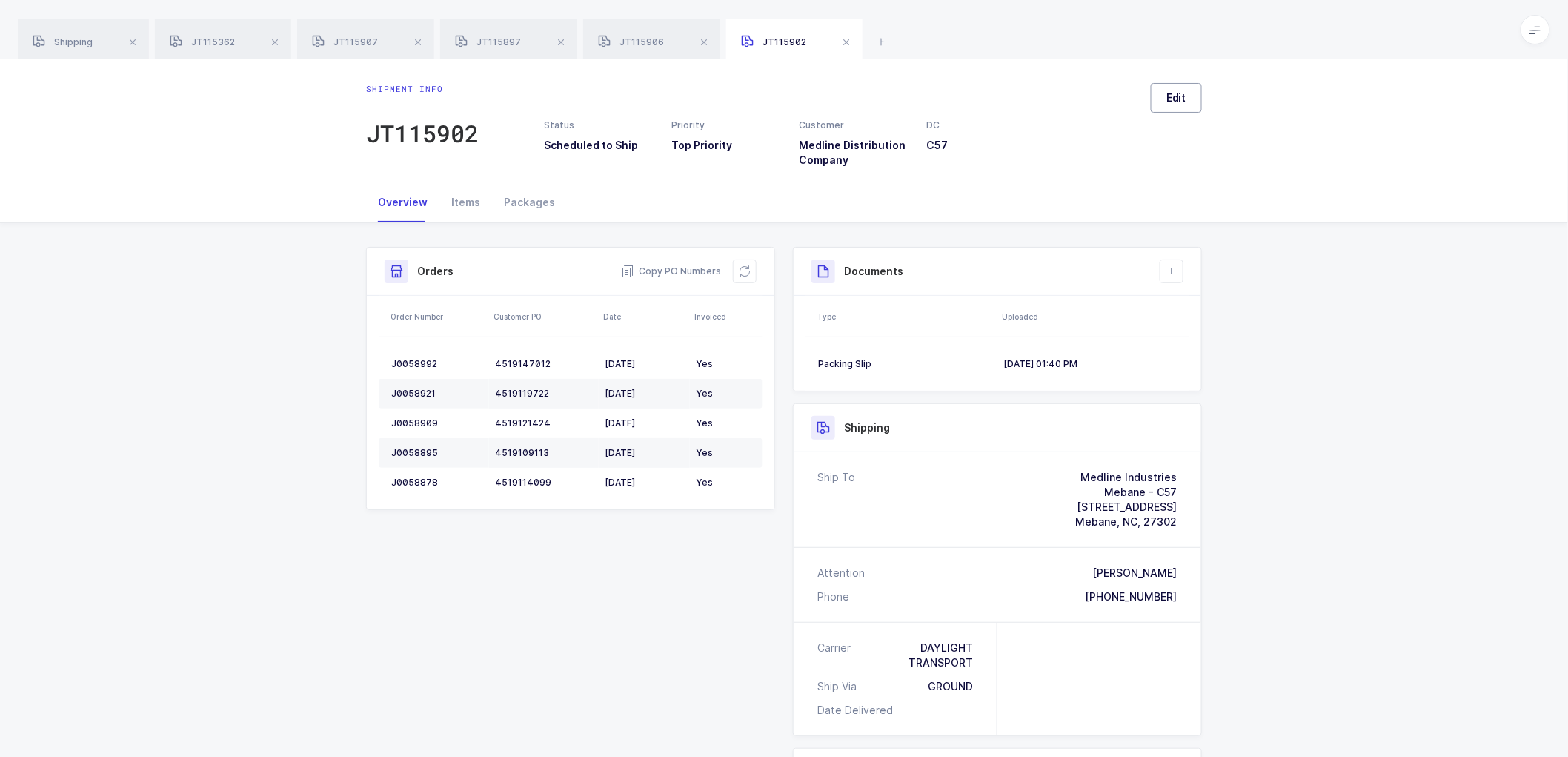
drag, startPoint x: 1188, startPoint y: 92, endPoint x: 1212, endPoint y: 139, distance: 52.8
click at [1188, 92] on button "Edit" at bounding box center [1177, 98] width 51 height 30
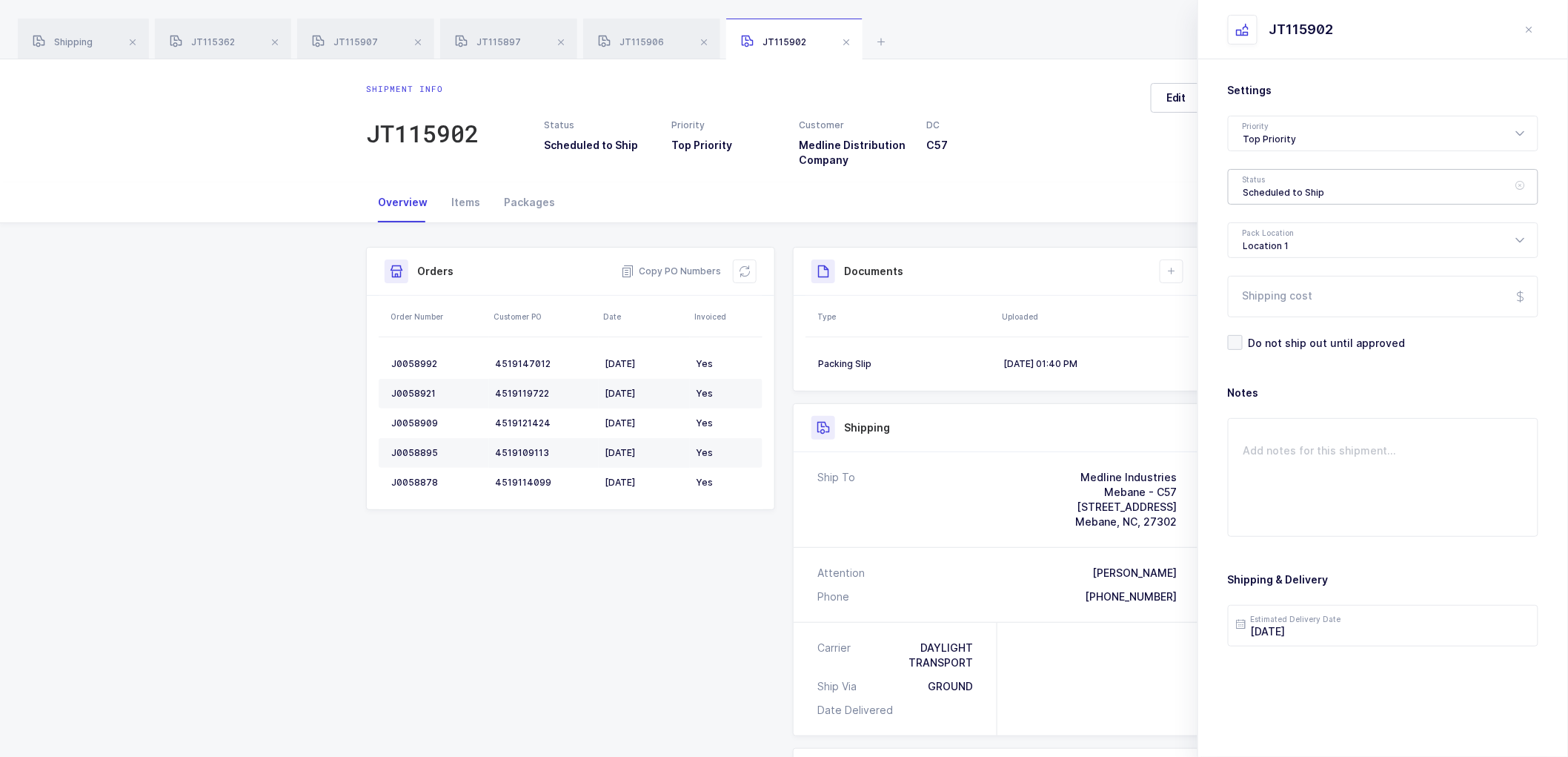
drag, startPoint x: 1269, startPoint y: 182, endPoint x: 1285, endPoint y: 221, distance: 42.2
click at [1270, 182] on div "Scheduled to Ship" at bounding box center [1383, 187] width 310 height 36
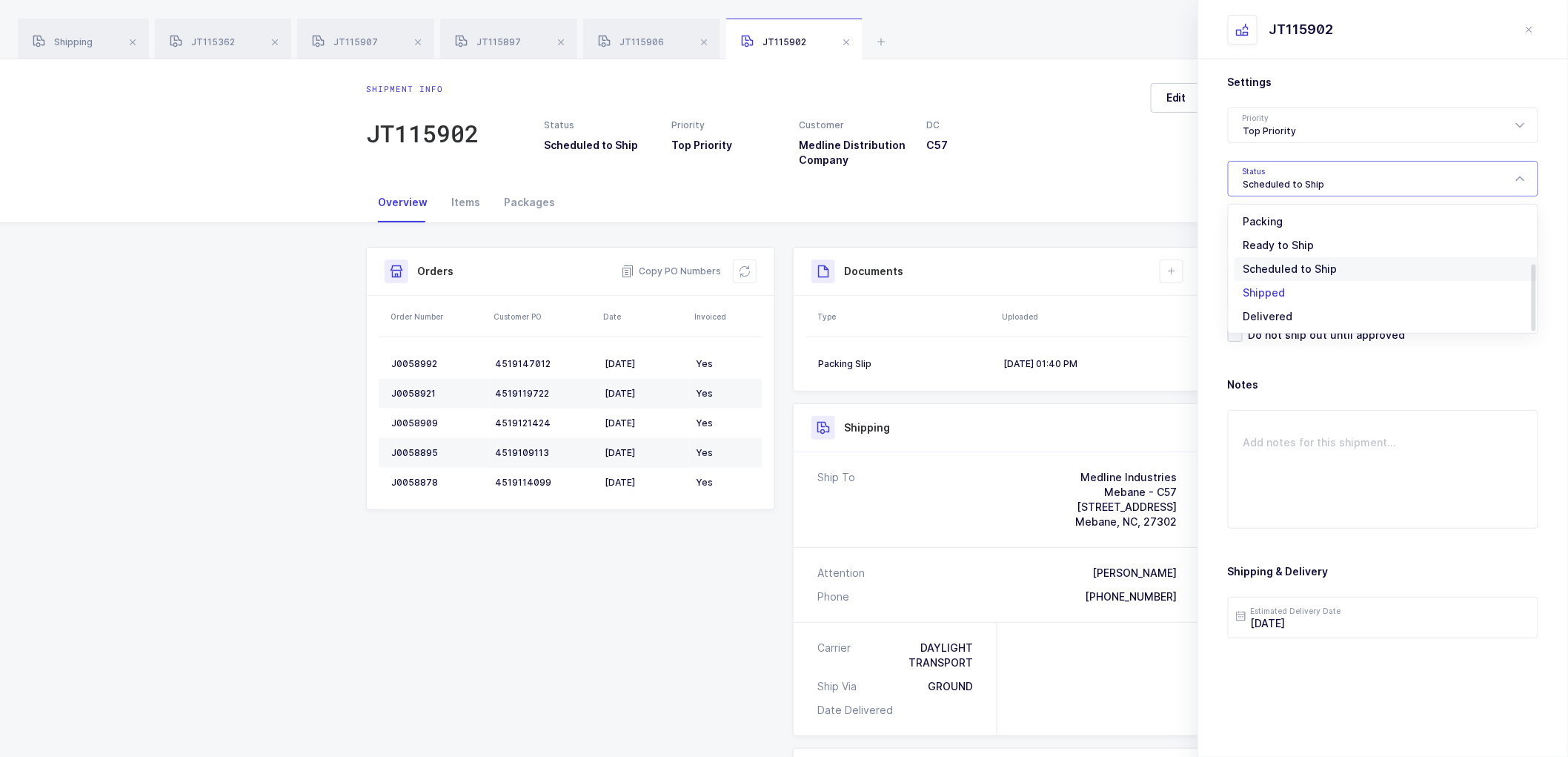
click at [1270, 291] on span "Shipped" at bounding box center [1264, 293] width 42 height 12
type input "Shipped"
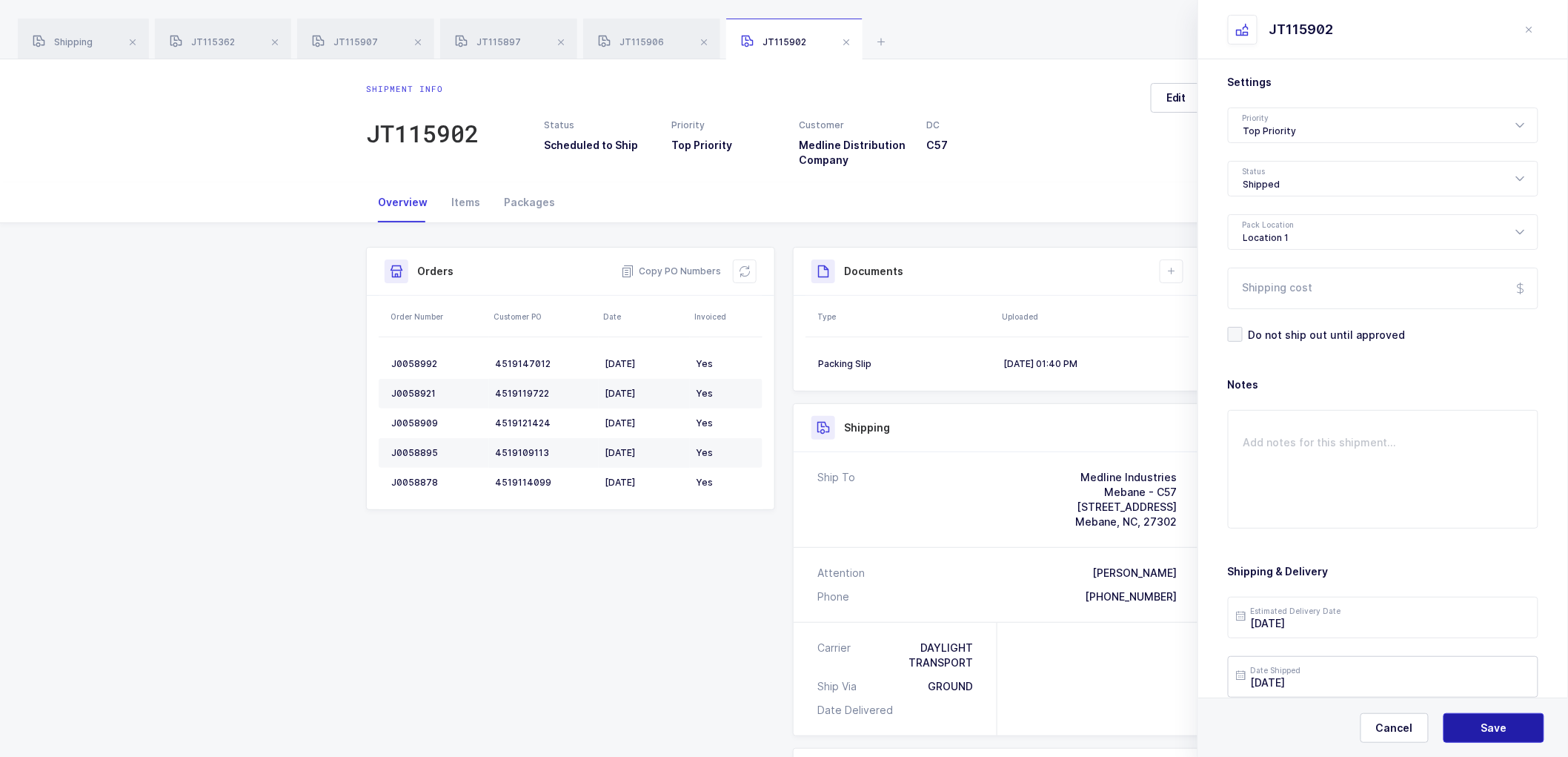
drag, startPoint x: 1475, startPoint y: 728, endPoint x: 1440, endPoint y: 658, distance: 78.3
click at [1476, 728] on button "Save" at bounding box center [1494, 727] width 101 height 30
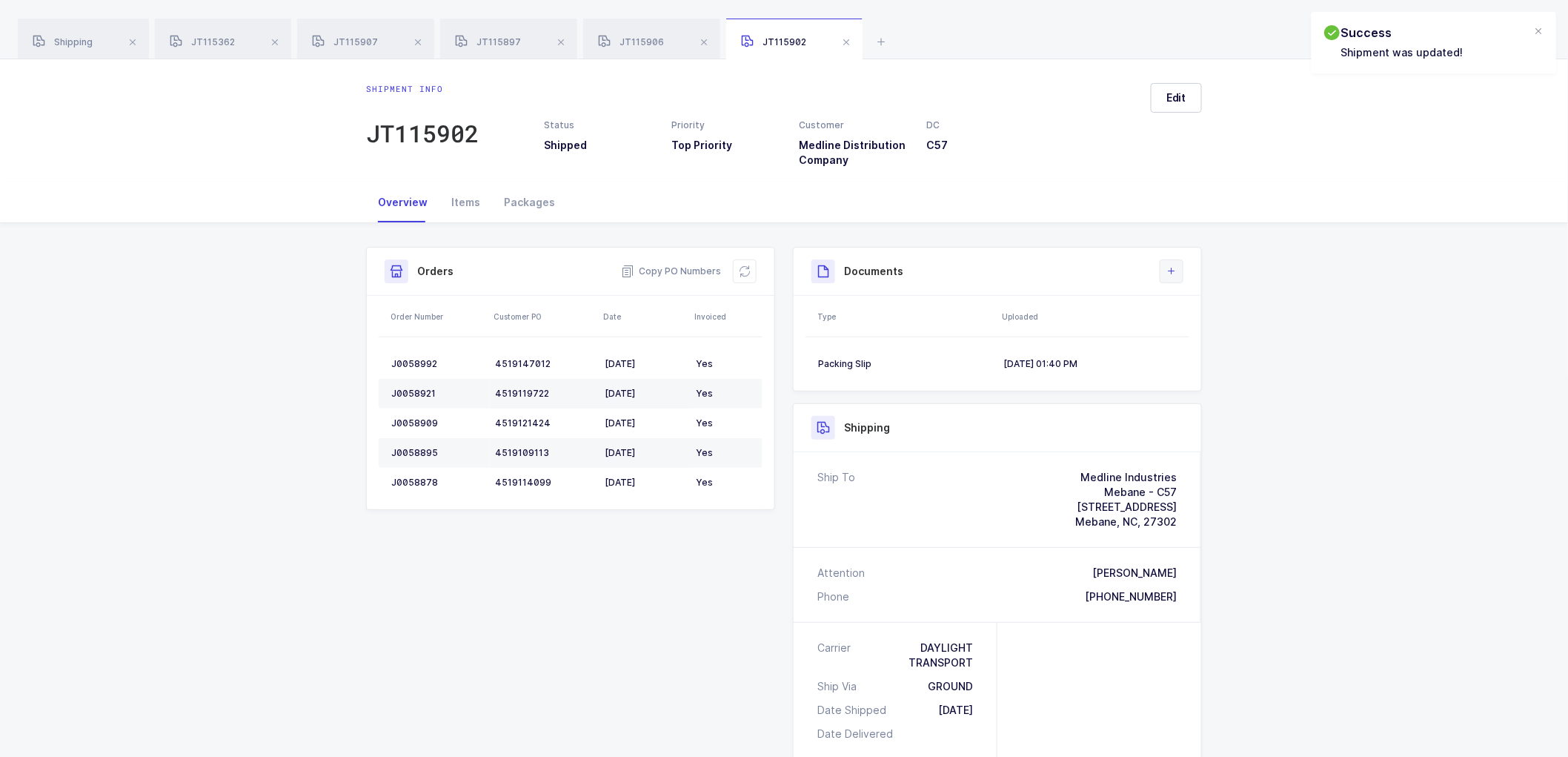
click at [1168, 268] on icon at bounding box center [1171, 271] width 12 height 12
click at [1186, 335] on li "Upload Document" at bounding box center [1222, 337] width 110 height 24
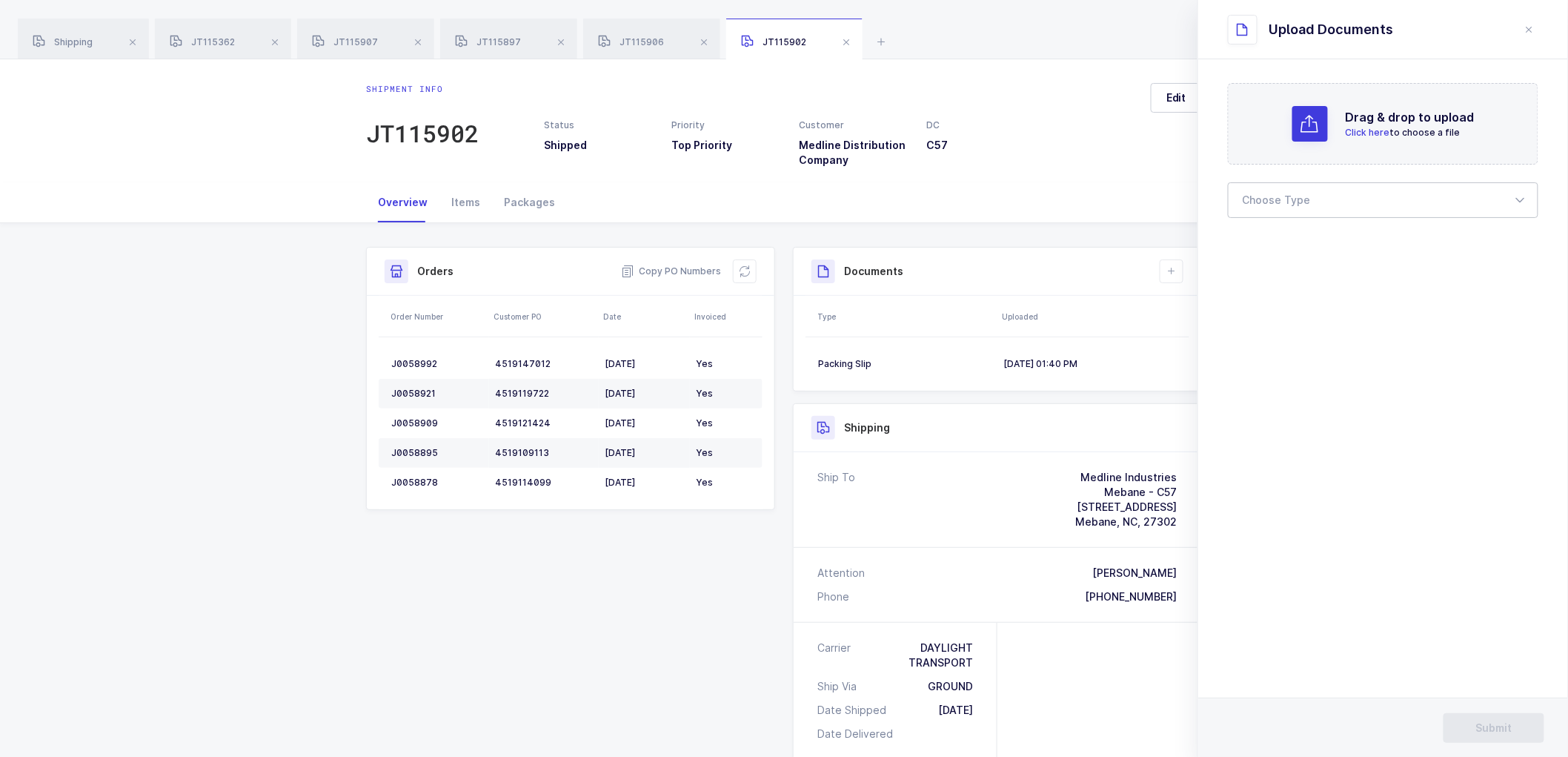
drag, startPoint x: 1260, startPoint y: 186, endPoint x: 1258, endPoint y: 199, distance: 13.2
click at [1260, 187] on div at bounding box center [1383, 200] width 310 height 36
click at [1261, 240] on span "Bill of Lading" at bounding box center [1277, 246] width 67 height 12
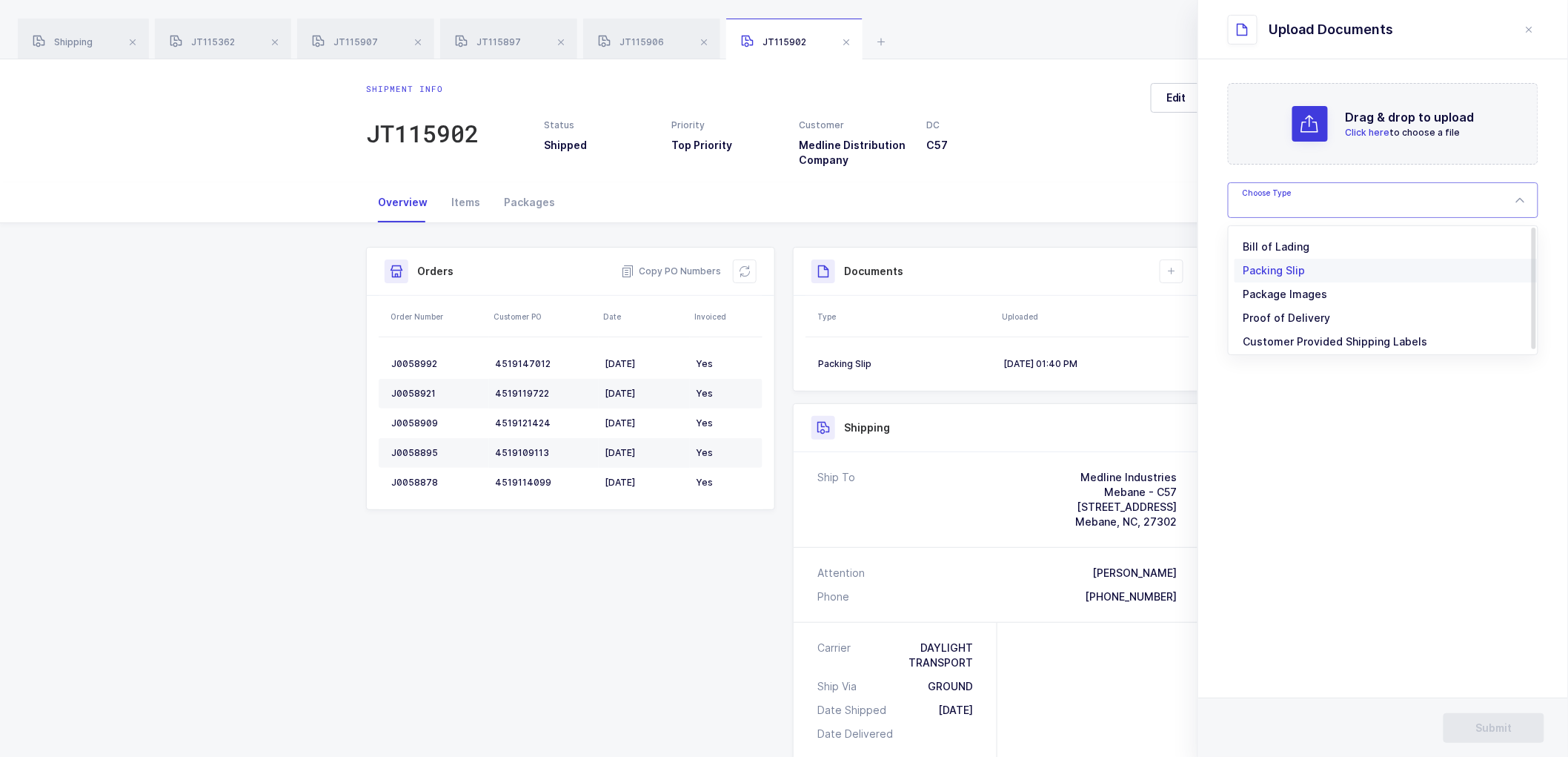
type input "Bill of Lading"
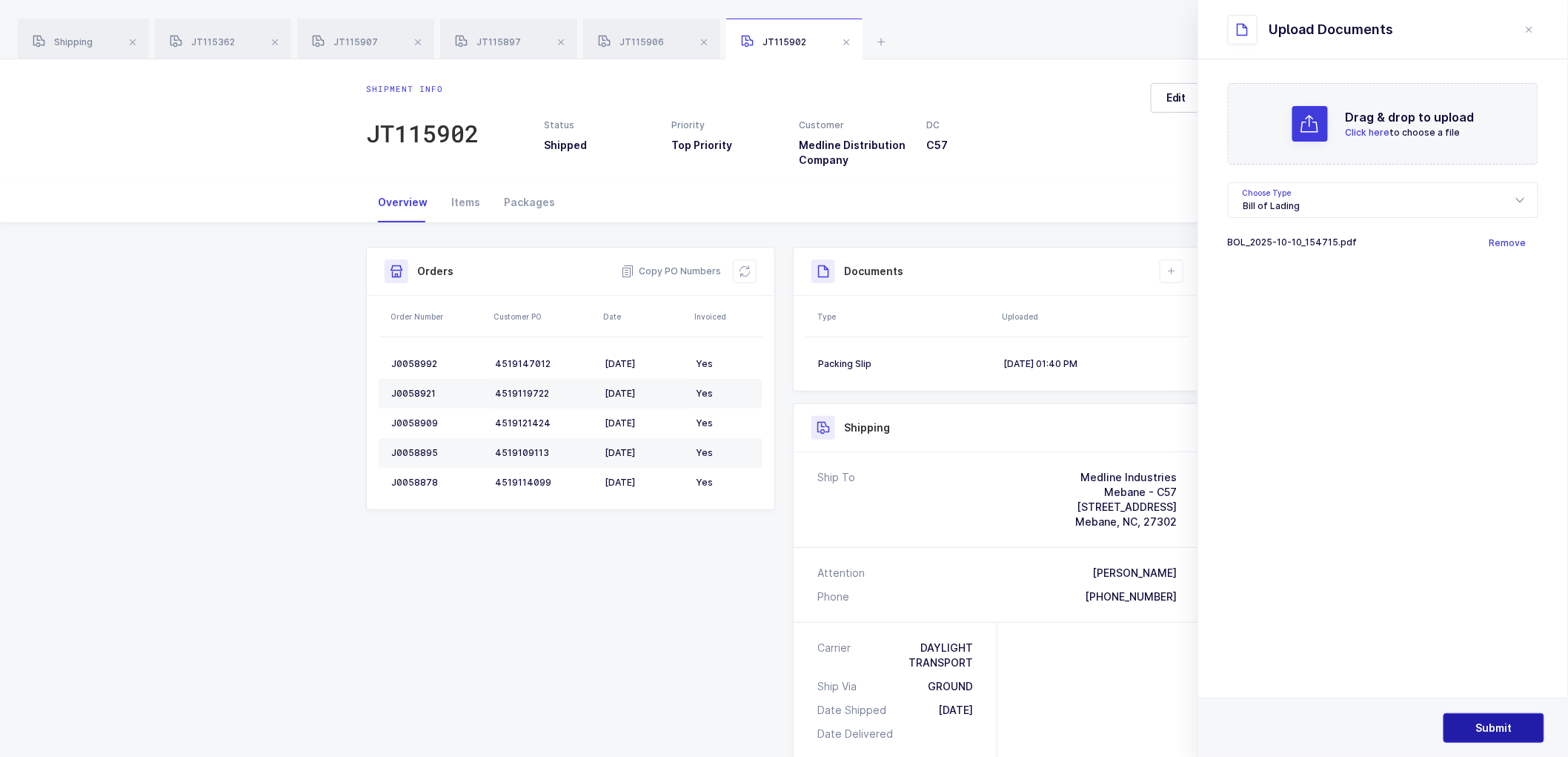
click at [1496, 727] on span "Submit" at bounding box center [1494, 727] width 36 height 15
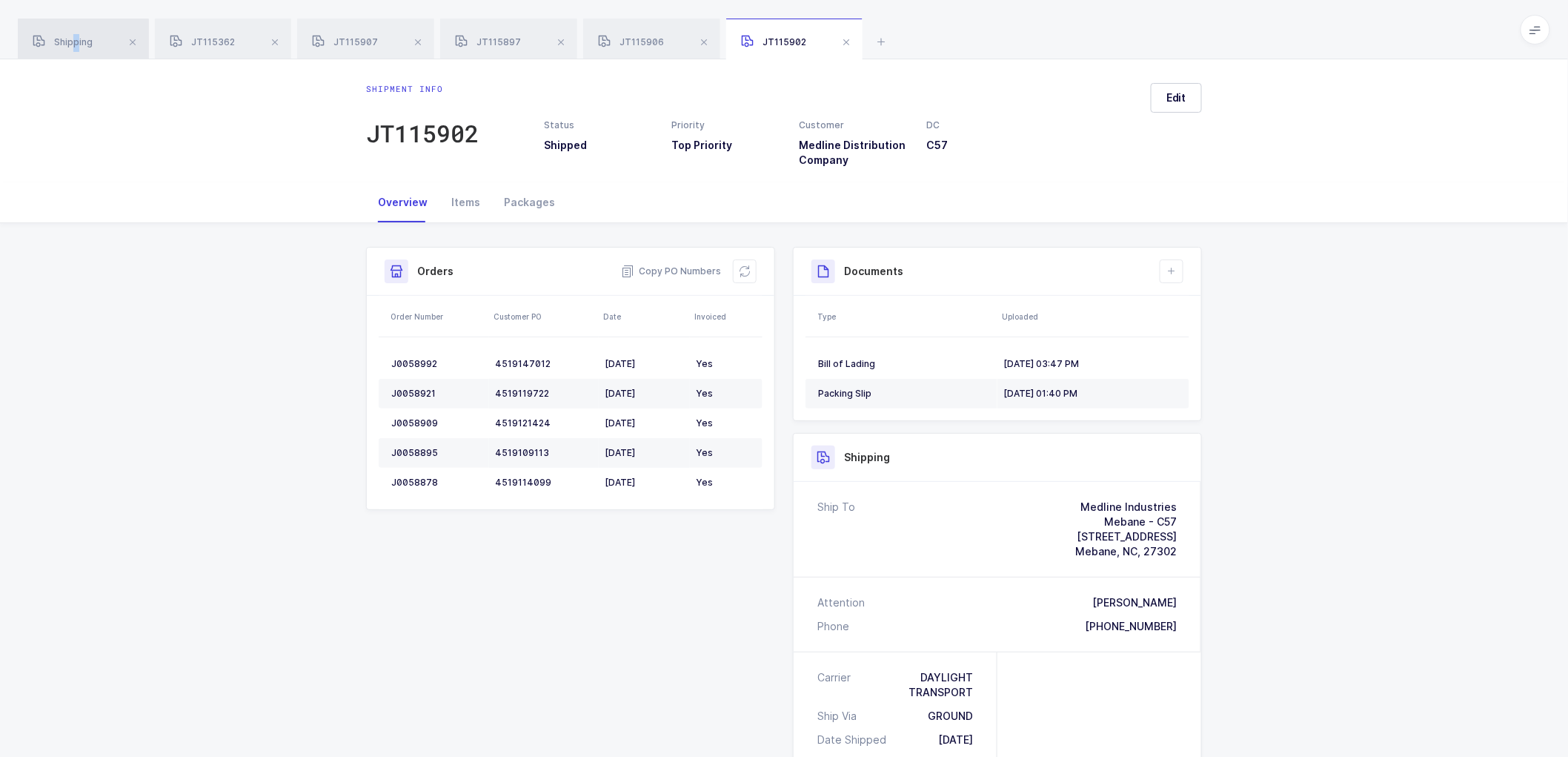
click at [75, 34] on div "Shipping" at bounding box center [83, 39] width 131 height 41
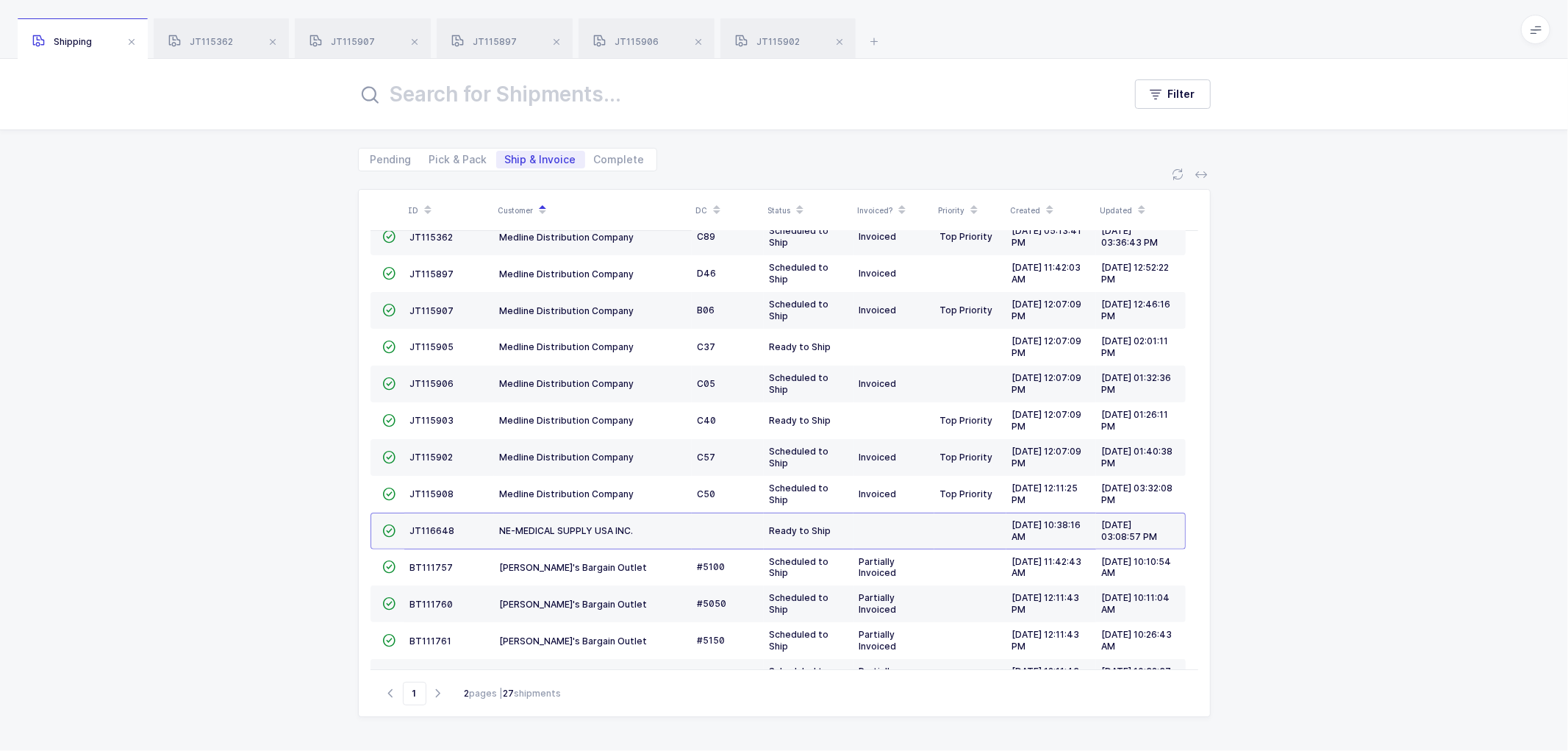
click at [87, 35] on div "Shipping" at bounding box center [82, 39] width 130 height 41
click at [441, 495] on span "JT115908" at bounding box center [432, 494] width 44 height 11
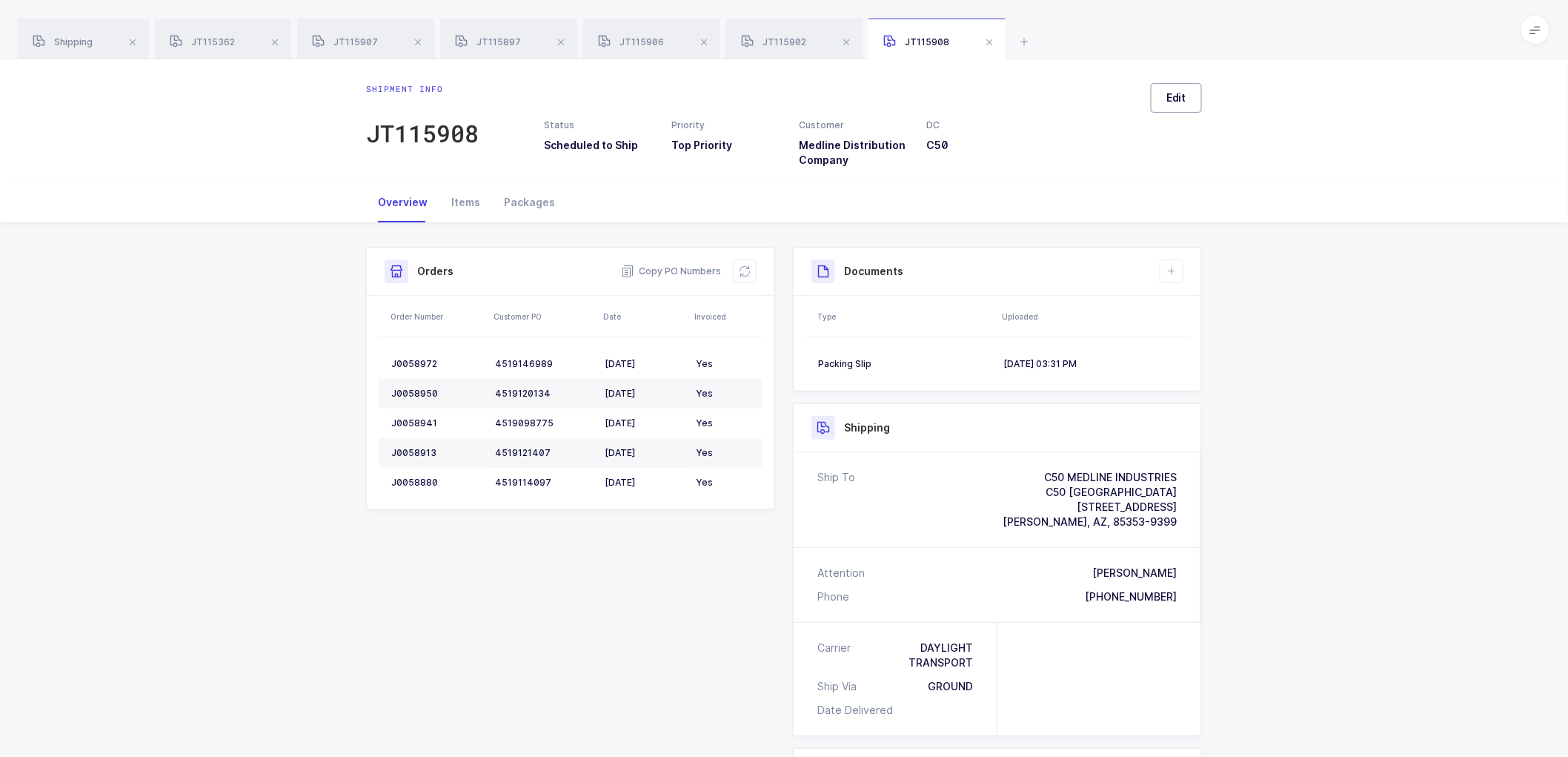
click at [1168, 92] on span "Edit" at bounding box center [1177, 97] width 20 height 15
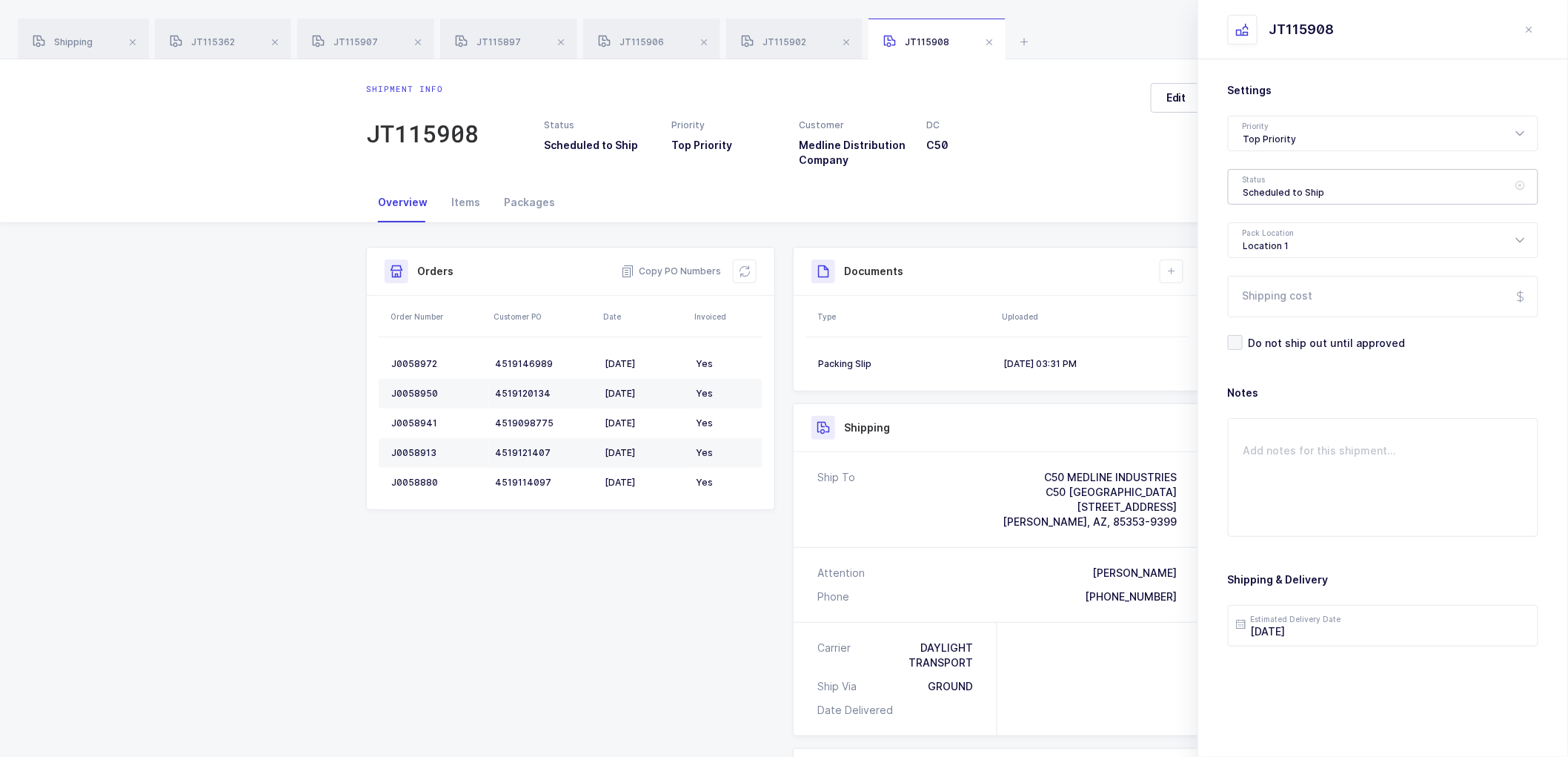
click at [1275, 193] on div "Scheduled to Ship" at bounding box center [1383, 187] width 310 height 36
click at [1257, 298] on span "Shipped" at bounding box center [1264, 300] width 42 height 12
type input "Shipped"
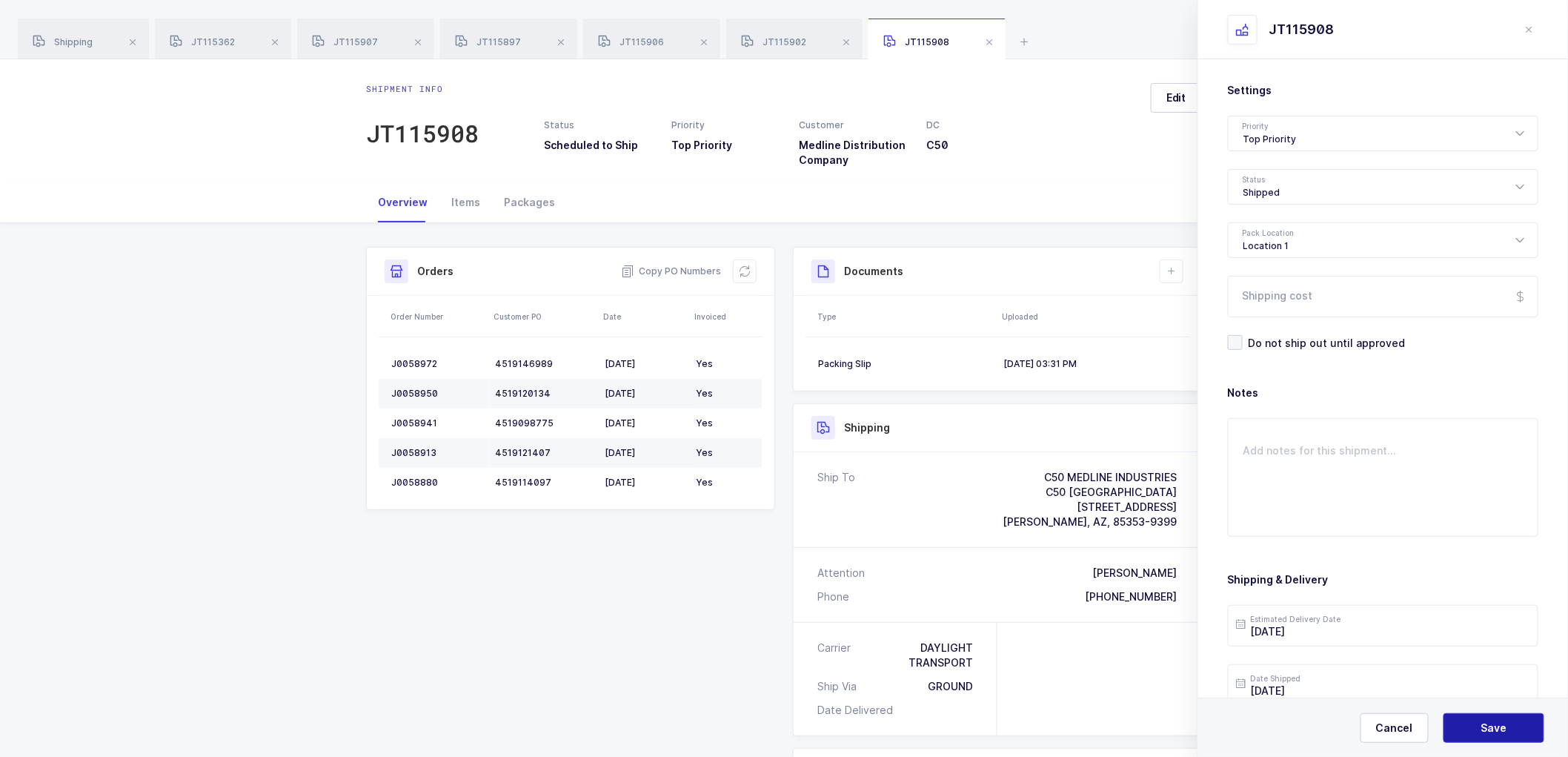
click at [1486, 719] on button "Save" at bounding box center [1494, 727] width 101 height 30
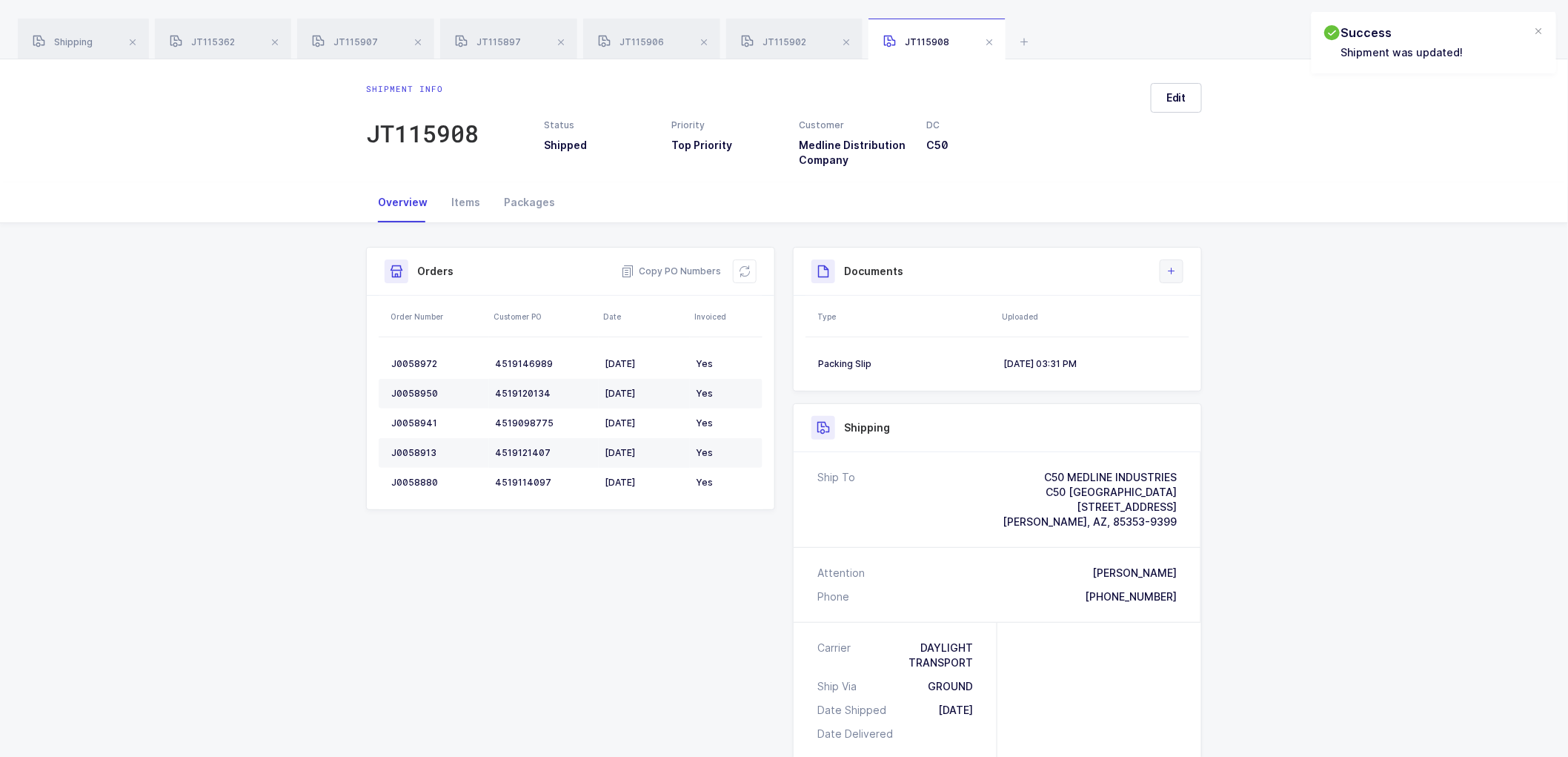
click at [1169, 262] on button at bounding box center [1171, 271] width 24 height 24
click at [1198, 338] on li "Upload Document" at bounding box center [1222, 337] width 110 height 24
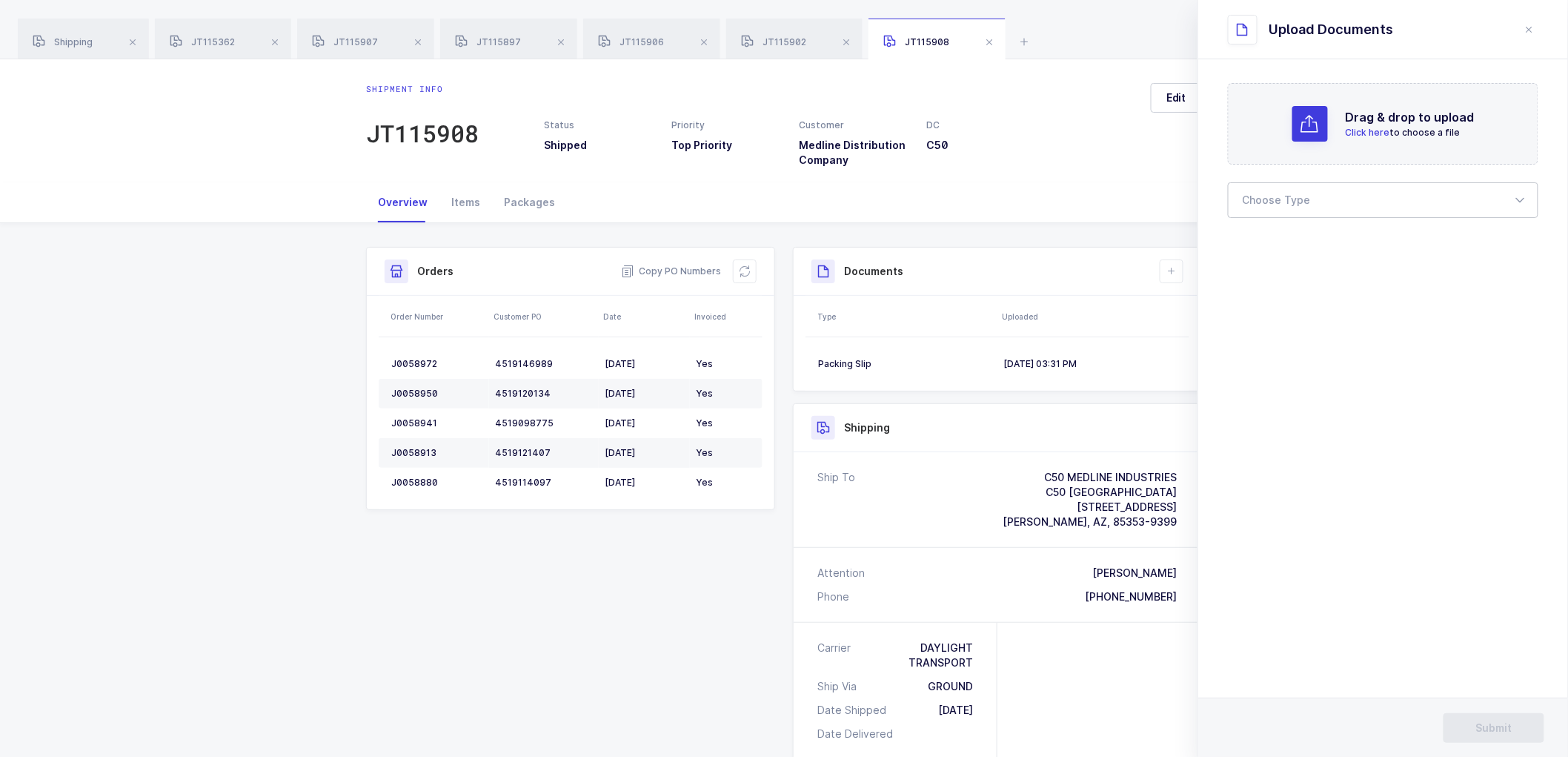
drag, startPoint x: 1316, startPoint y: 196, endPoint x: 1288, endPoint y: 231, distance: 44.8
click at [1316, 197] on div at bounding box center [1383, 200] width 310 height 36
click at [1277, 240] on span "Bill of Lading" at bounding box center [1277, 246] width 67 height 12
type input "Bill of Lading"
click at [1490, 719] on button "Submit" at bounding box center [1494, 727] width 101 height 30
